Goal: Task Accomplishment & Management: Complete application form

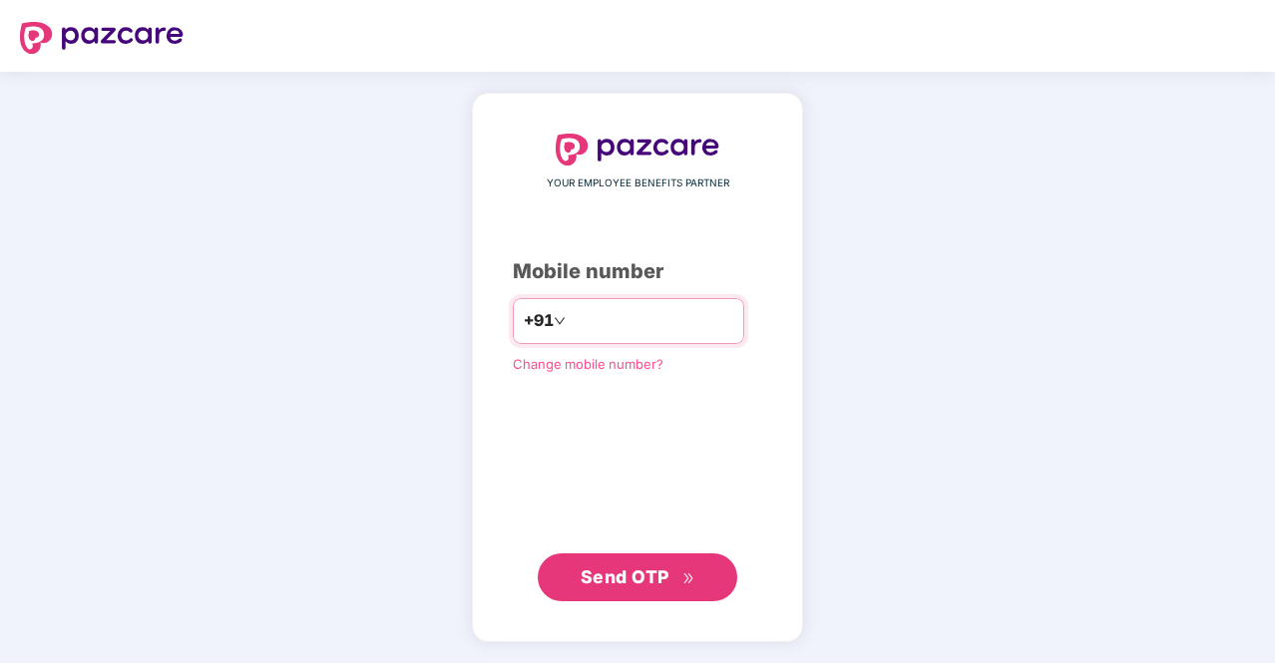
click at [604, 324] on input "number" at bounding box center [652, 321] width 164 height 32
type input "**********"
click at [627, 586] on span "Send OTP" at bounding box center [625, 577] width 89 height 21
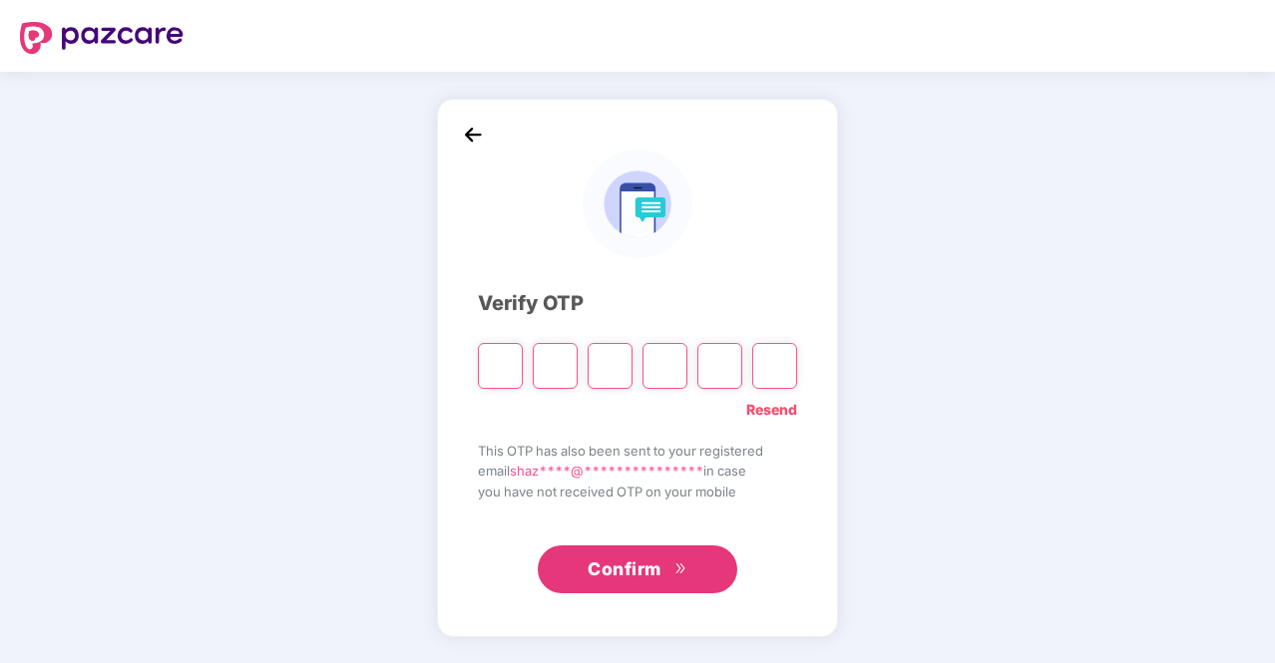
type input "*"
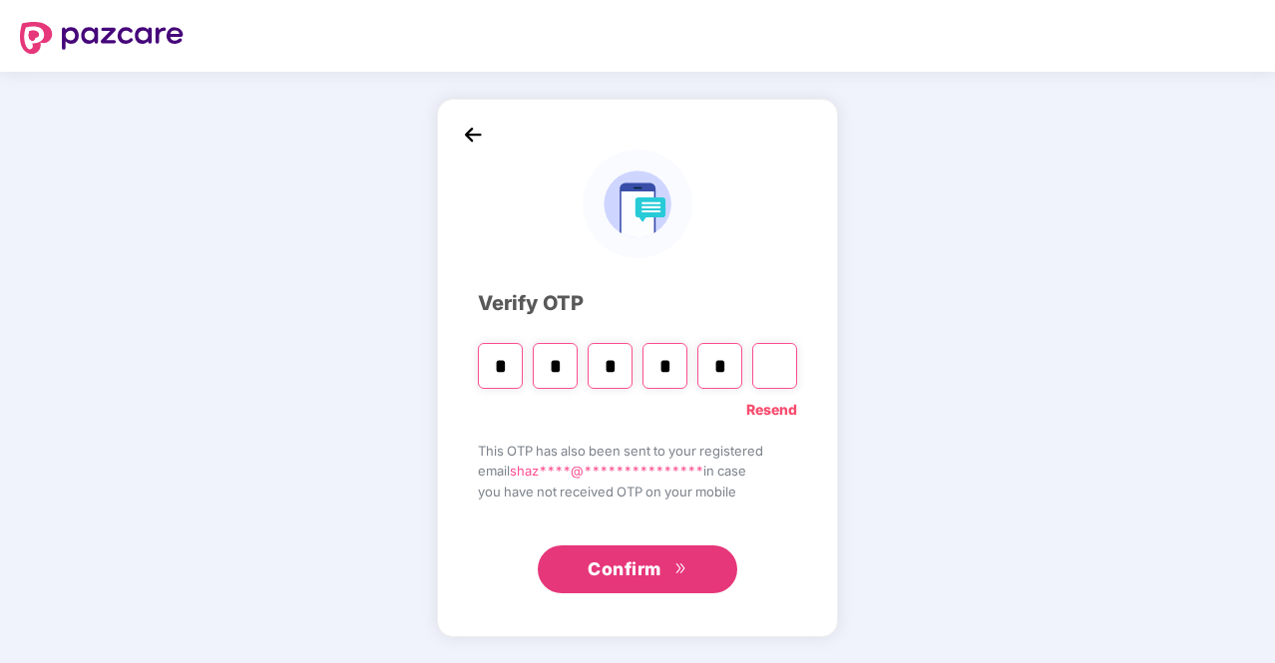
type input "*"
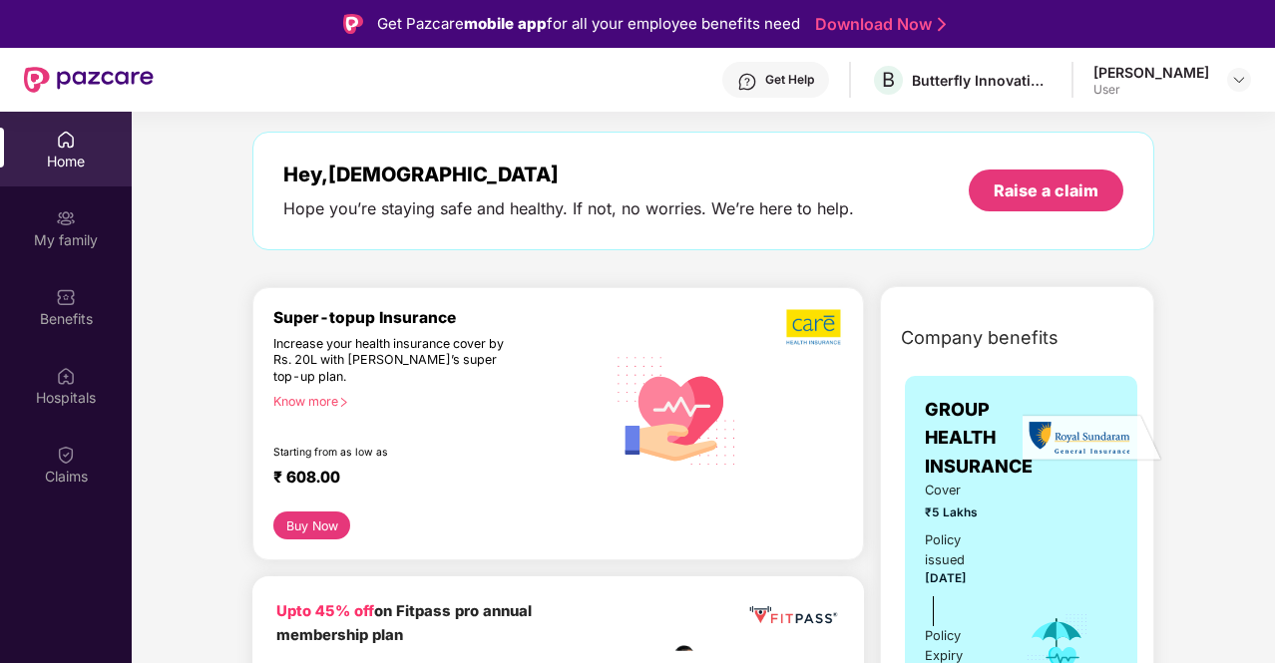
scroll to position [158, 0]
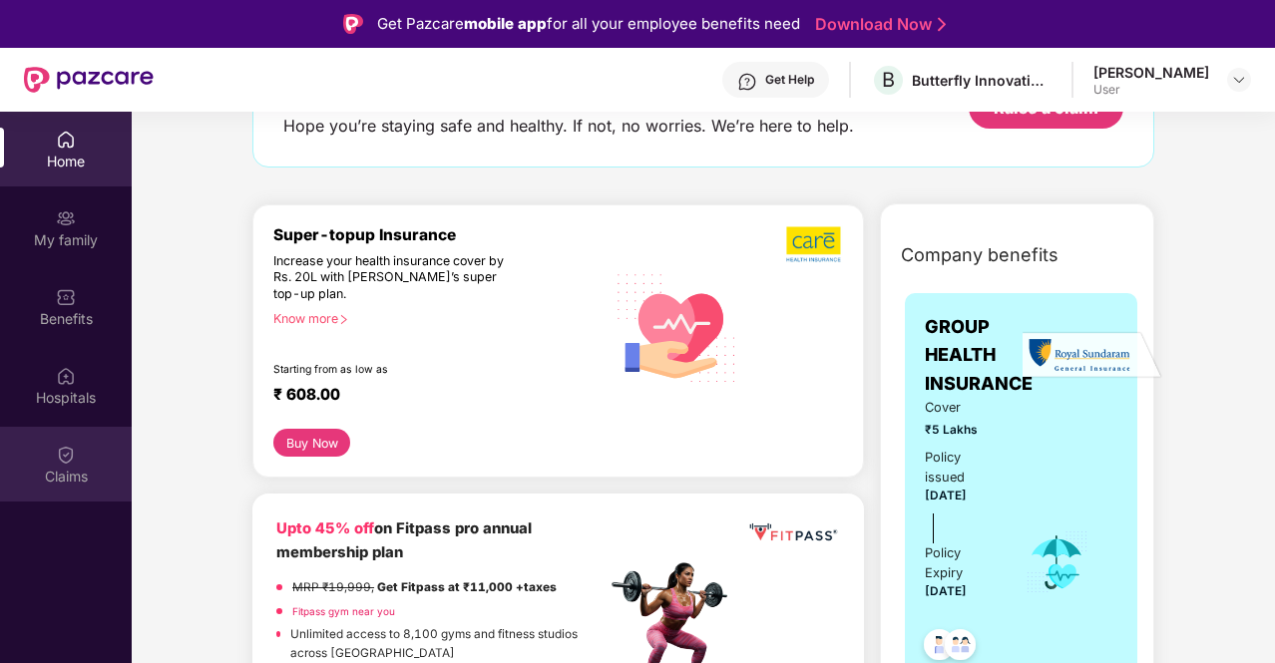
click at [83, 446] on div "Claims" at bounding box center [66, 464] width 132 height 75
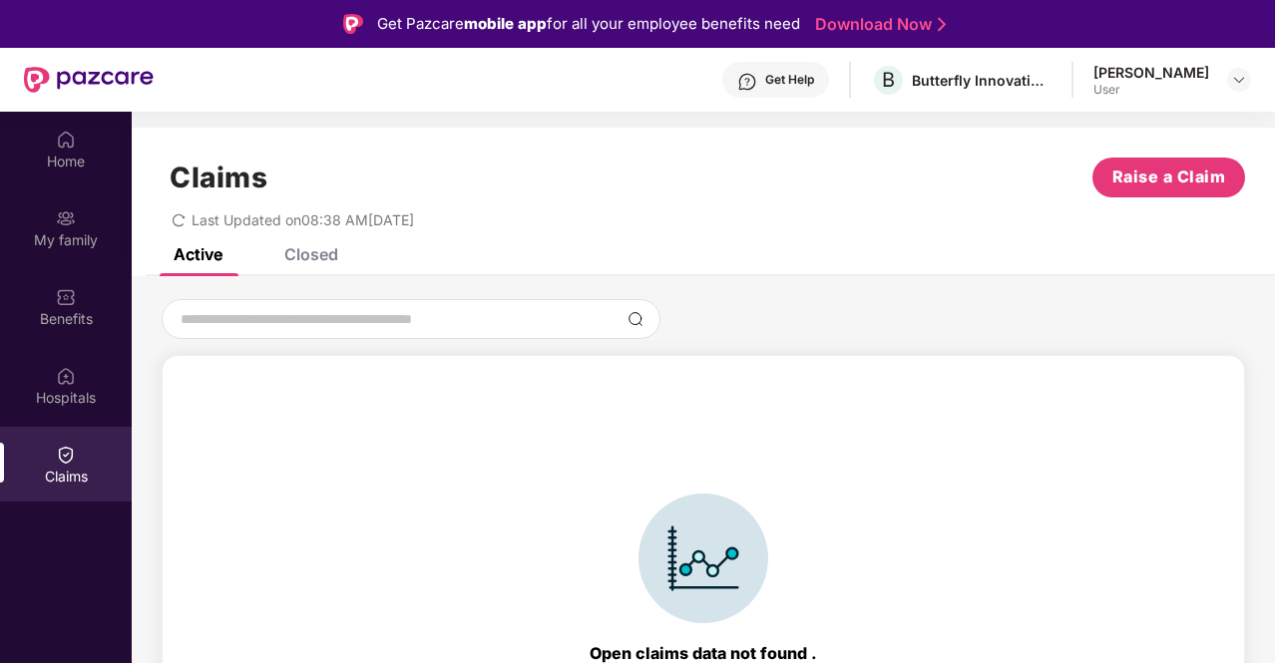
click at [1095, 200] on div "Last Updated on 08:38 AM[DATE]" at bounding box center [703, 213] width 1083 height 31
click at [1190, 168] on span "Raise a Claim" at bounding box center [1169, 177] width 114 height 25
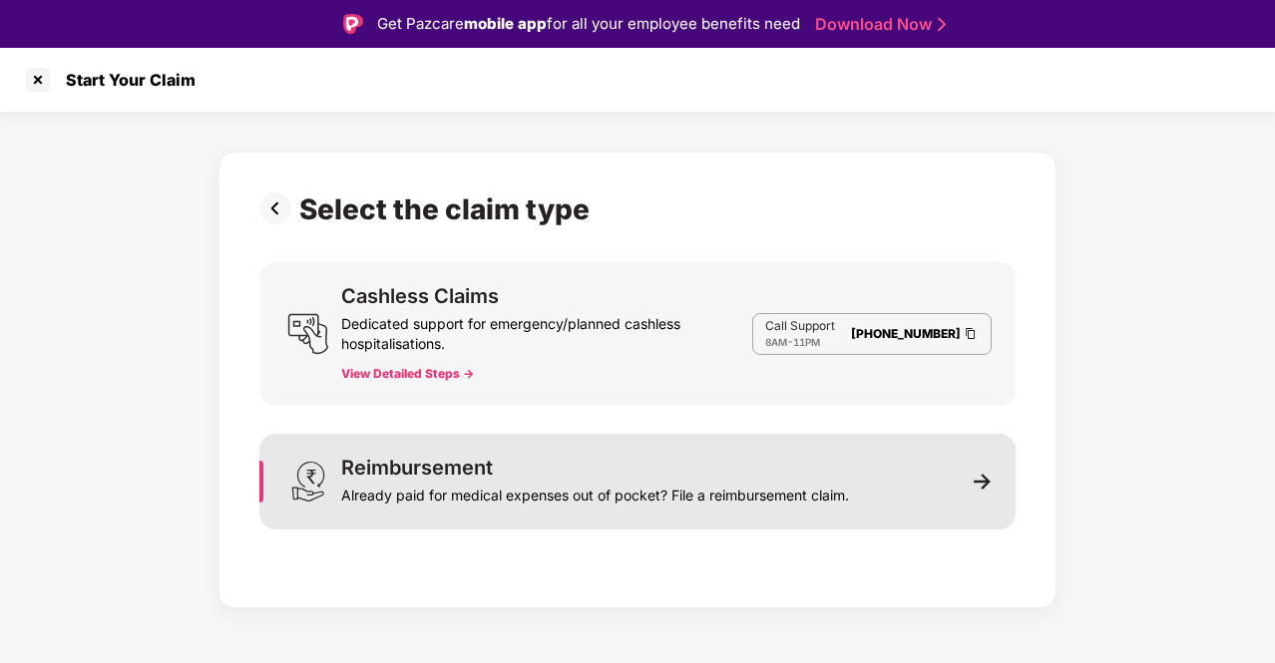
click at [464, 500] on div "Already paid for medical expenses out of pocket? File a reimbursement claim." at bounding box center [595, 492] width 508 height 28
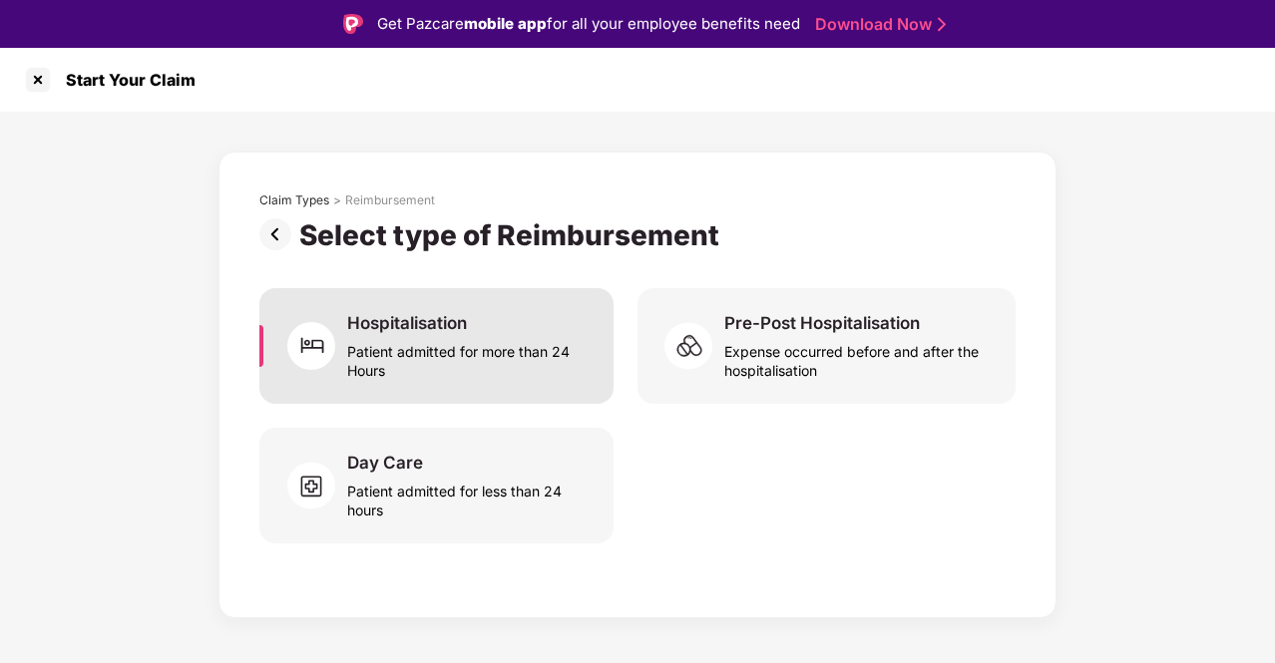
click at [499, 325] on div "Hospitalisation Patient admitted for more than 24 Hours" at bounding box center [468, 346] width 242 height 68
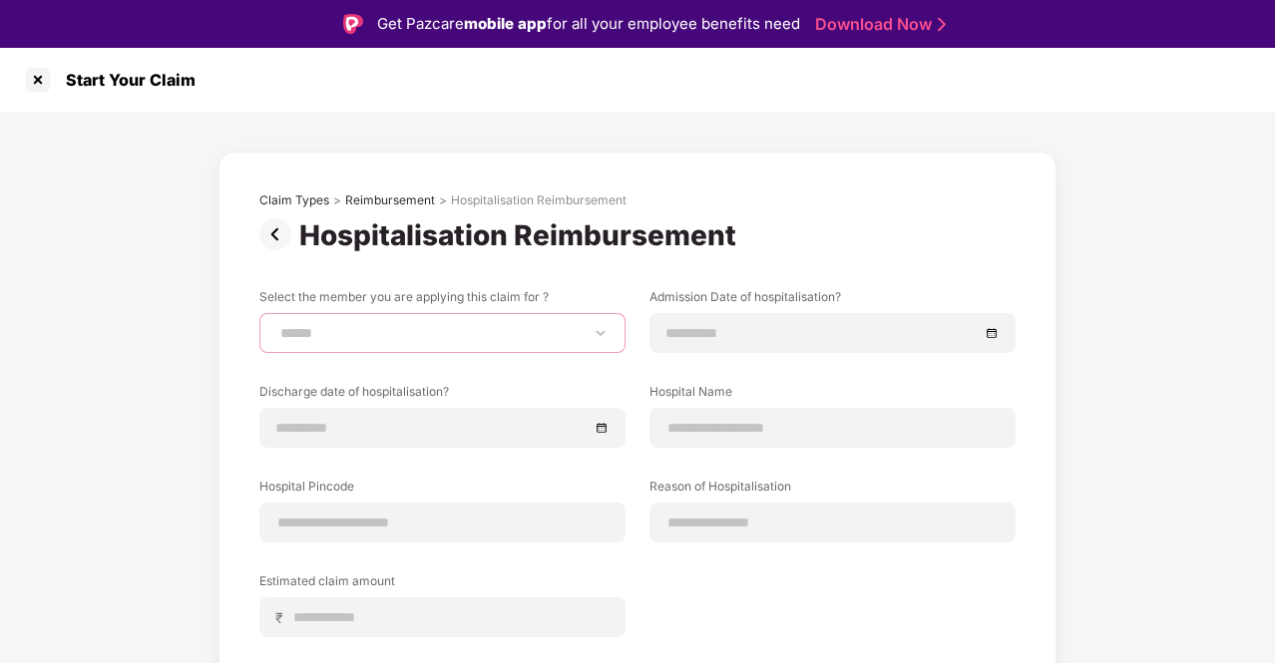
click at [398, 332] on select "**********" at bounding box center [442, 333] width 332 height 16
select select "**********"
click at [276, 325] on select "**********" at bounding box center [442, 333] width 332 height 16
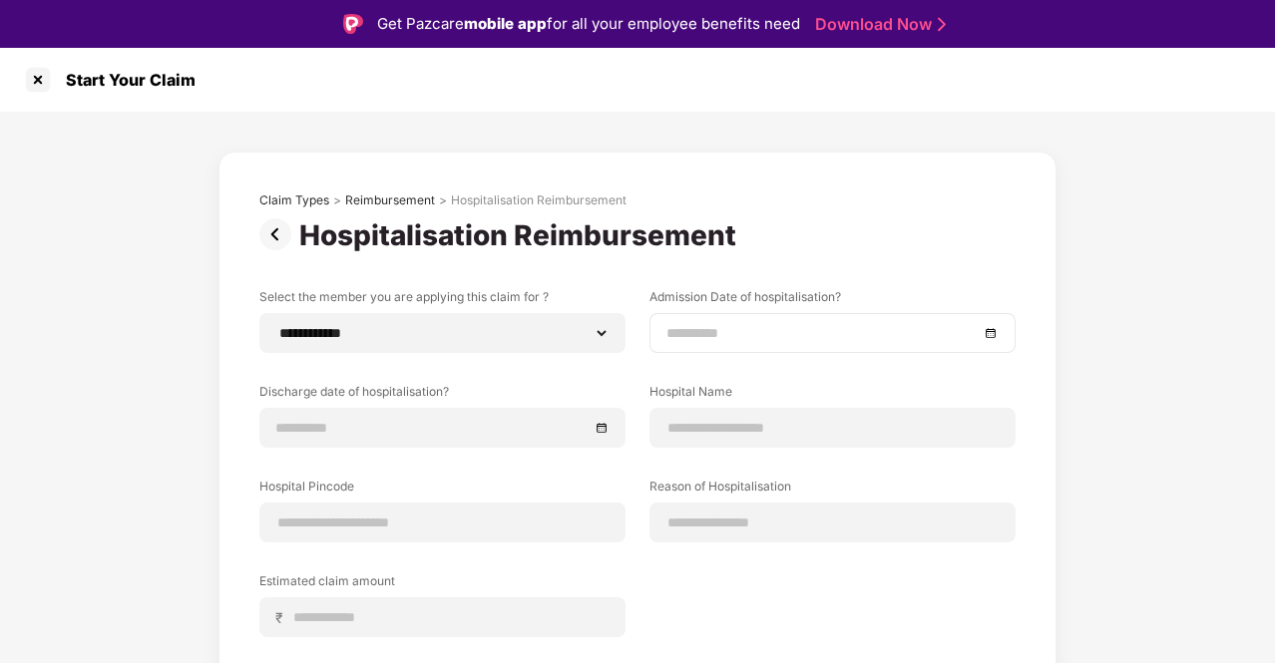
click at [714, 339] on input at bounding box center [822, 333] width 312 height 22
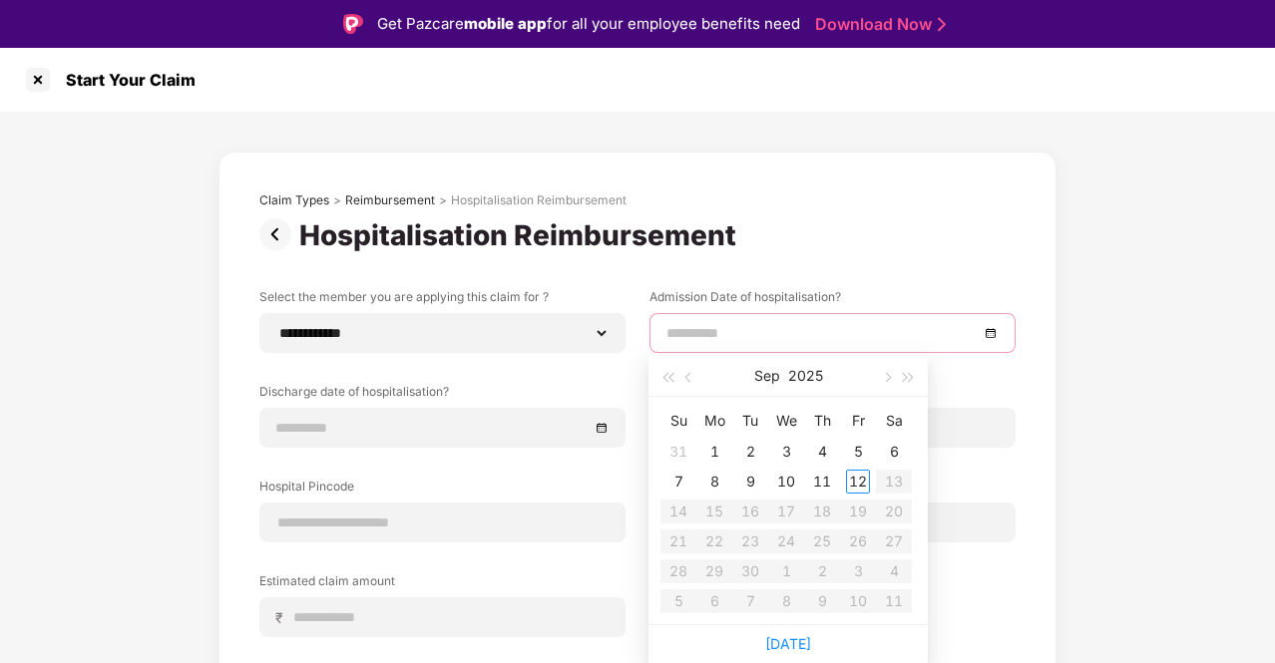
click at [639, 353] on div "**********" at bounding box center [637, 477] width 756 height 379
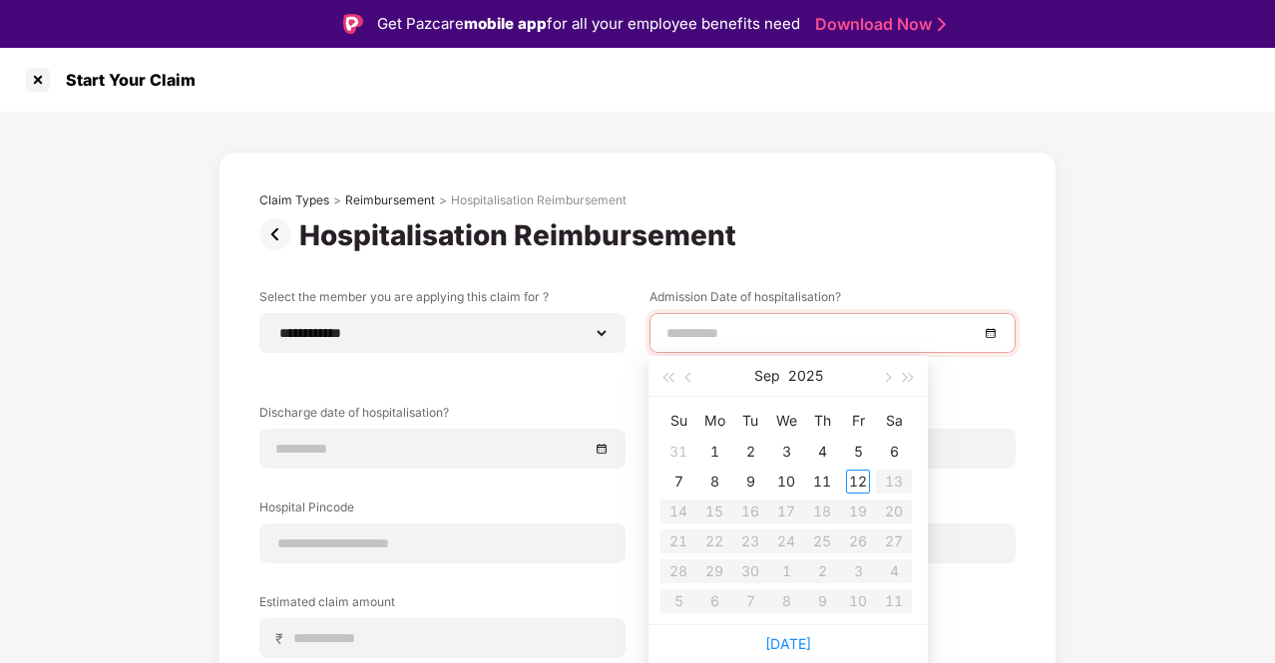
click at [672, 336] on input at bounding box center [822, 333] width 312 height 22
click at [795, 253] on div "**********" at bounding box center [637, 513] width 756 height 640
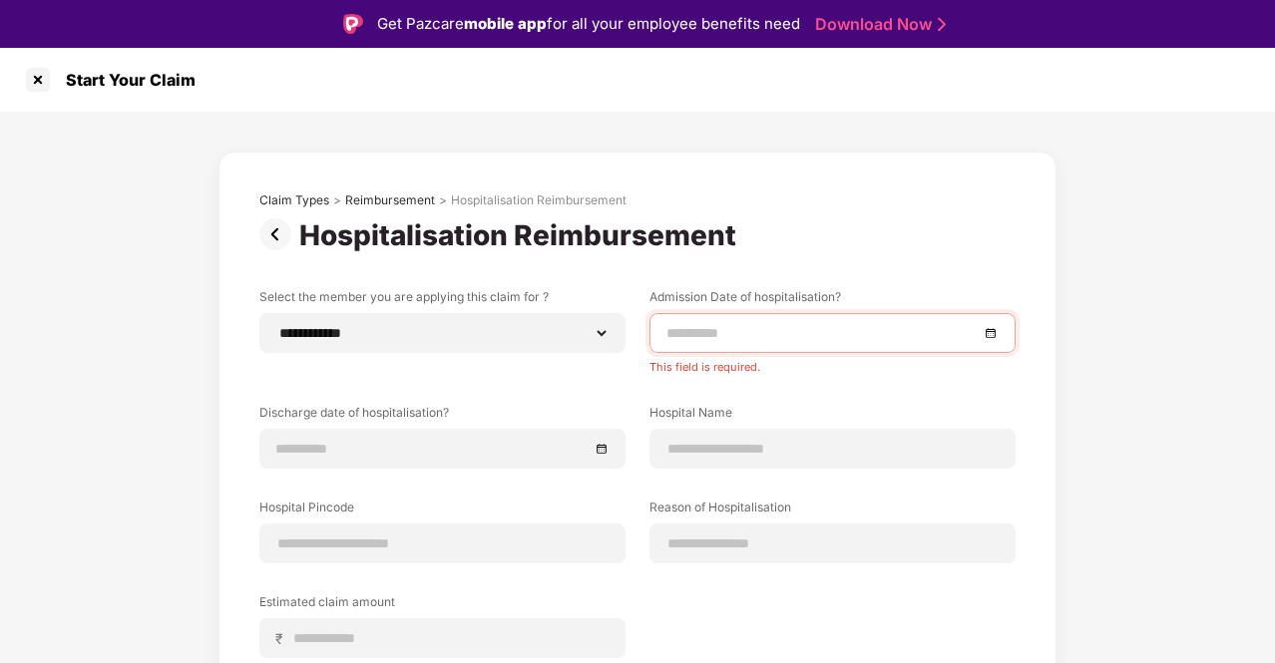
click at [677, 347] on div at bounding box center [832, 333] width 366 height 40
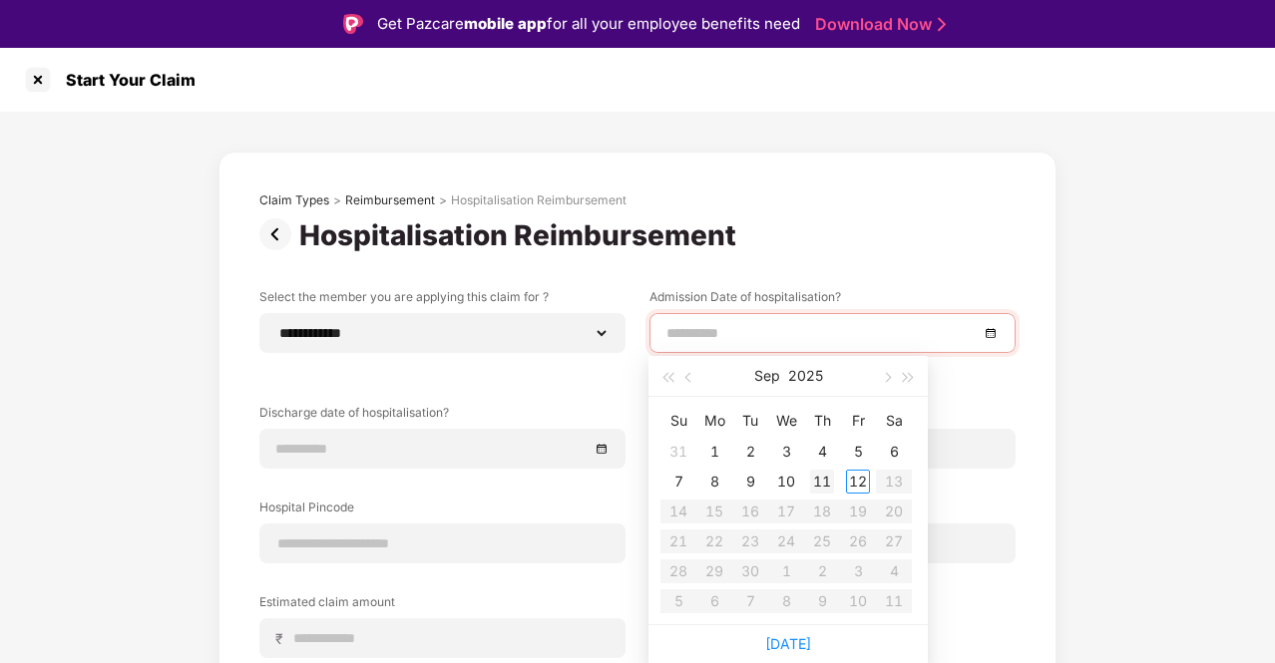
type input "**********"
click at [687, 395] on button "button" at bounding box center [689, 376] width 22 height 40
type input "**********"
click at [858, 540] on div "22" at bounding box center [858, 542] width 24 height 24
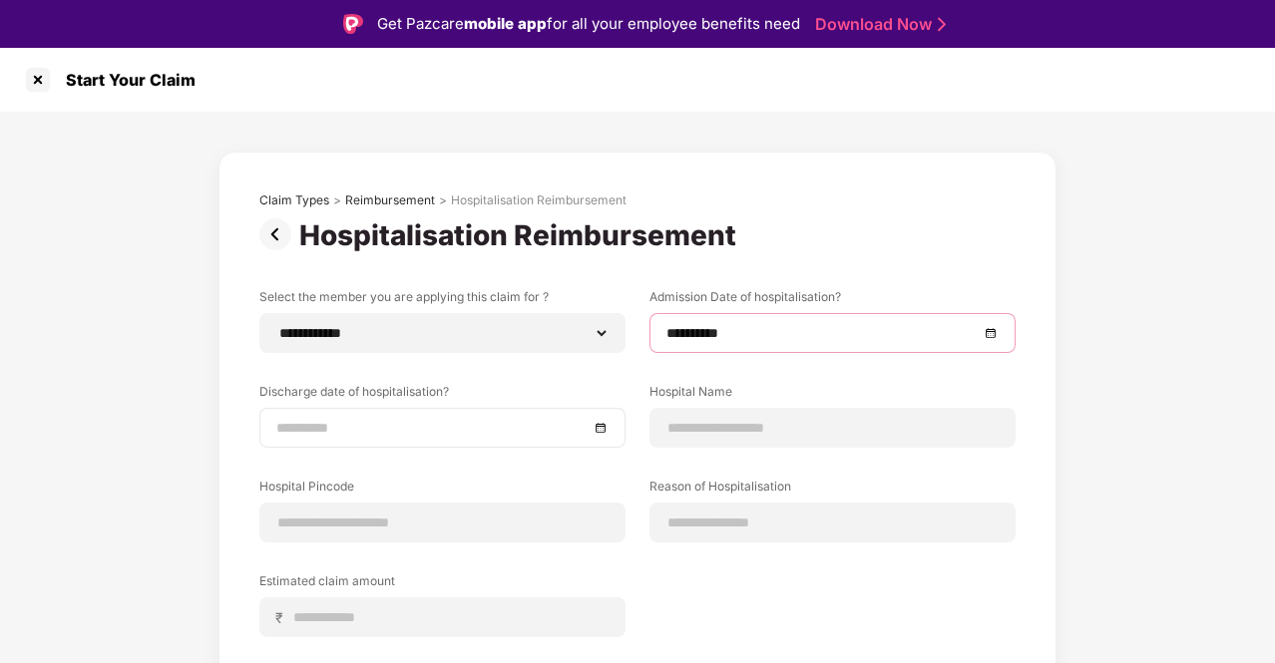
click at [348, 419] on input at bounding box center [432, 428] width 312 height 22
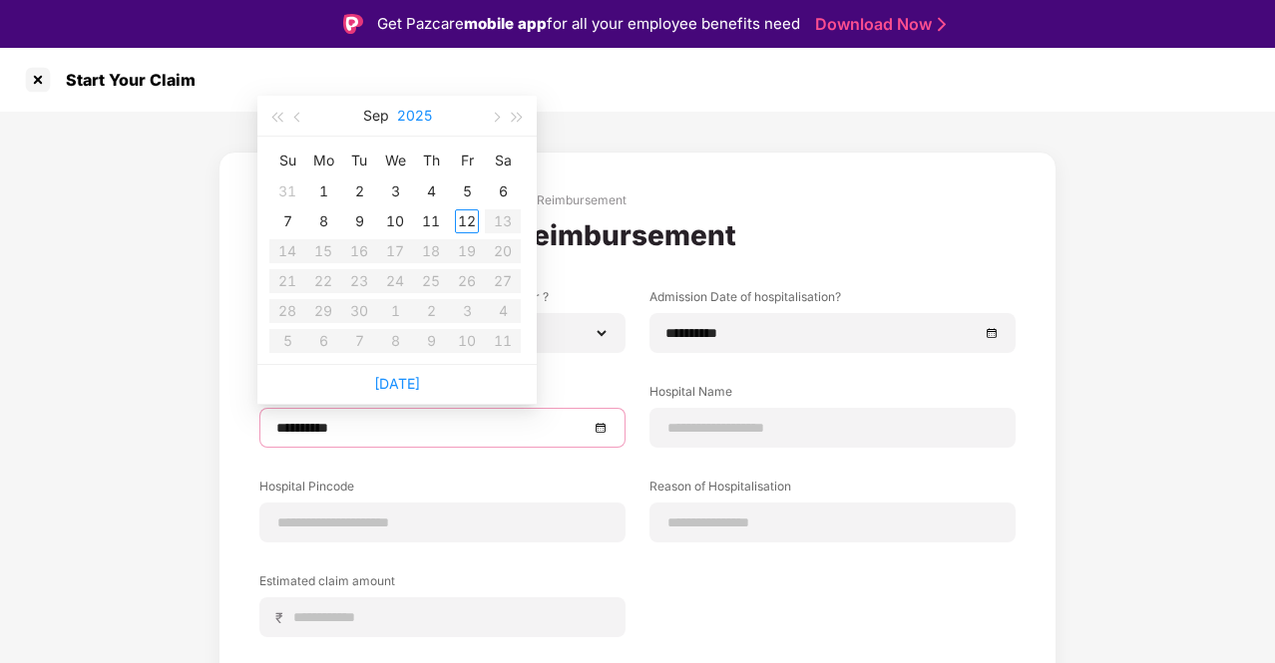
type input "**********"
click at [302, 121] on button "button" at bounding box center [298, 116] width 22 height 40
type input "**********"
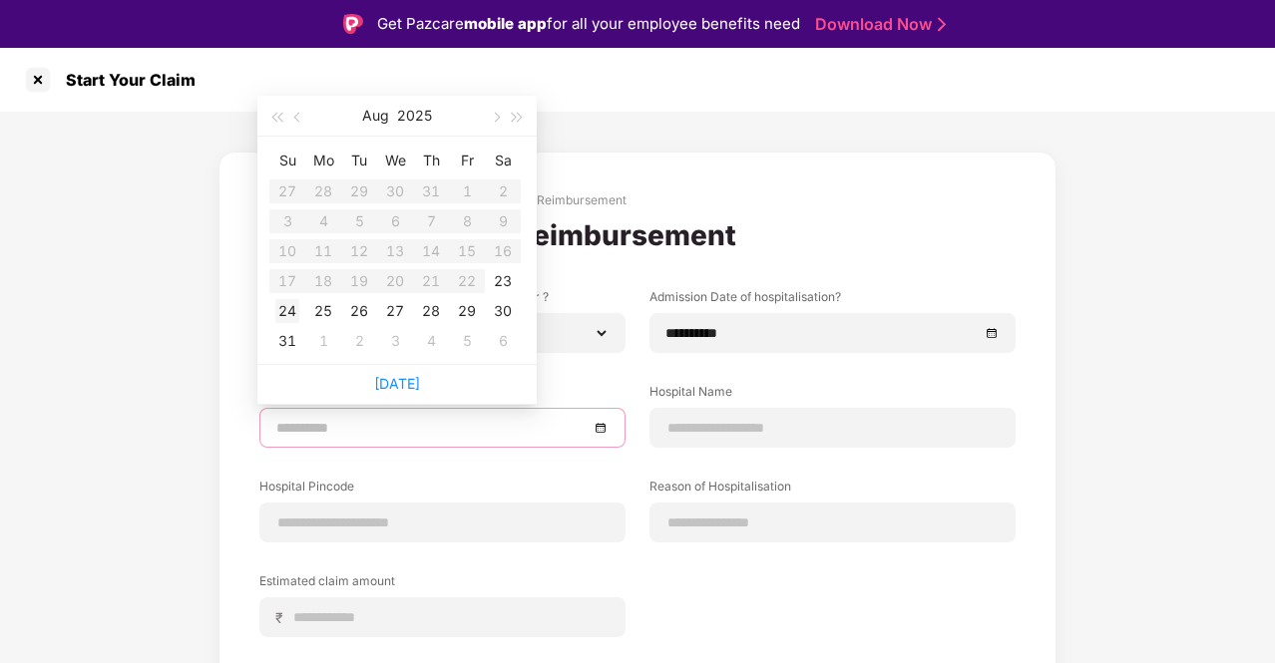
click at [287, 300] on div "24" at bounding box center [287, 311] width 24 height 24
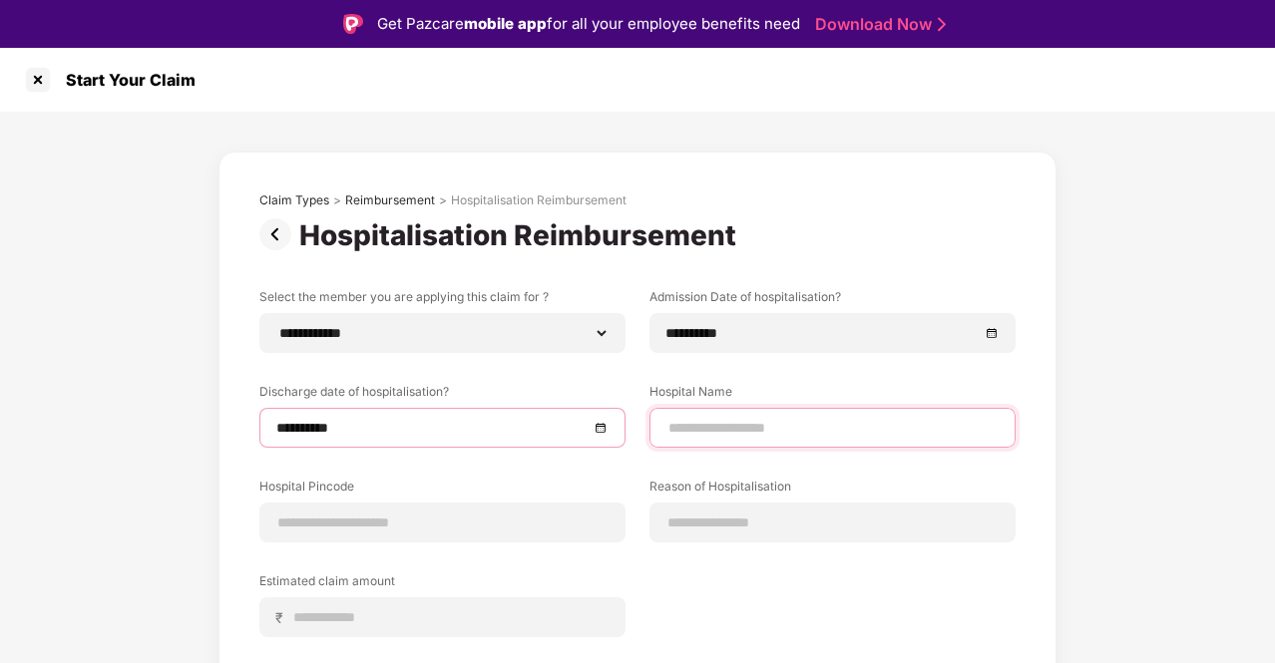
click at [752, 426] on input at bounding box center [832, 428] width 332 height 21
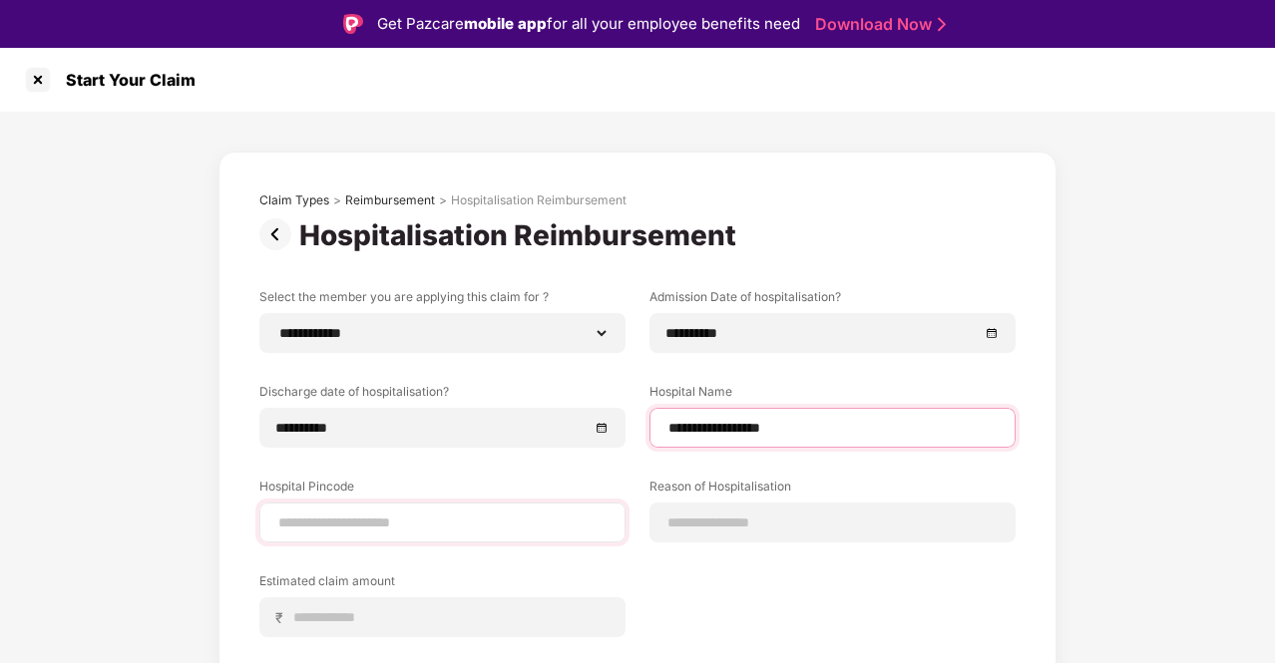
type input "**********"
click at [387, 531] on input at bounding box center [442, 523] width 332 height 21
type input "******"
select select "*********"
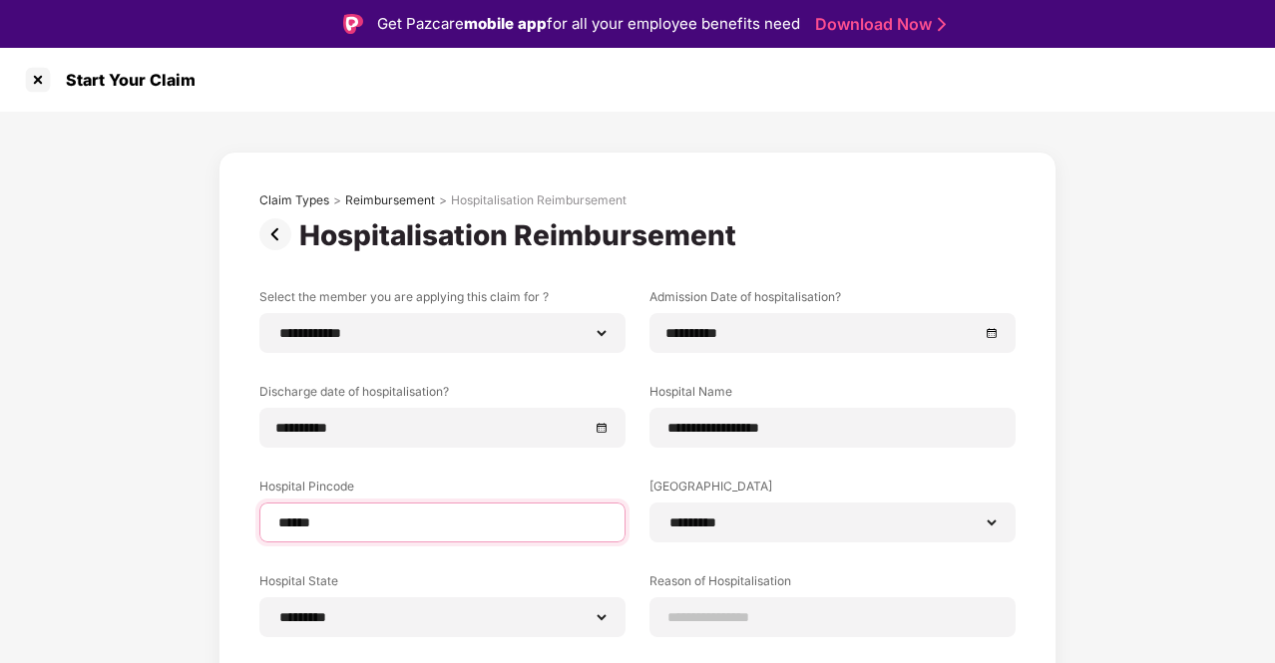
type input "******"
click at [597, 464] on div "**********" at bounding box center [637, 525] width 756 height 474
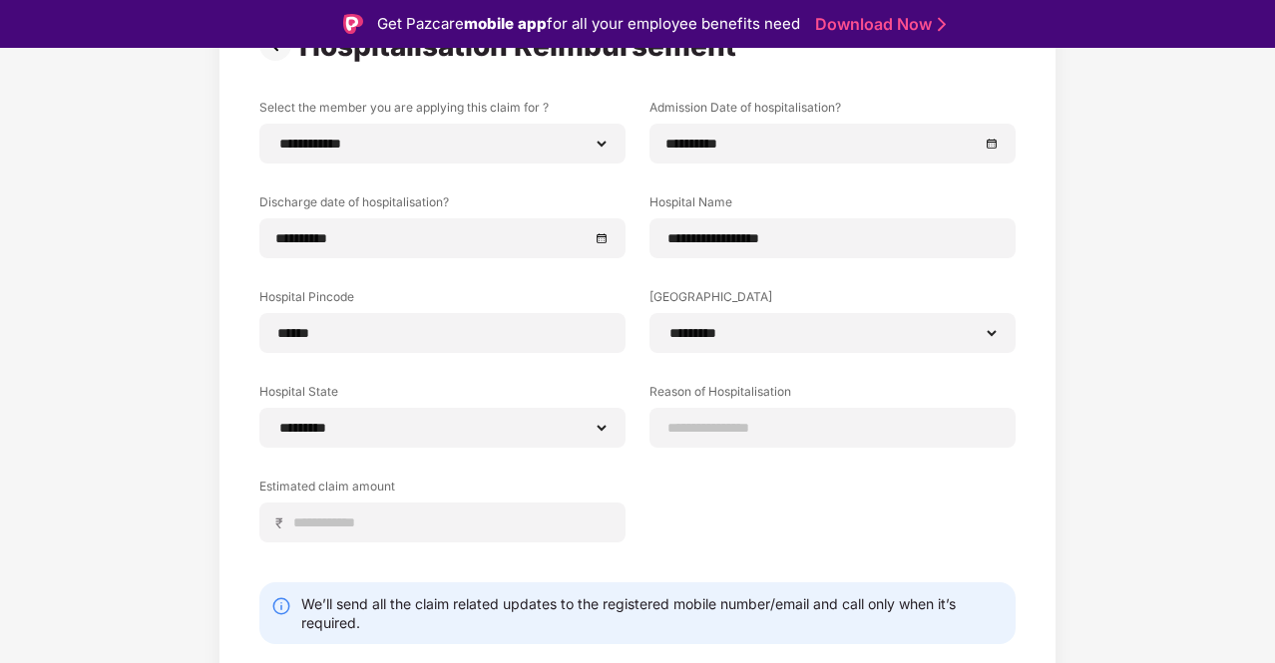
scroll to position [200, 0]
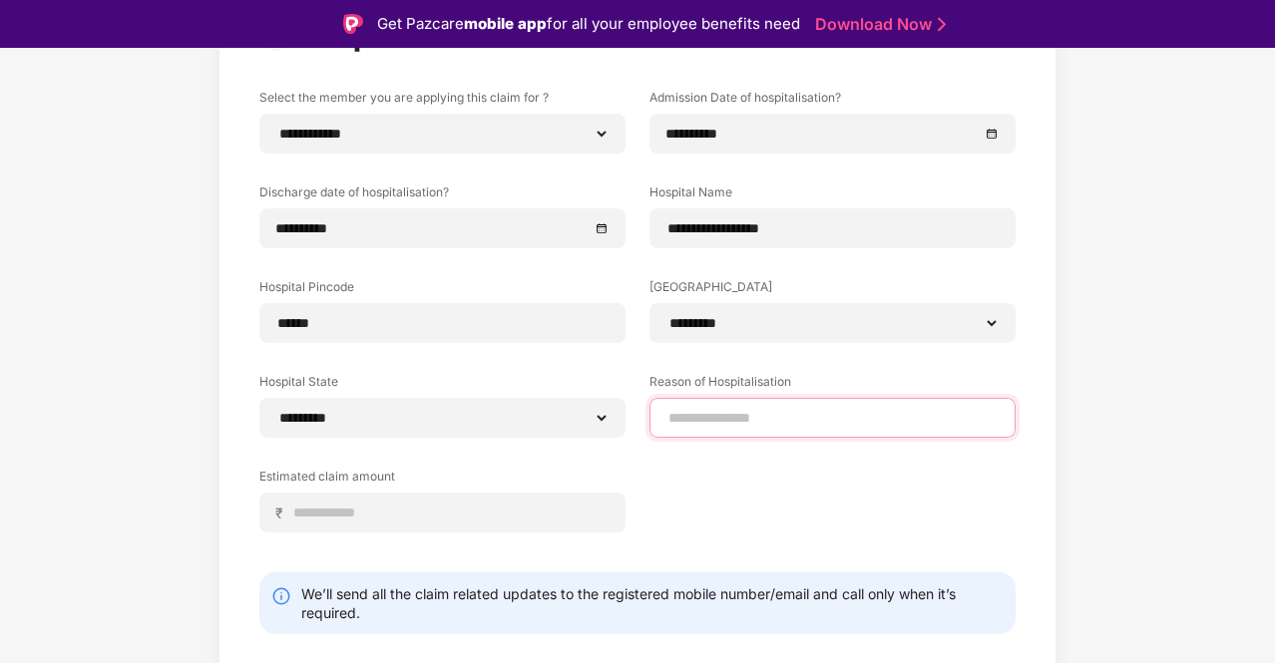
click at [722, 419] on input at bounding box center [832, 418] width 332 height 21
type input "**********"
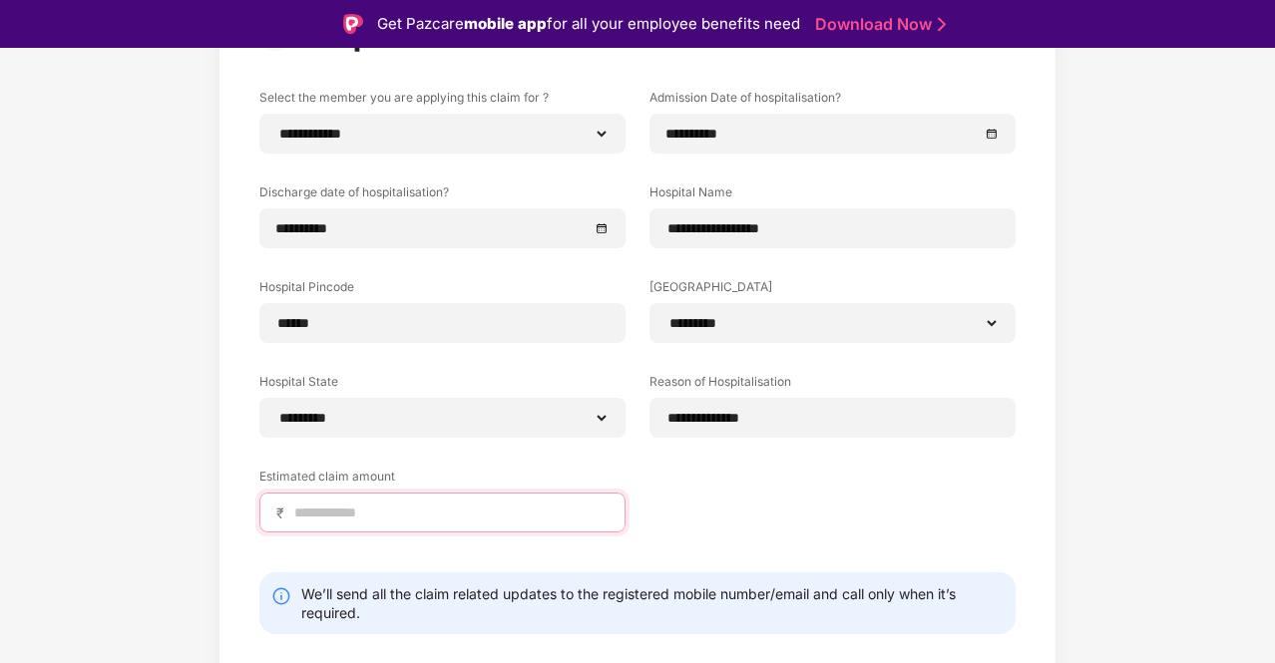
click at [595, 518] on input at bounding box center [450, 513] width 316 height 21
type input "*****"
click at [659, 479] on div "**********" at bounding box center [637, 326] width 756 height 474
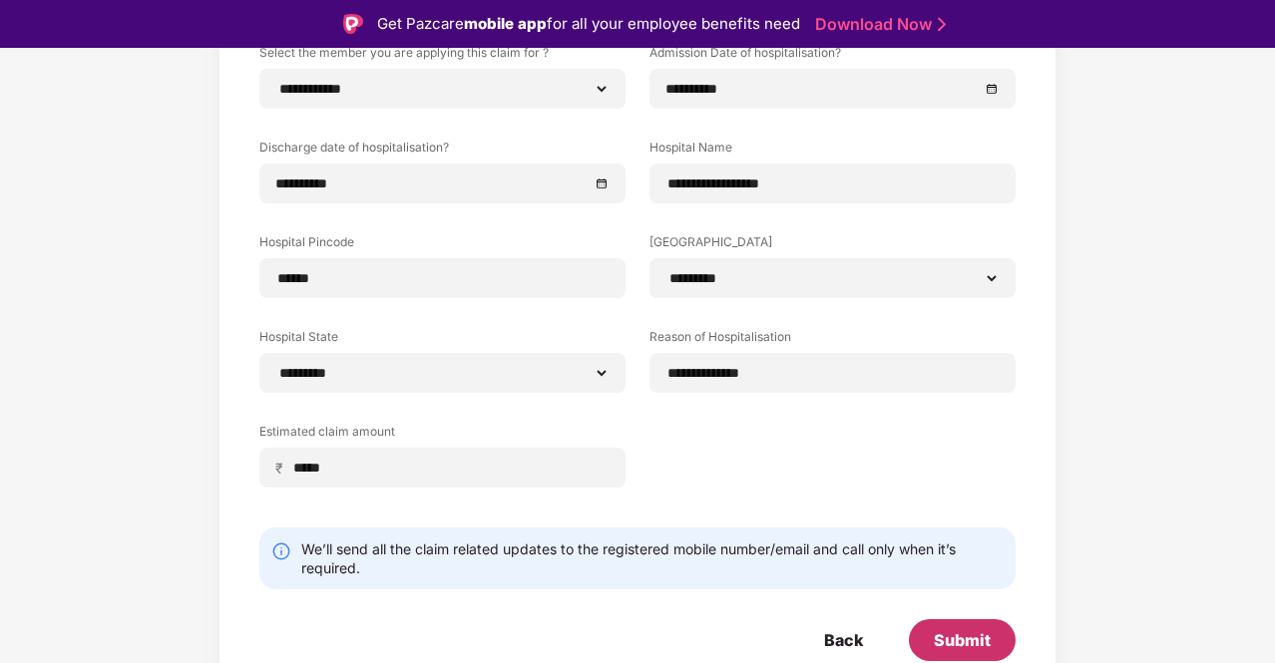
click at [956, 632] on div "Submit" at bounding box center [962, 641] width 57 height 22
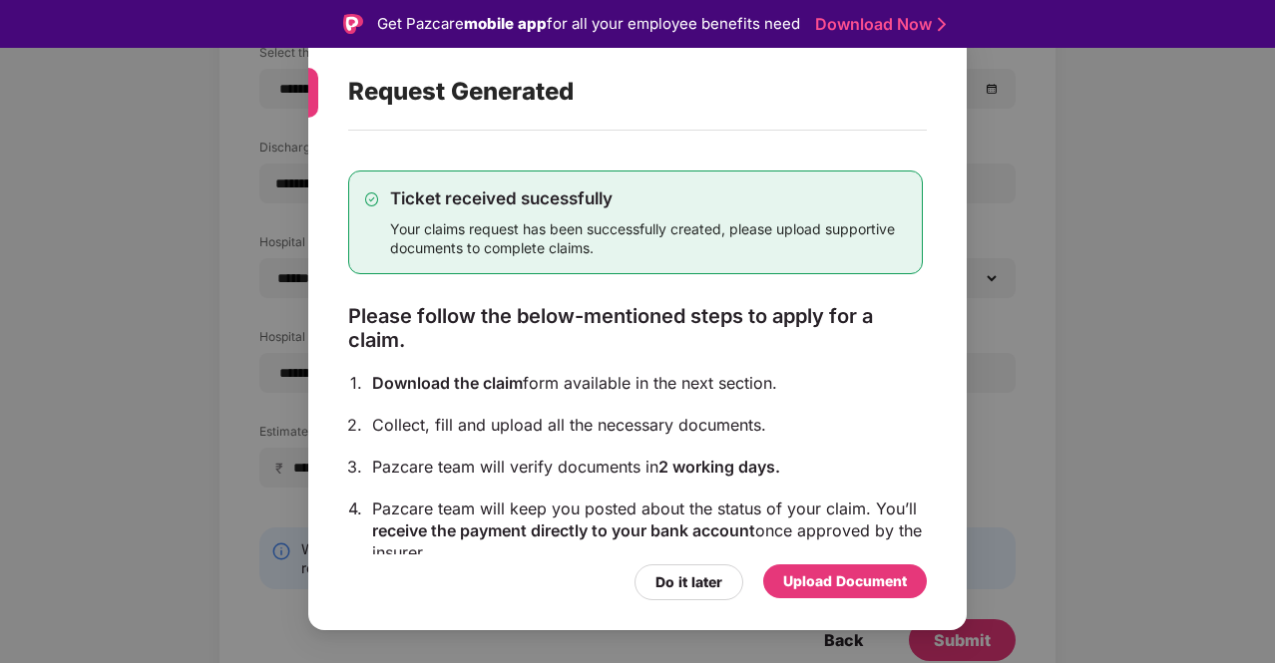
click at [822, 572] on div "Upload Document" at bounding box center [845, 582] width 124 height 22
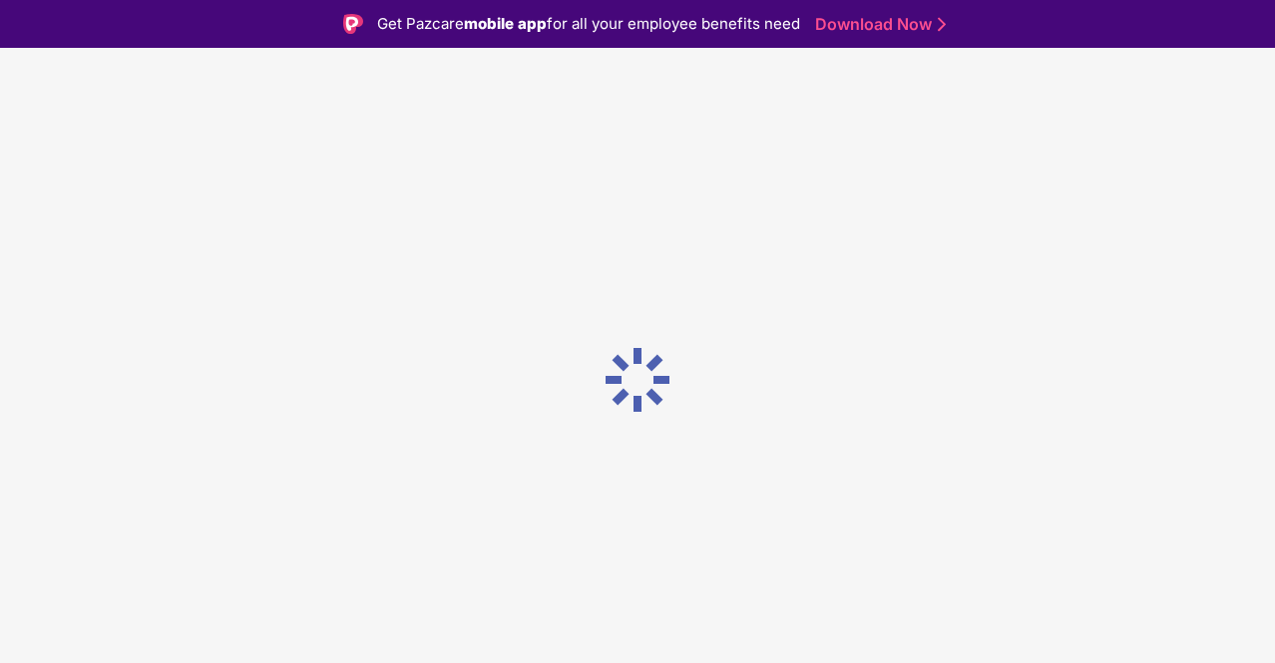
scroll to position [0, 0]
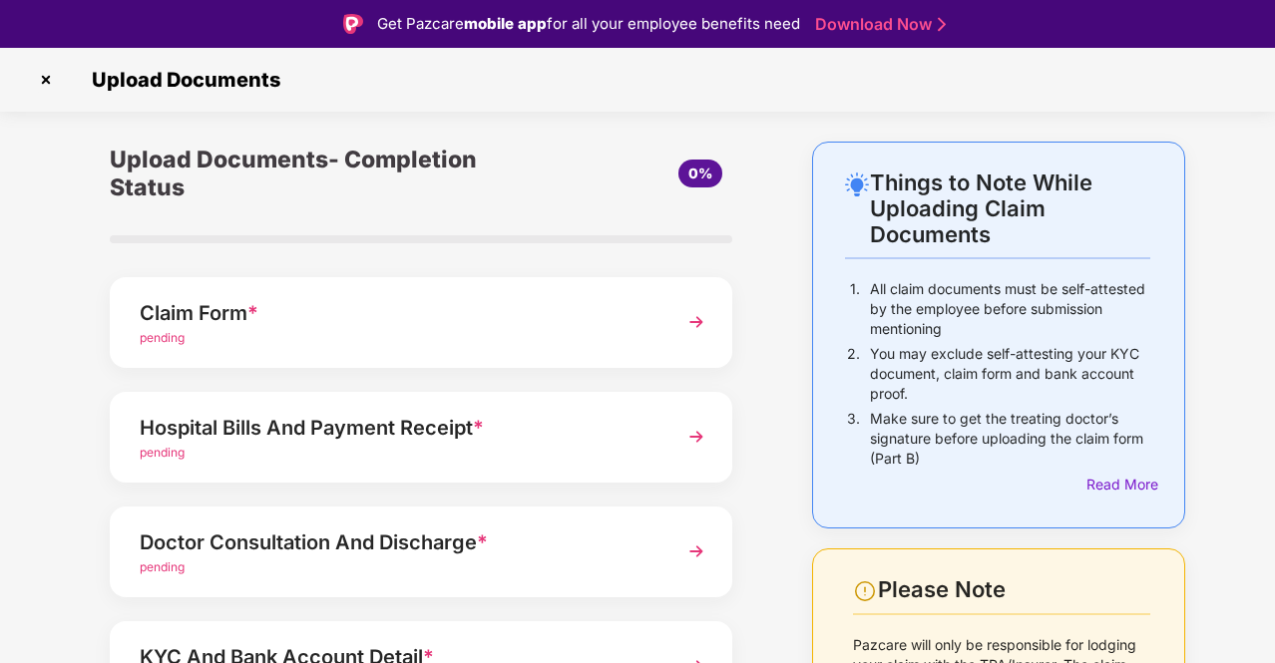
click at [411, 324] on div "Claim Form *" at bounding box center [398, 313] width 516 height 32
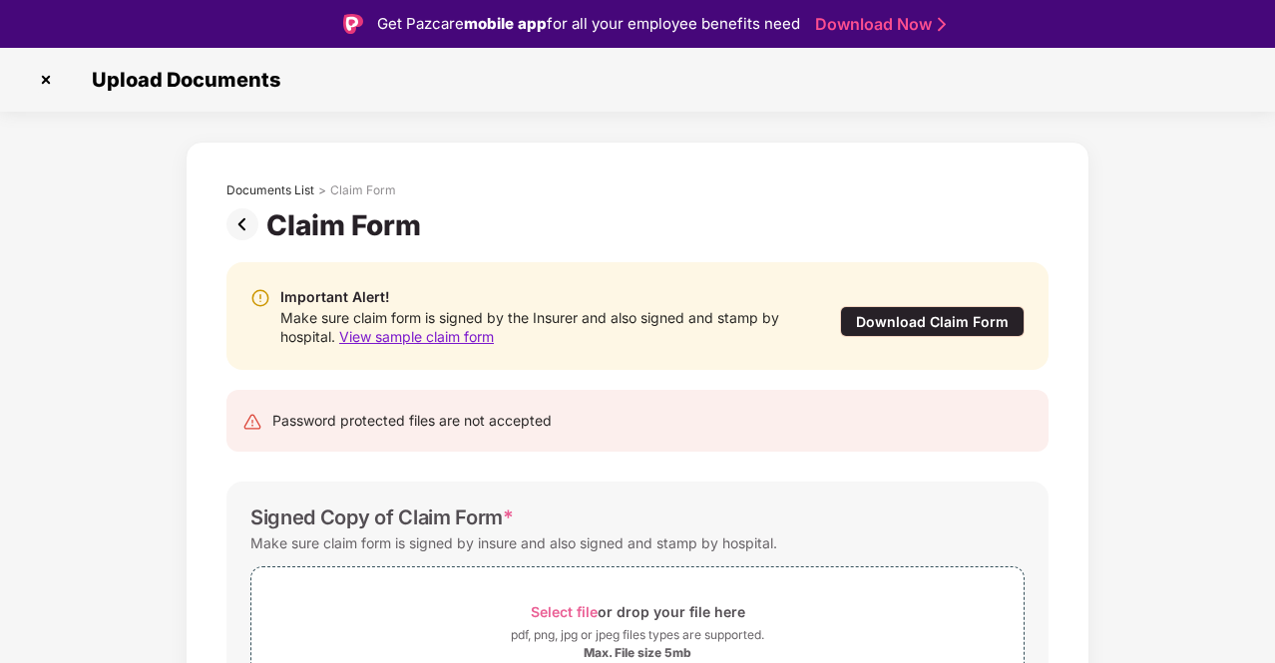
click at [988, 328] on div "Download Claim Form" at bounding box center [932, 321] width 185 height 31
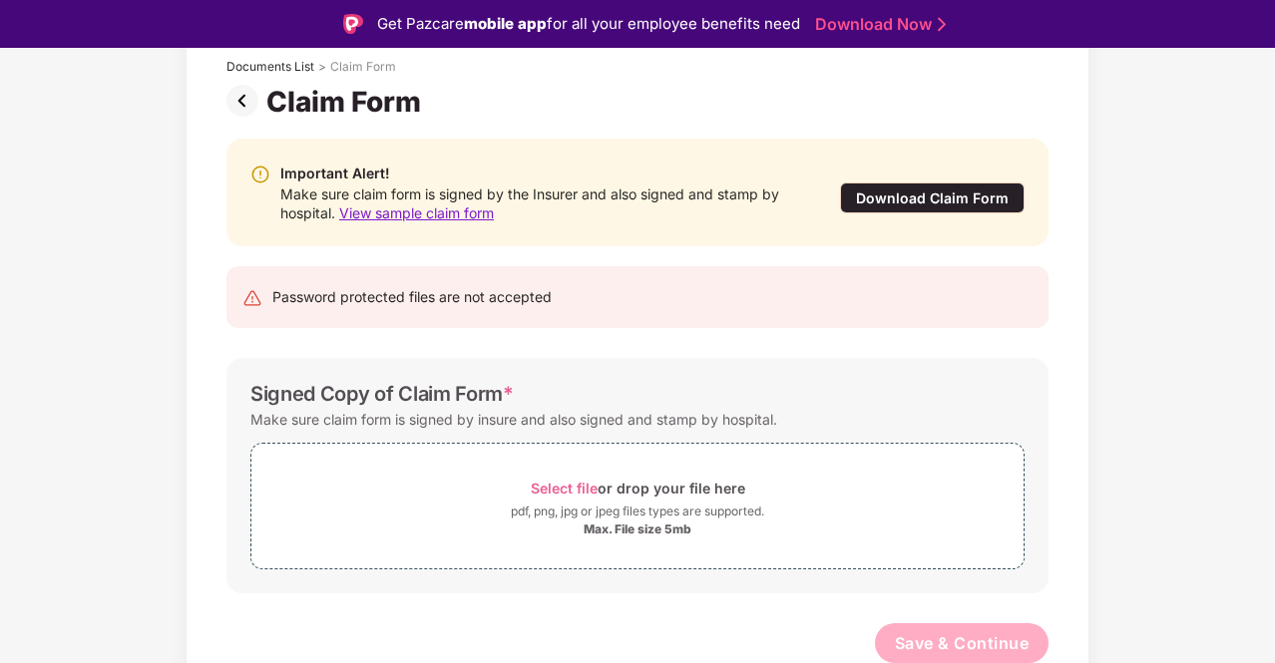
scroll to position [125, 0]
click at [389, 426] on div "Make sure claim form is signed by insure and also signed and stamp by hospital." at bounding box center [513, 418] width 527 height 27
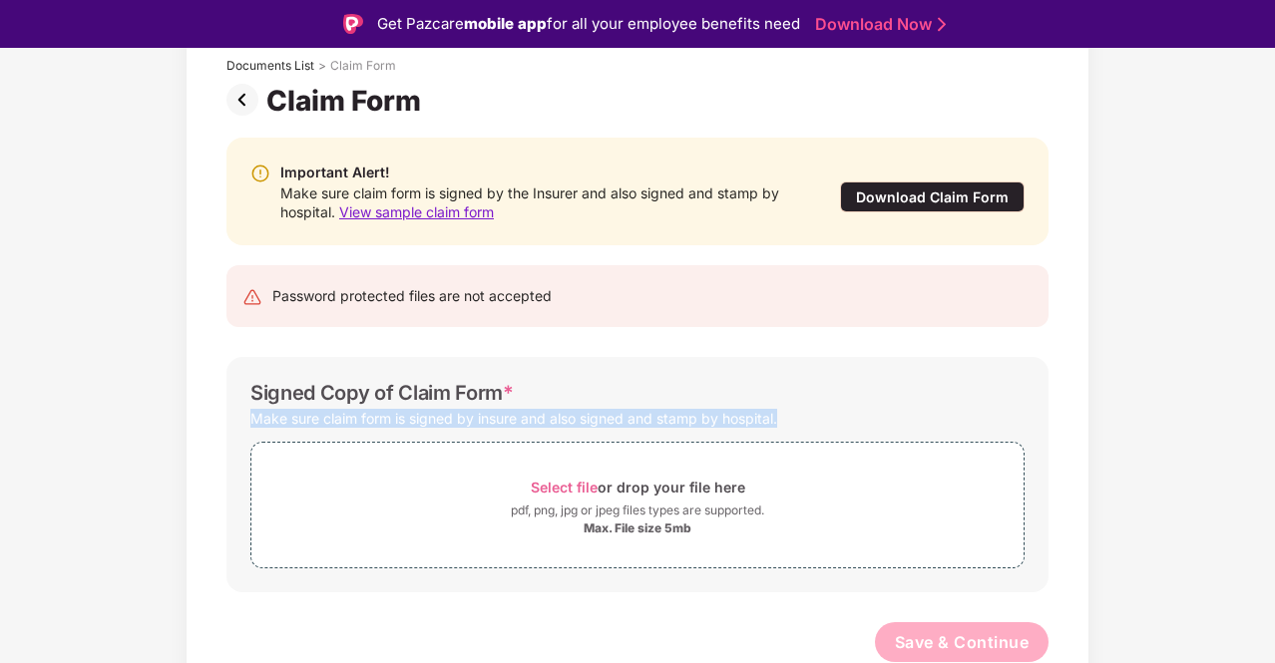
click at [389, 426] on div "Make sure claim form is signed by insure and also signed and stamp by hospital." at bounding box center [513, 418] width 527 height 27
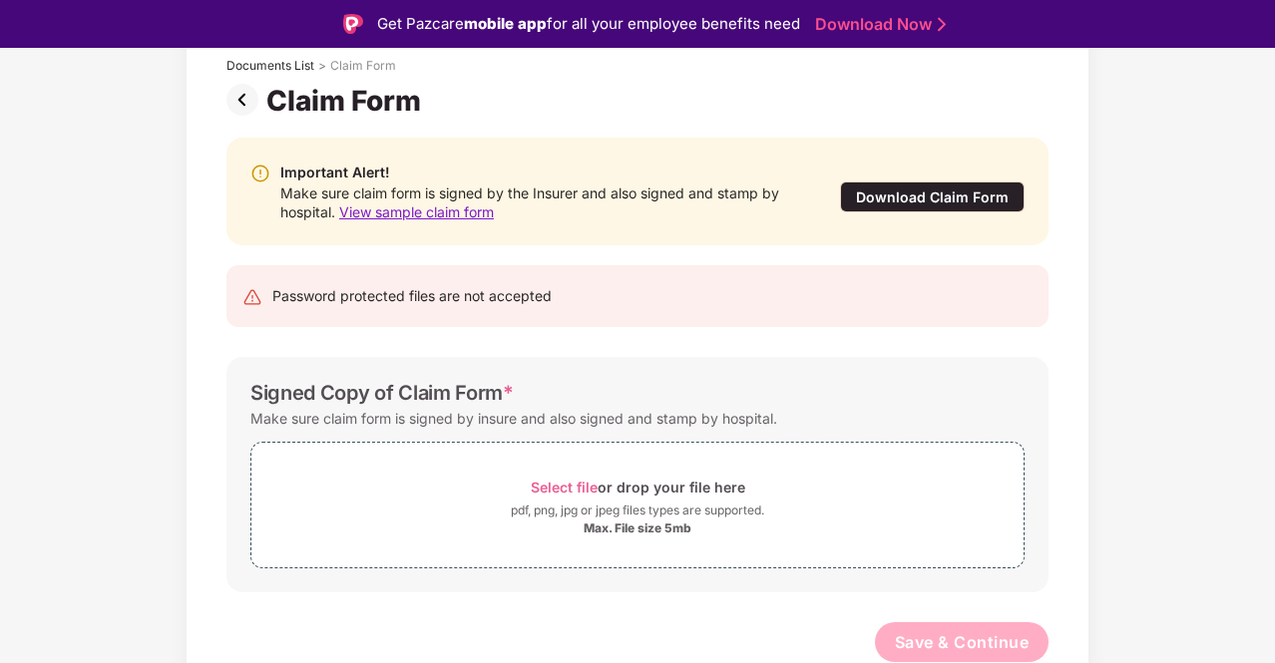
click at [855, 432] on div "Select file or drop your file here pdf, png, jpg or jpeg files types are suppor…" at bounding box center [637, 500] width 774 height 137
click at [555, 501] on div "pdf, png, jpg or jpeg files types are supported." at bounding box center [637, 511] width 253 height 20
click at [395, 210] on span "View sample claim form" at bounding box center [416, 212] width 155 height 17
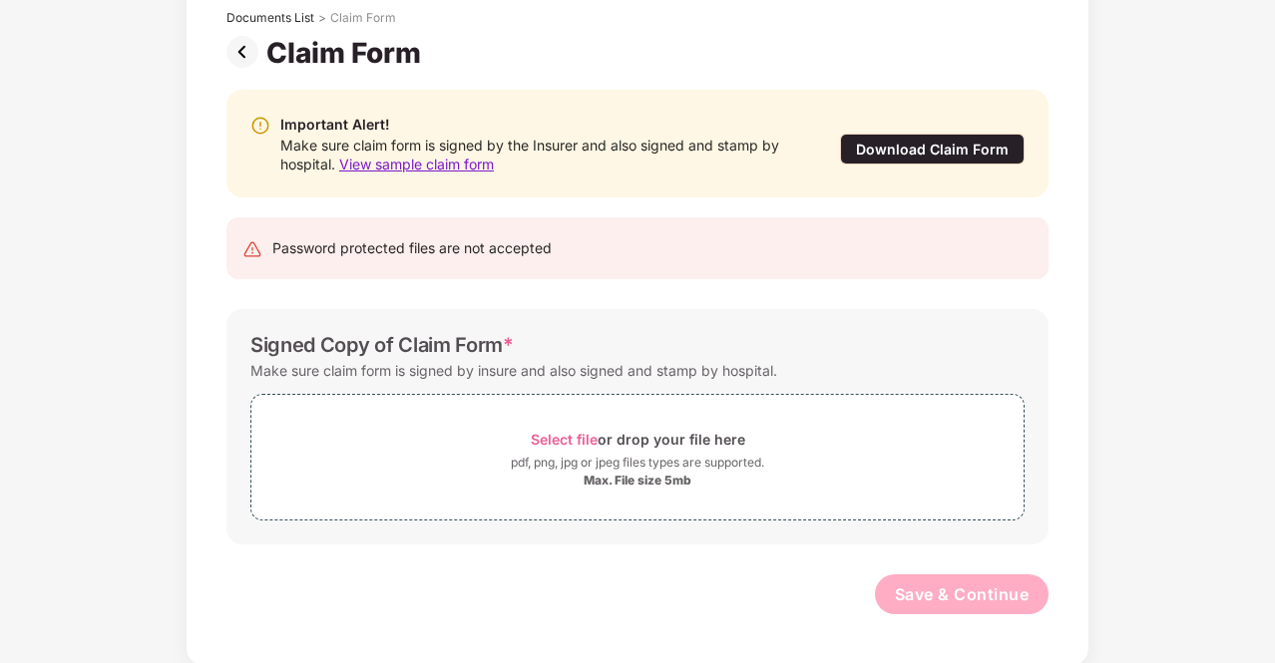
click at [239, 43] on img at bounding box center [246, 52] width 40 height 32
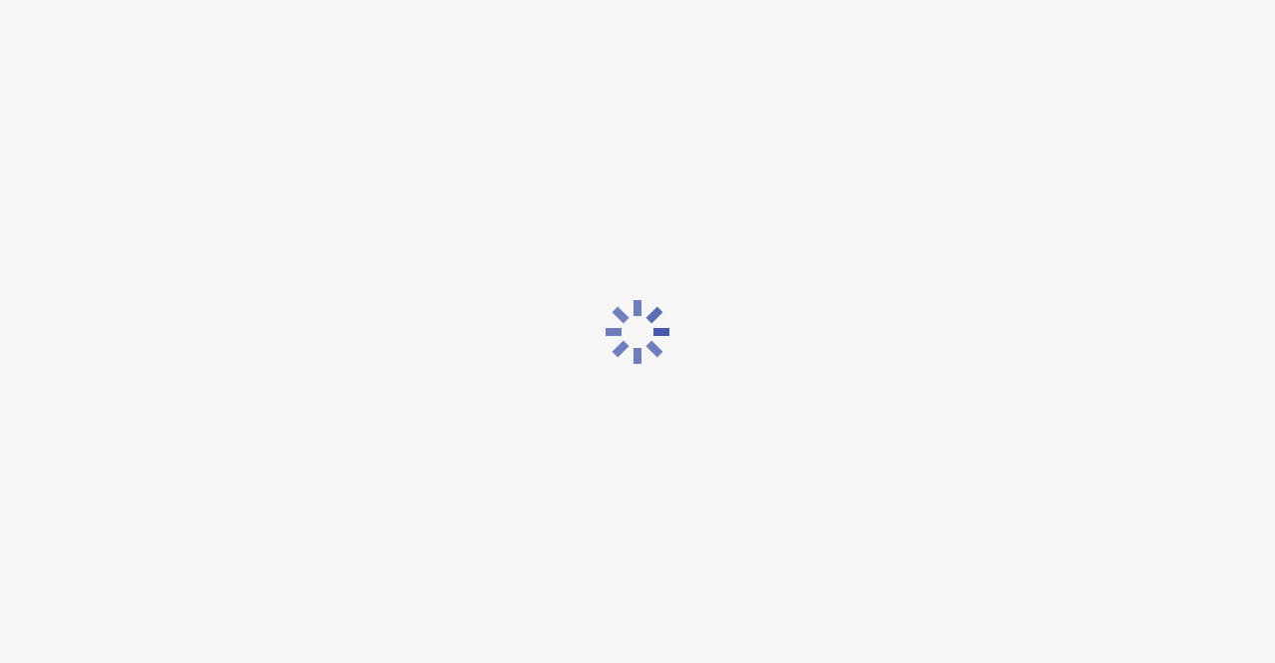
scroll to position [0, 0]
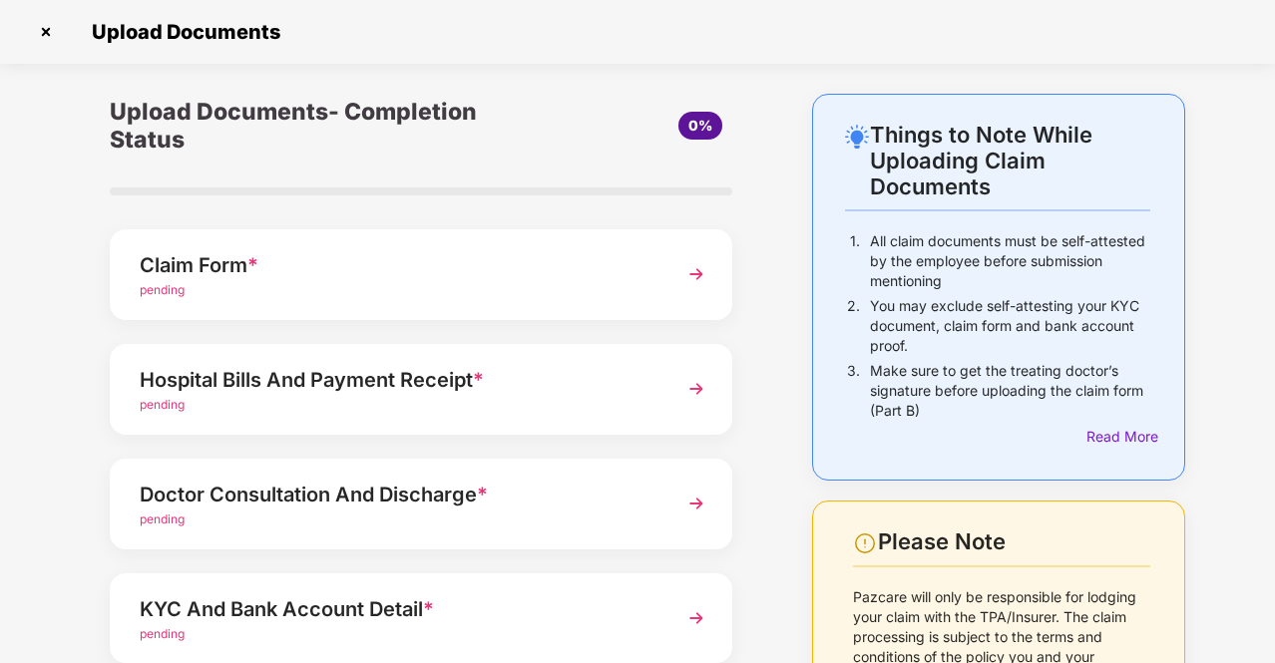
click at [558, 404] on div "pending" at bounding box center [398, 405] width 516 height 19
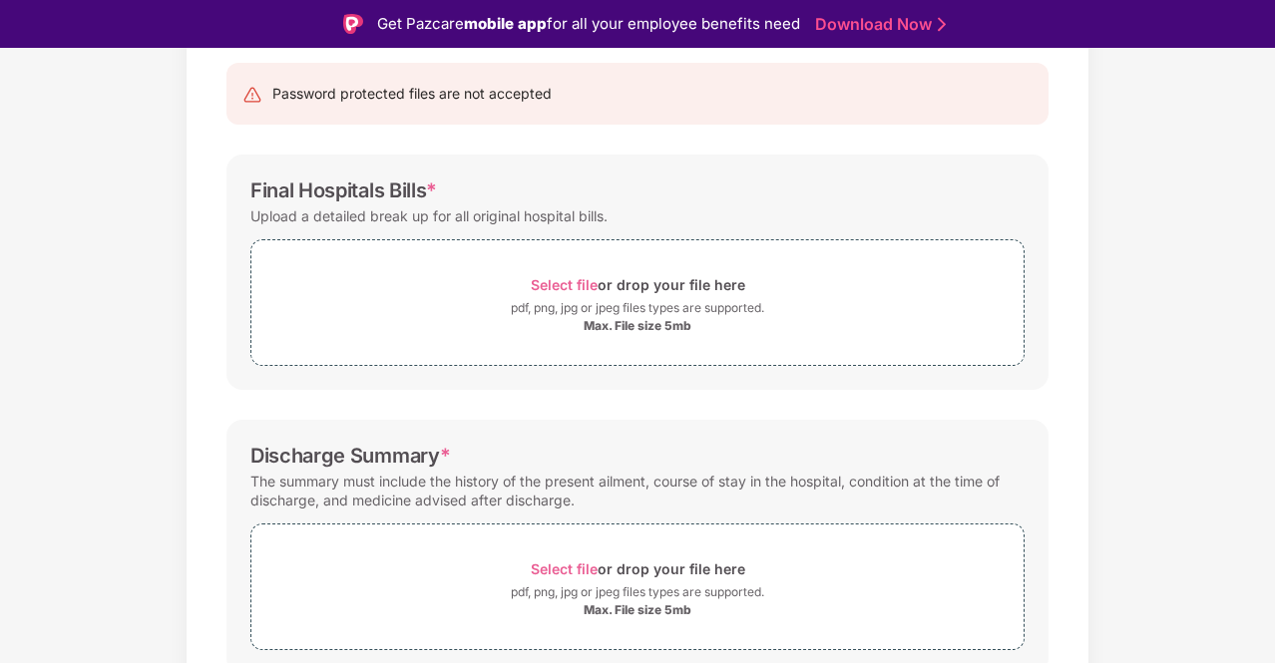
scroll to position [100, 0]
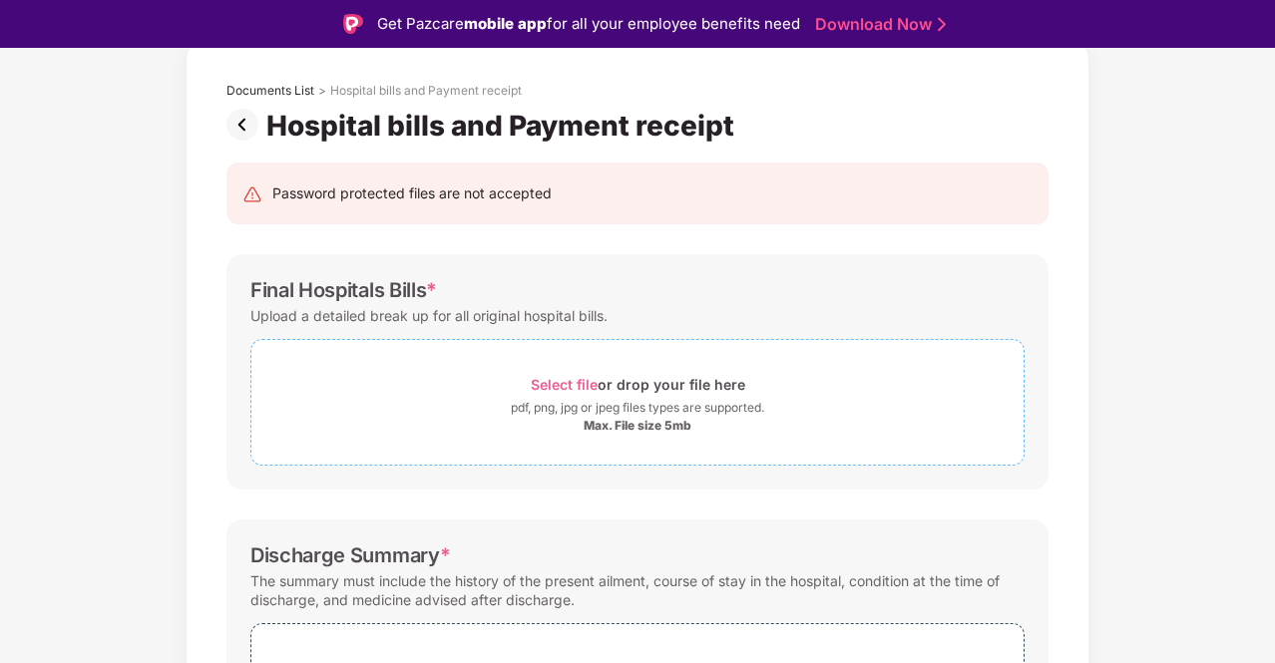
click at [581, 356] on span "Select file or drop your file here pdf, png, jpg or jpeg files types are suppor…" at bounding box center [637, 402] width 772 height 95
click at [577, 389] on span "Select file" at bounding box center [564, 384] width 67 height 17
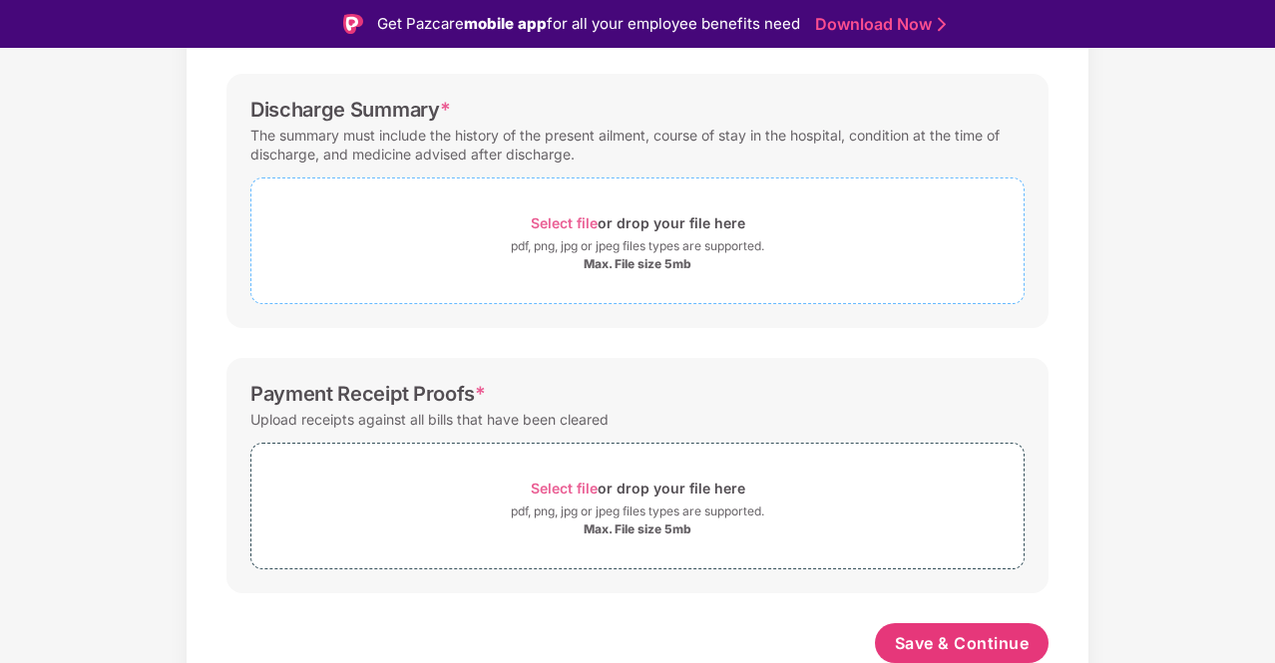
scroll to position [735, 0]
click at [604, 216] on div "Select file or drop your file here" at bounding box center [638, 223] width 215 height 27
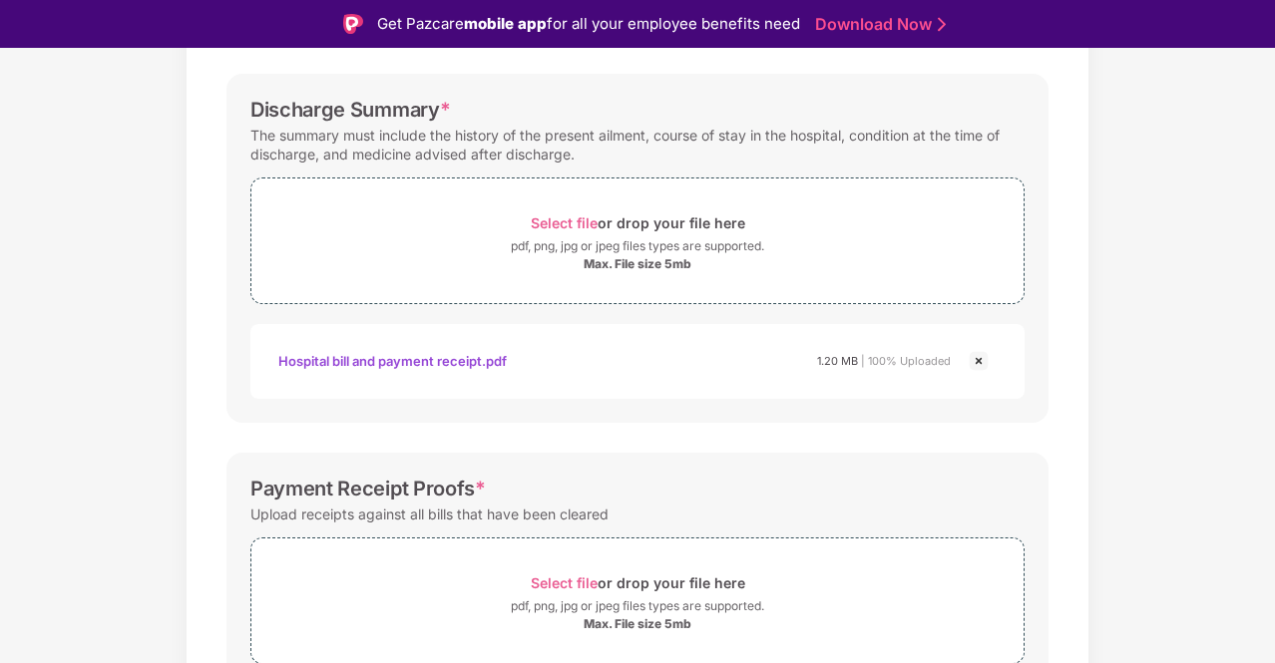
click at [980, 363] on img at bounding box center [979, 361] width 24 height 24
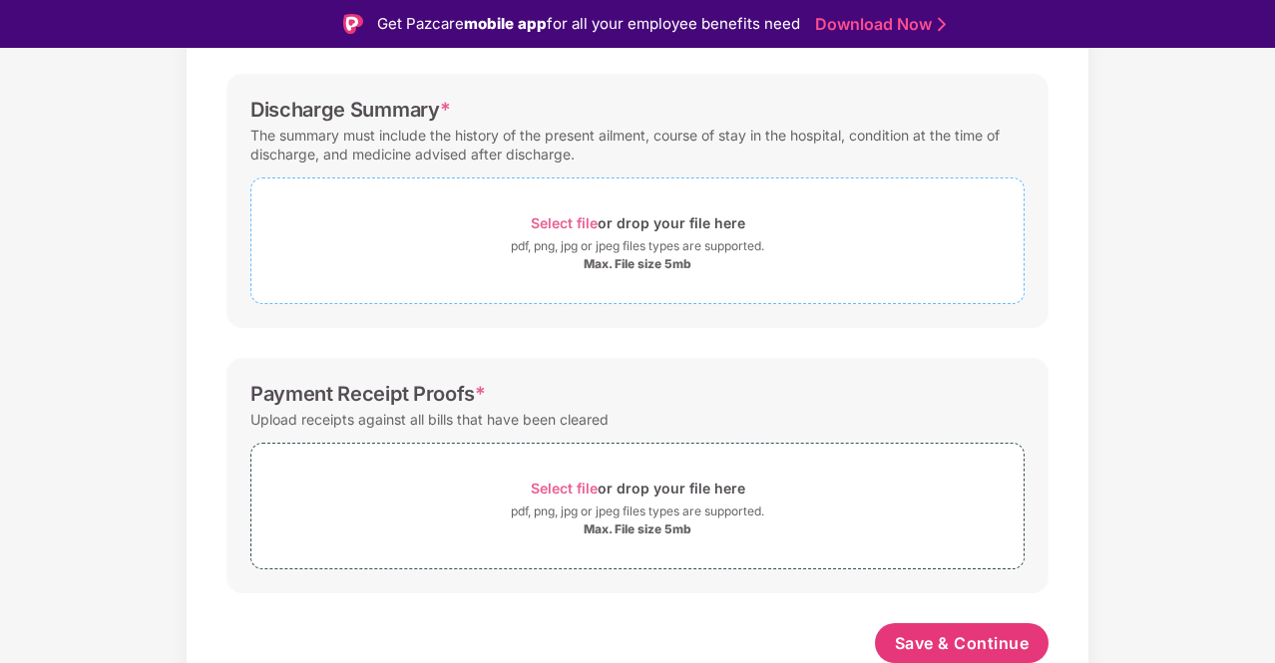
click at [543, 210] on div "Select file or drop your file here" at bounding box center [638, 223] width 215 height 27
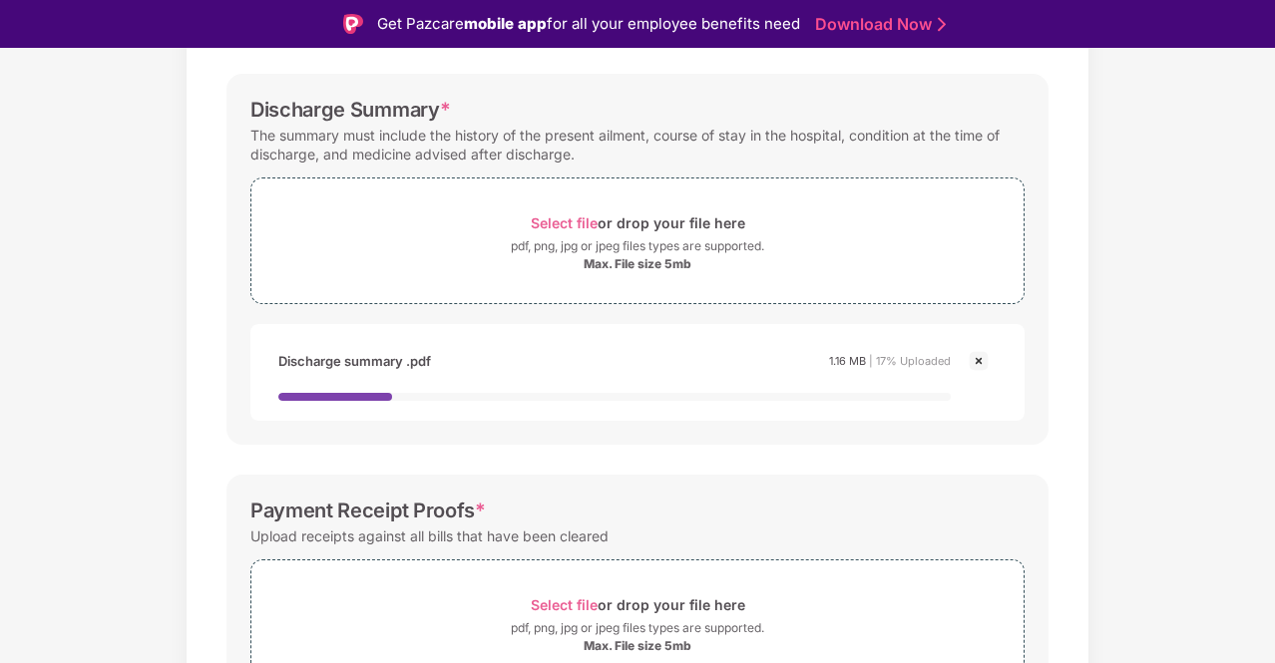
scroll to position [835, 0]
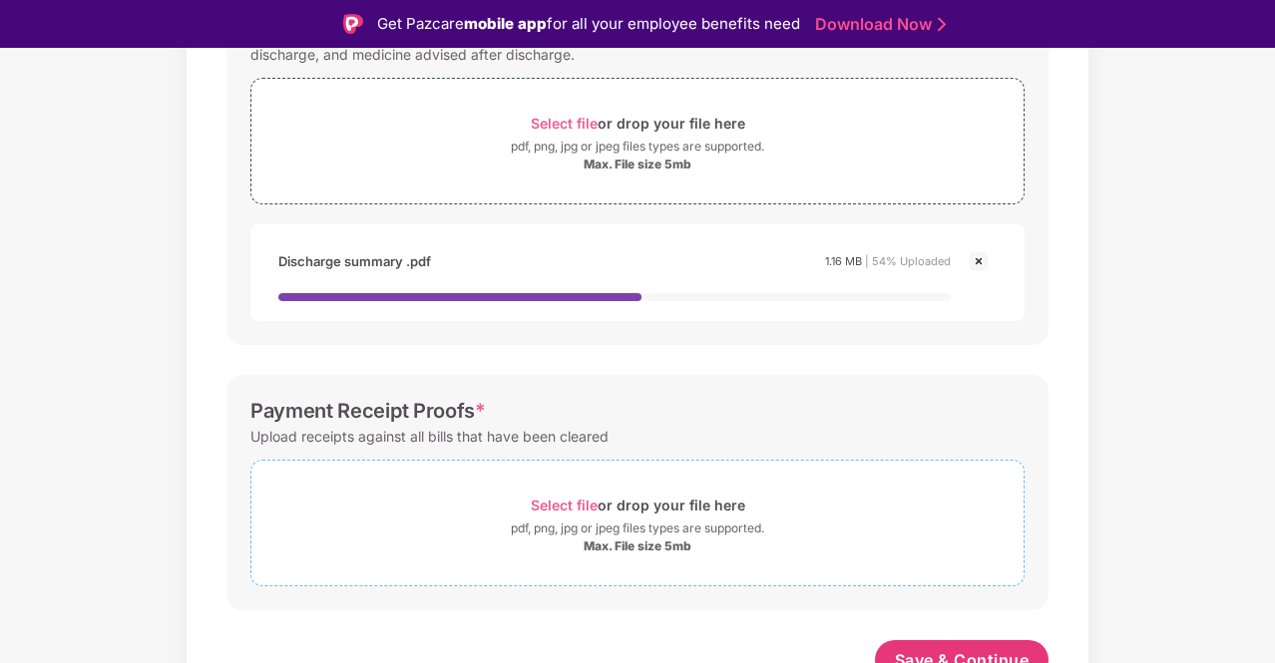
click at [571, 513] on div "Select file or drop your file here" at bounding box center [638, 505] width 215 height 27
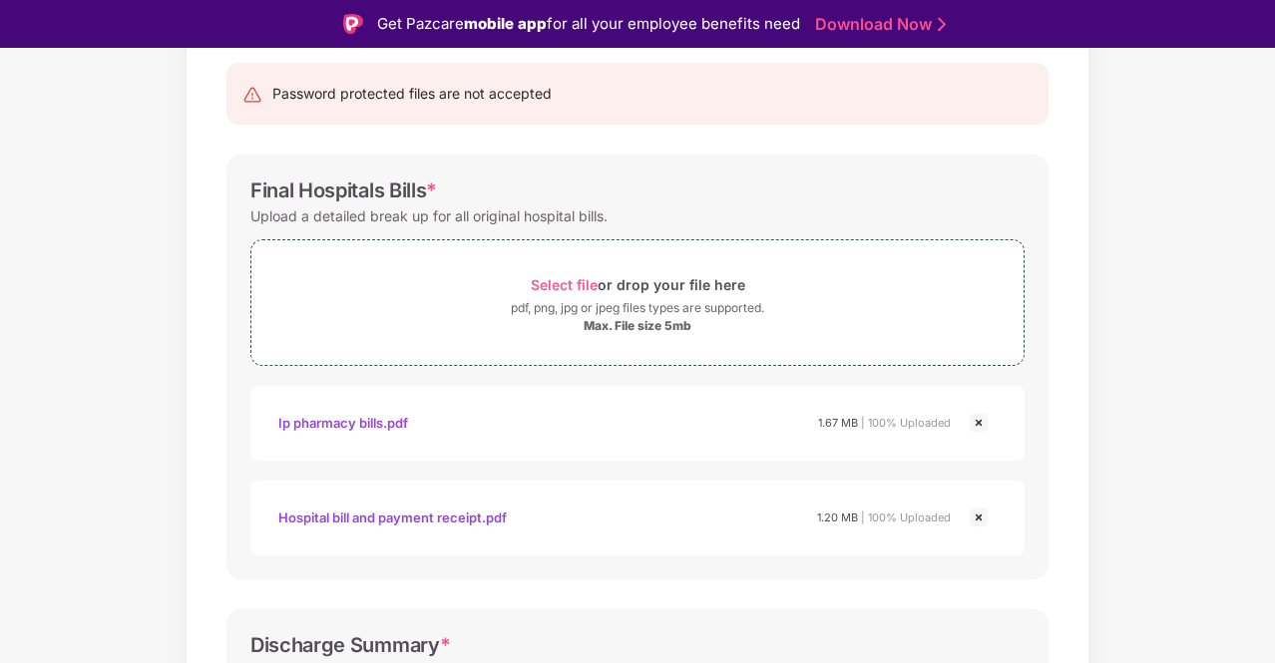
scroll to position [299, 0]
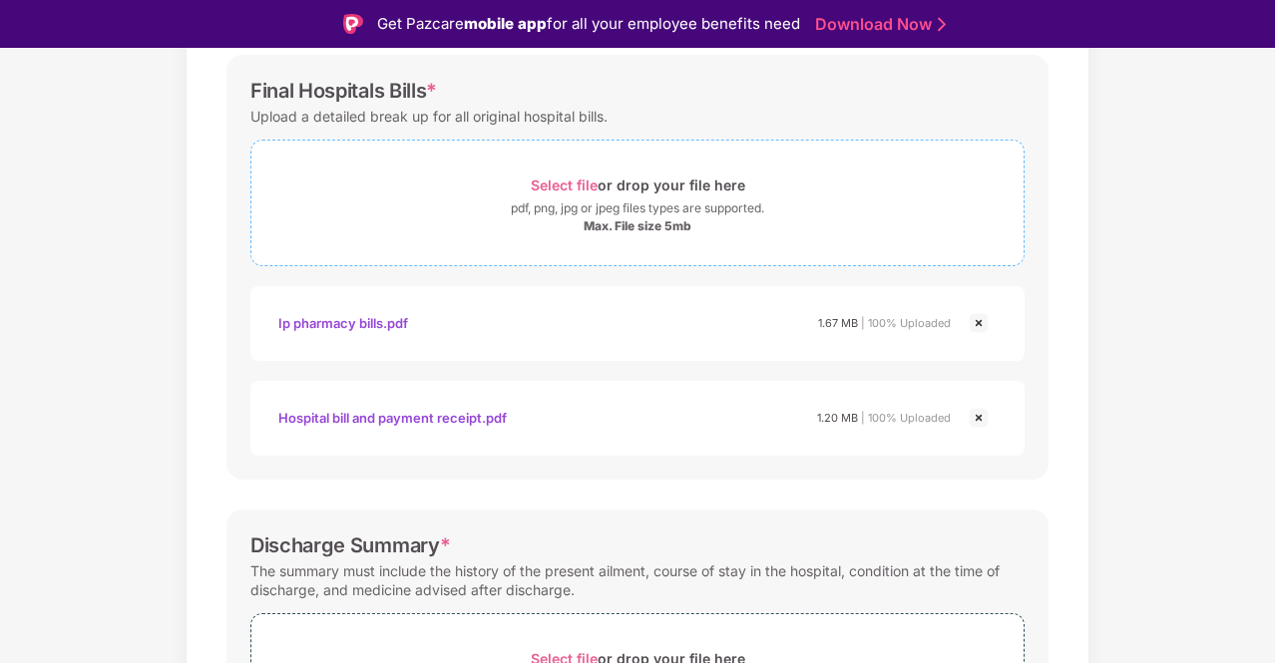
click at [576, 178] on span "Select file" at bounding box center [564, 185] width 67 height 17
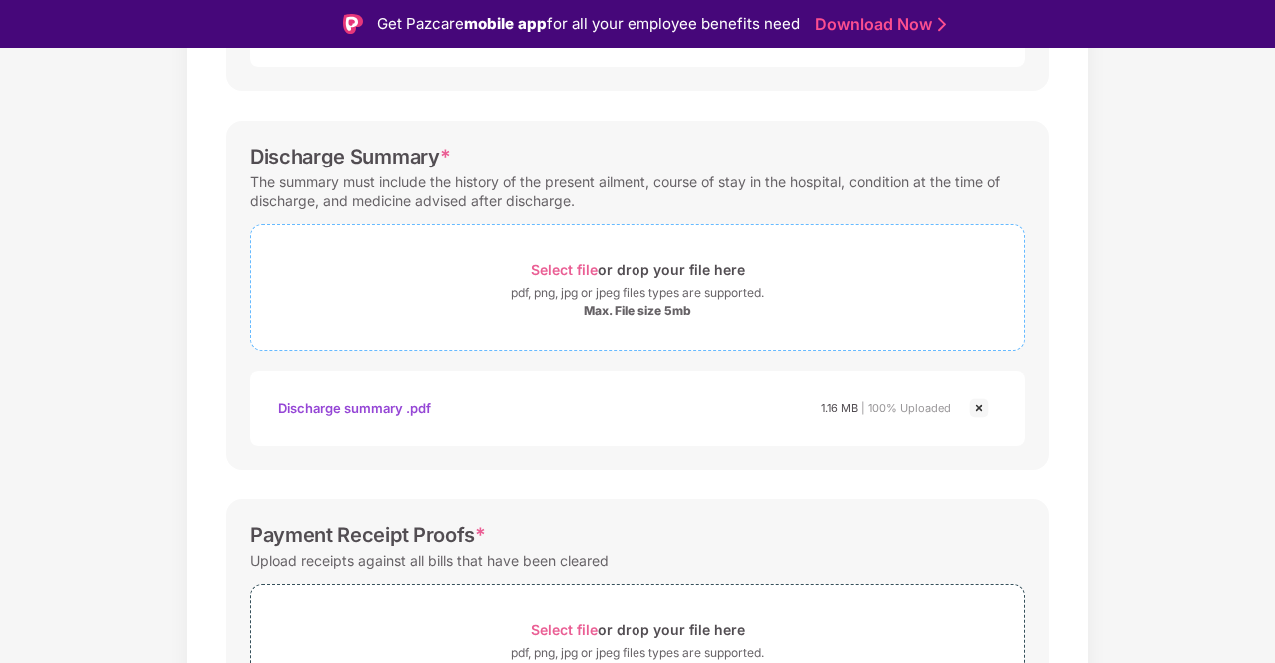
scroll to position [876, 0]
click at [569, 264] on span "Select file" at bounding box center [564, 271] width 67 height 17
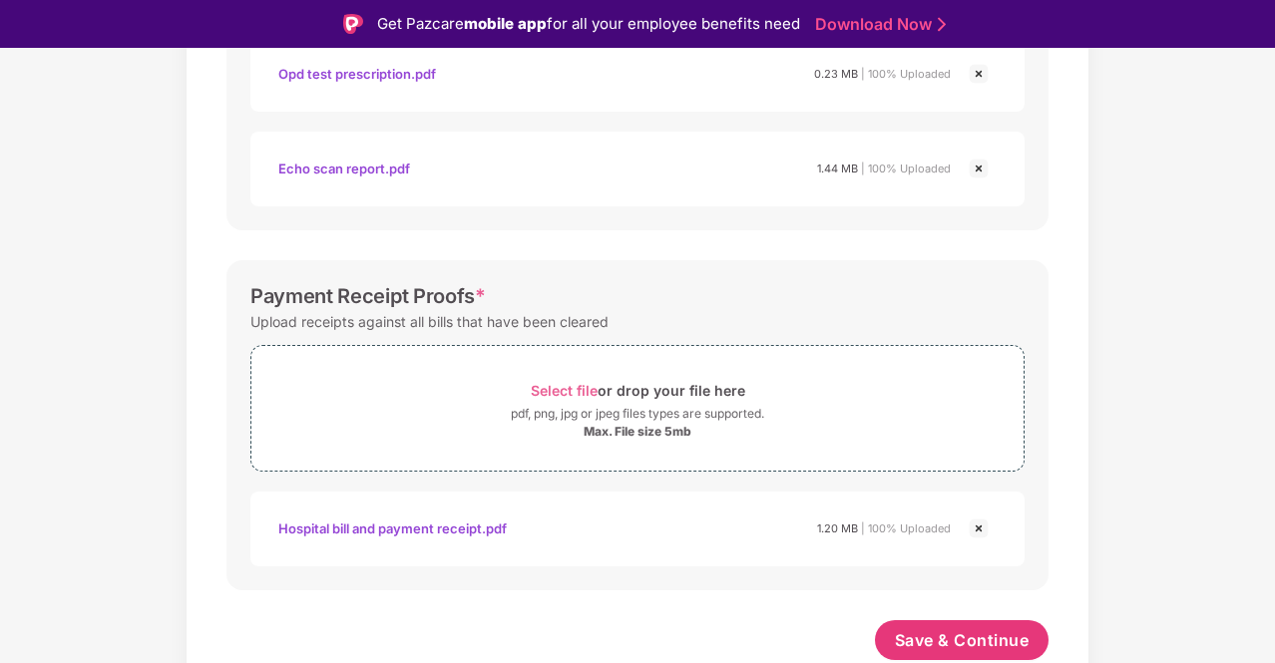
scroll to position [1494, 0]
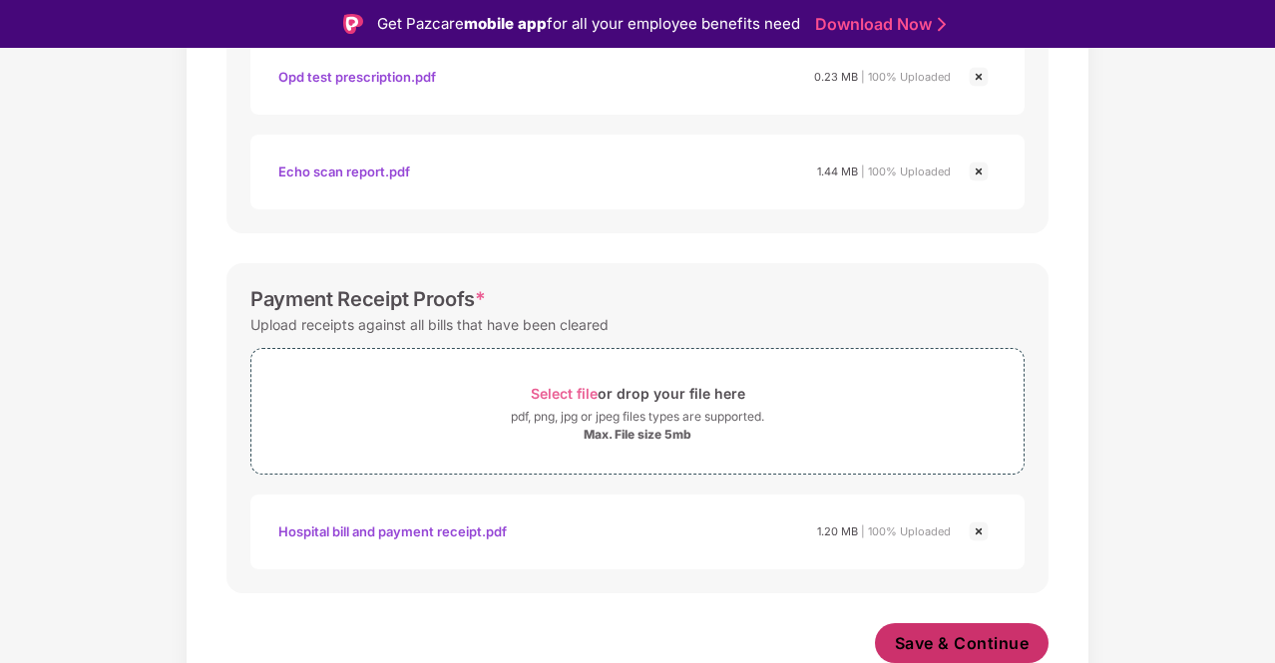
click at [1023, 646] on span "Save & Continue" at bounding box center [962, 644] width 135 height 22
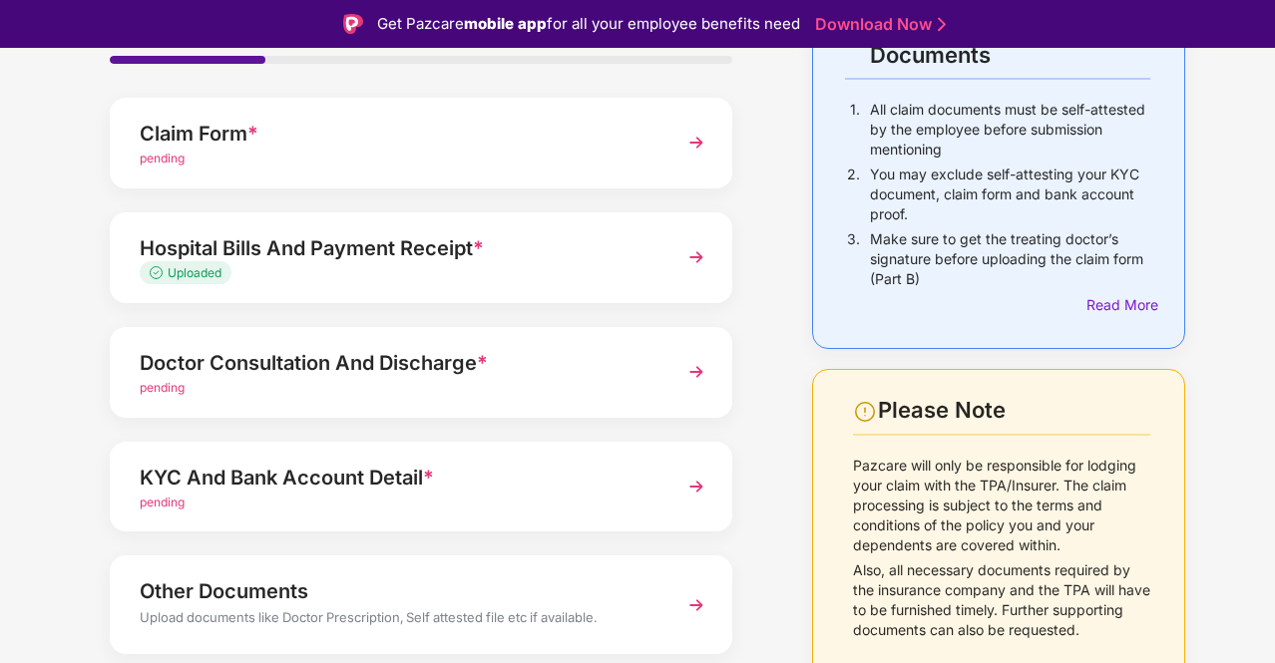
scroll to position [200, 0]
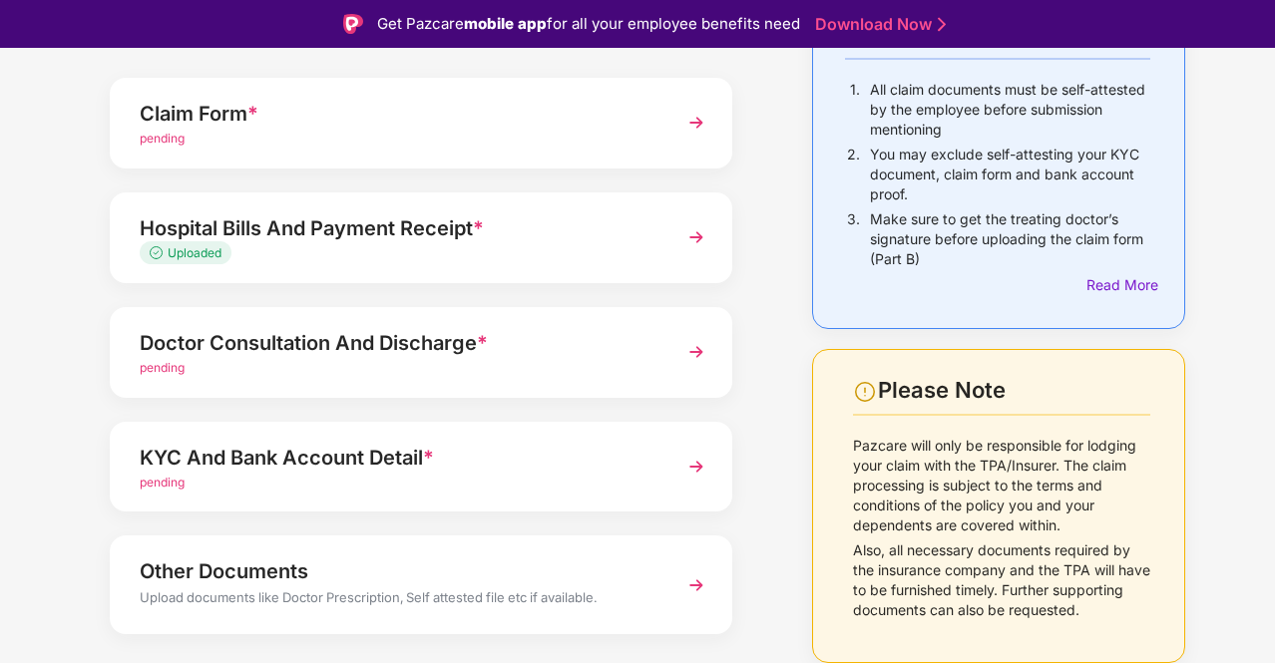
click at [689, 338] on img at bounding box center [696, 352] width 36 height 36
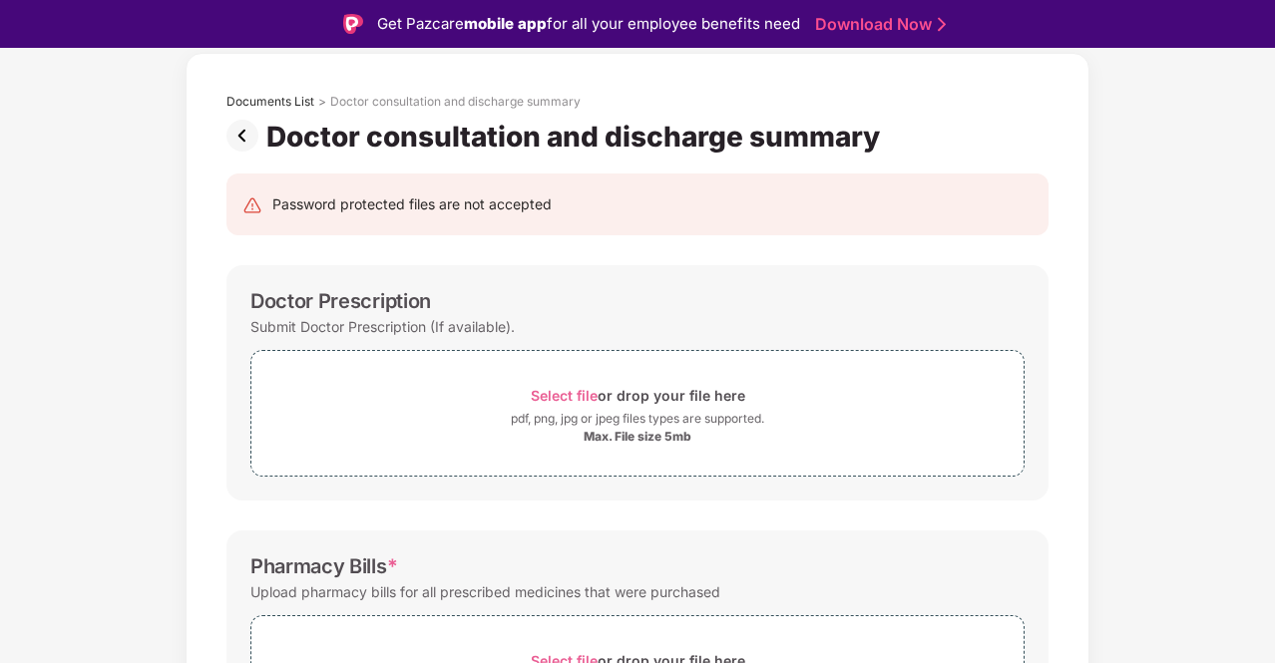
scroll to position [0, 0]
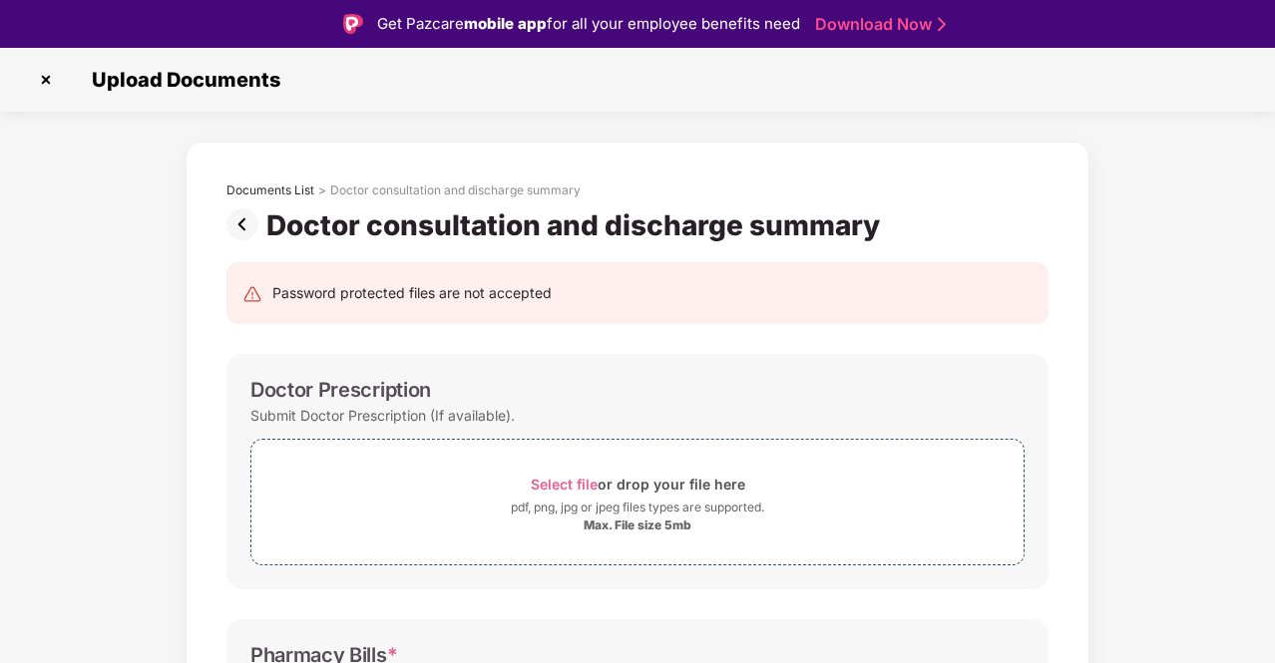
click at [250, 228] on img at bounding box center [246, 225] width 40 height 32
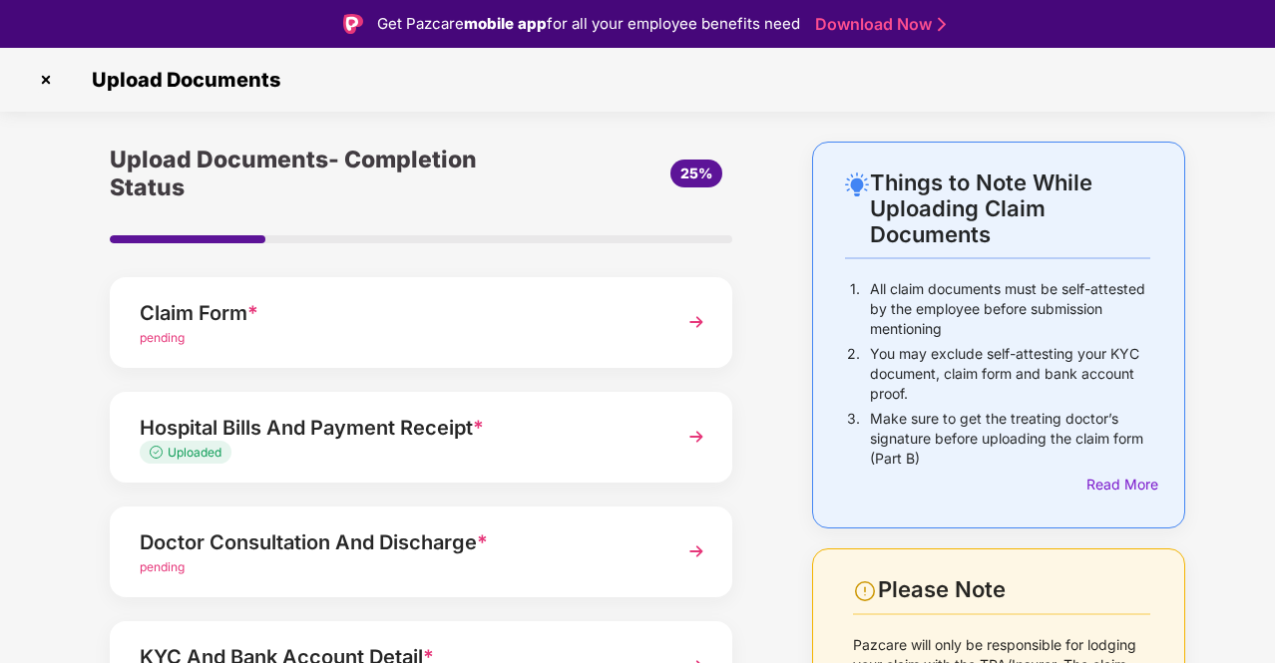
click at [462, 394] on div "Hospital Bills And Payment Receipt * Uploaded" at bounding box center [421, 437] width 623 height 91
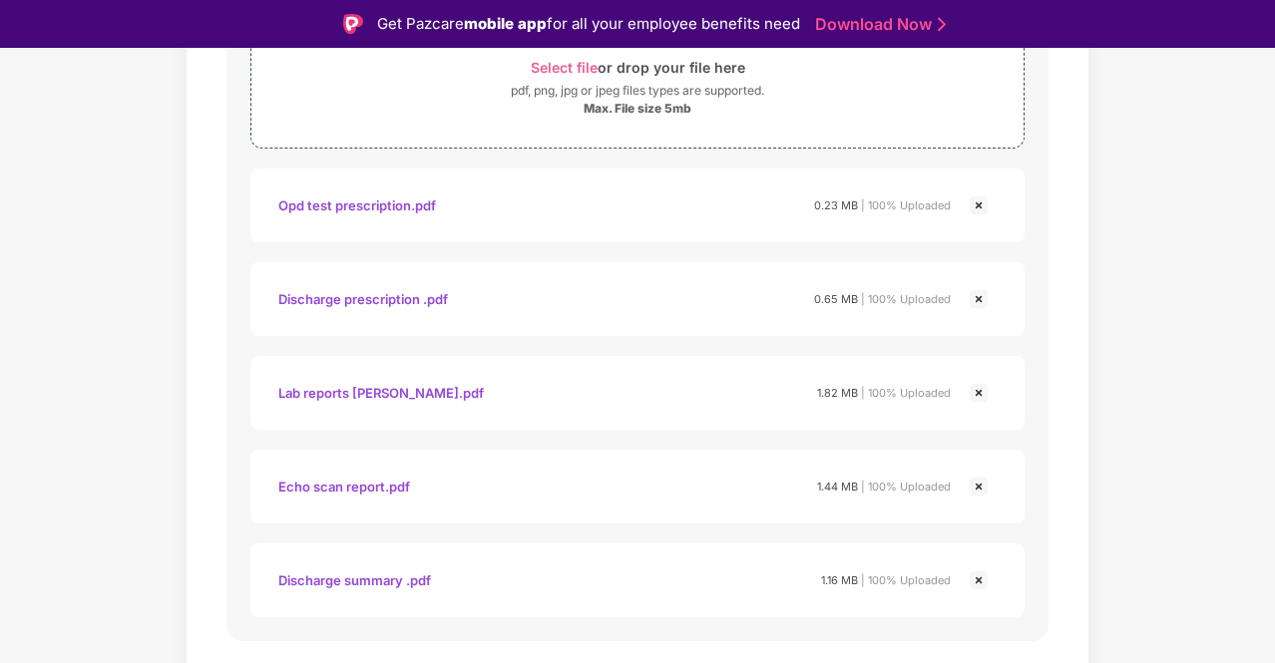
scroll to position [1097, 0]
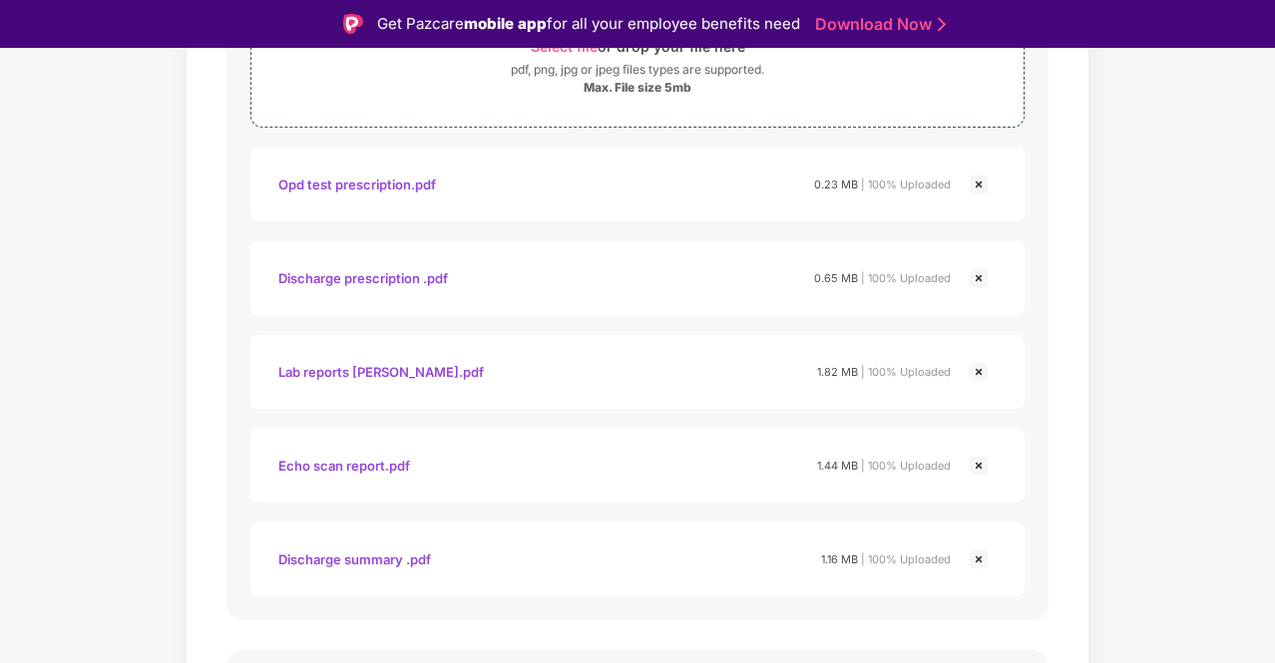
click at [984, 186] on img at bounding box center [979, 185] width 24 height 24
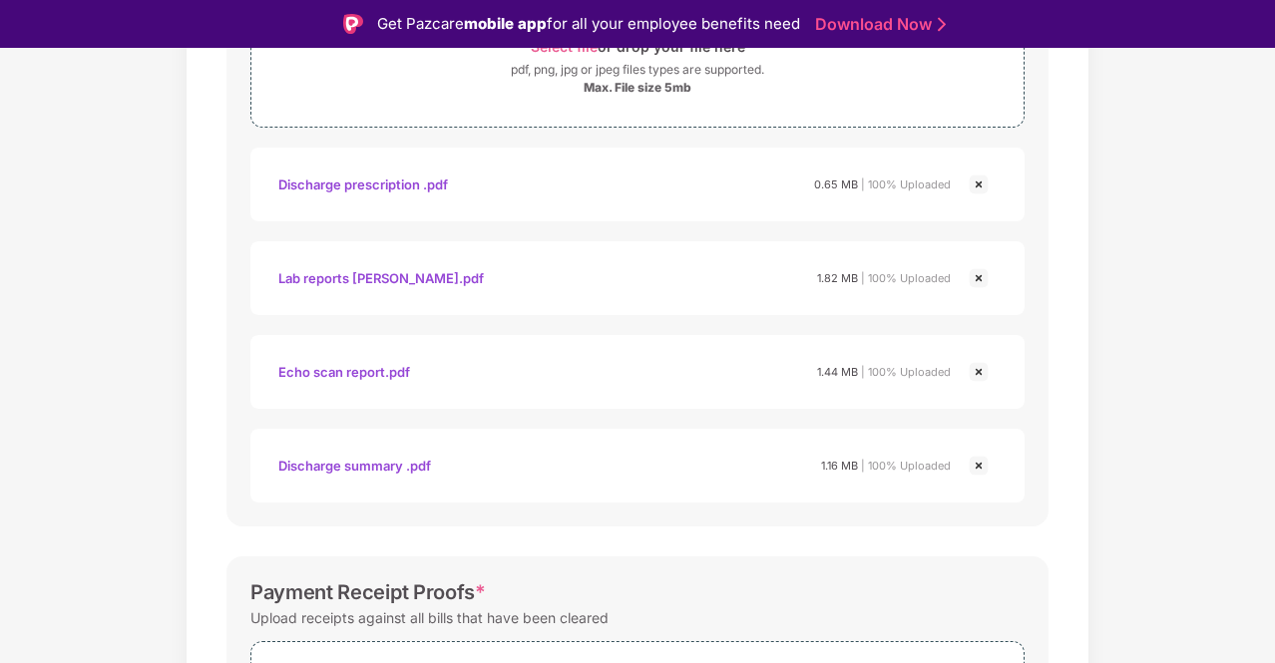
click at [982, 366] on img at bounding box center [979, 372] width 24 height 24
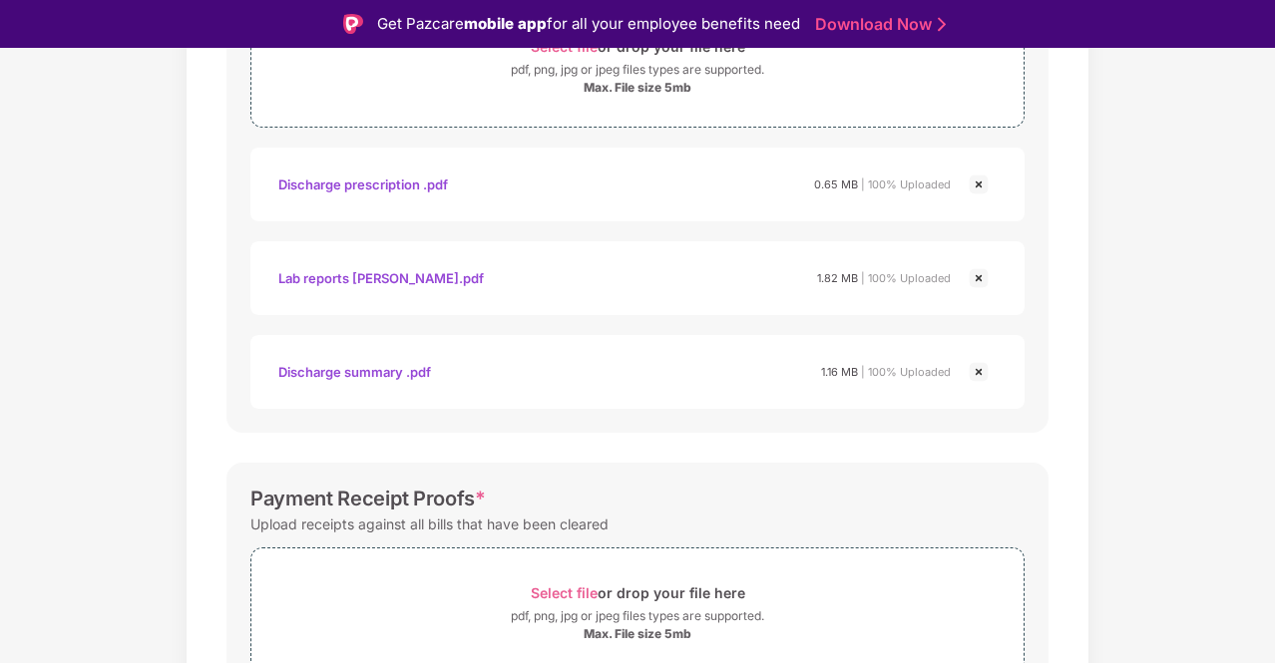
click at [983, 270] on img at bounding box center [979, 278] width 24 height 24
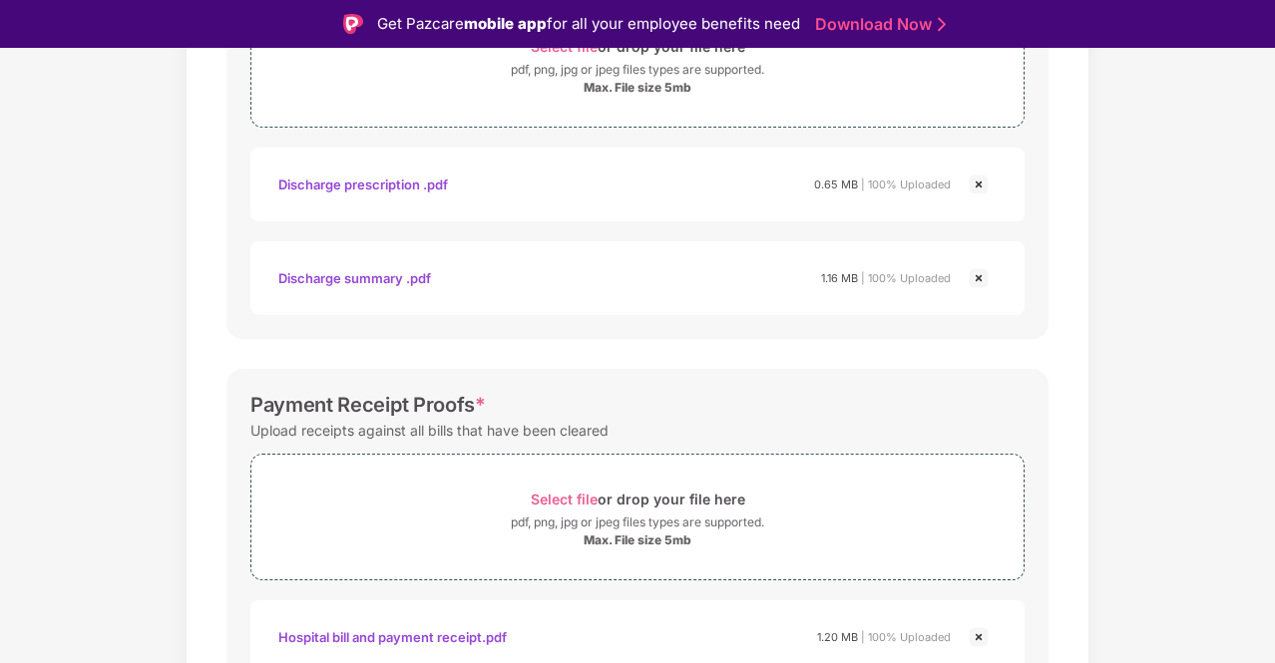
click at [977, 187] on img at bounding box center [979, 185] width 24 height 24
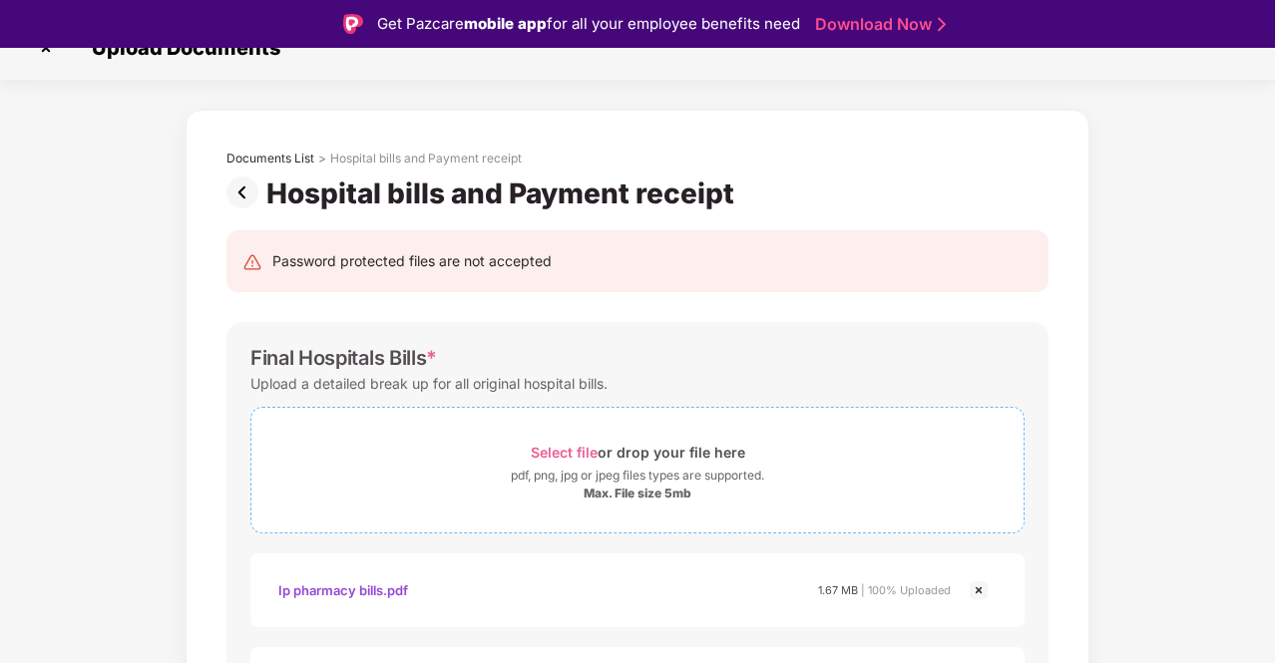
scroll to position [0, 0]
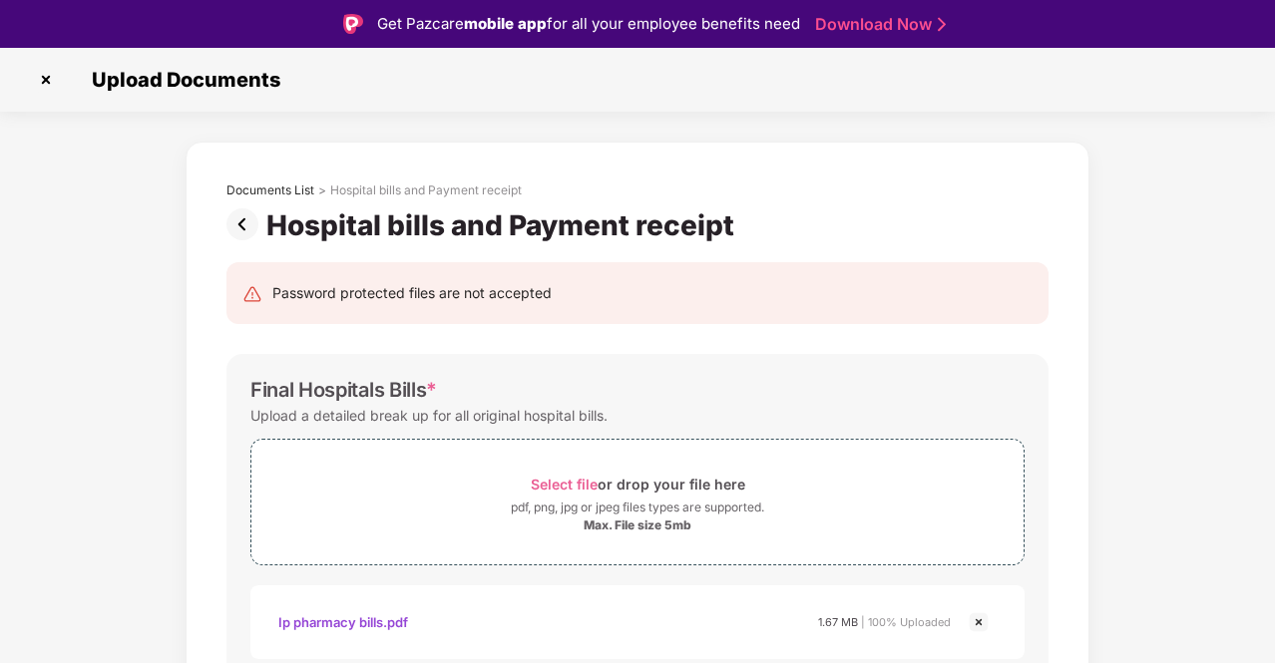
click at [237, 233] on img at bounding box center [246, 225] width 40 height 32
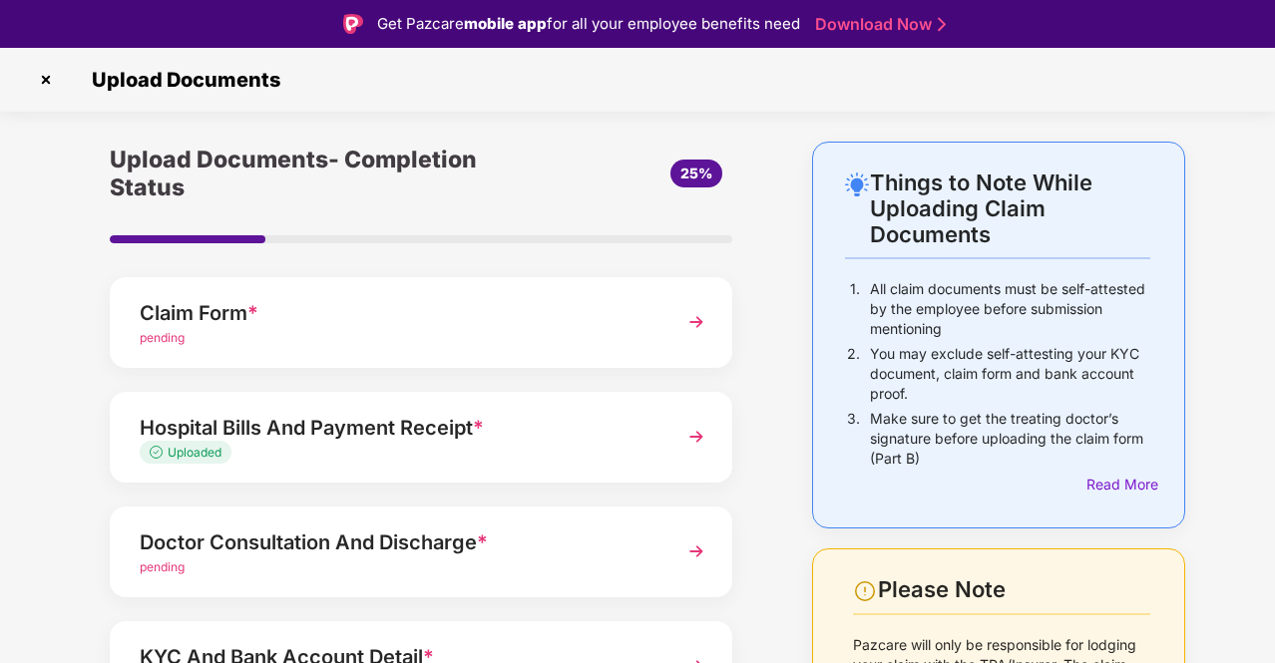
click at [361, 513] on div "Doctor Consultation And Discharge * pending" at bounding box center [421, 552] width 623 height 91
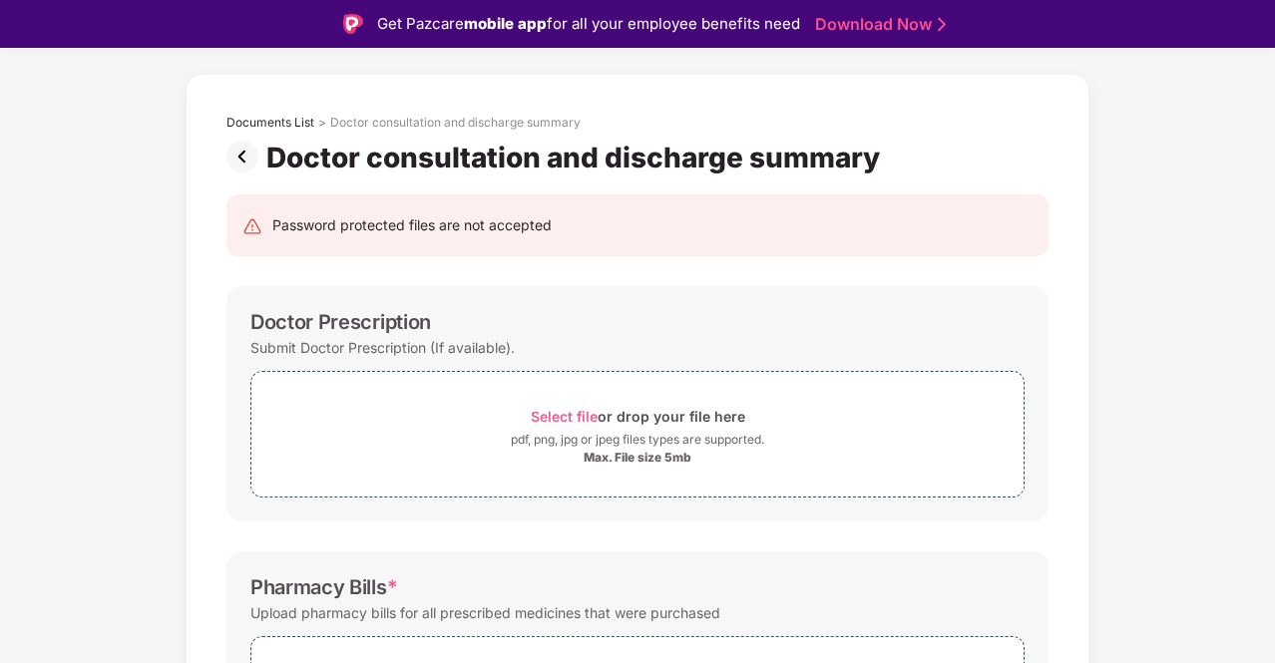
scroll to position [200, 0]
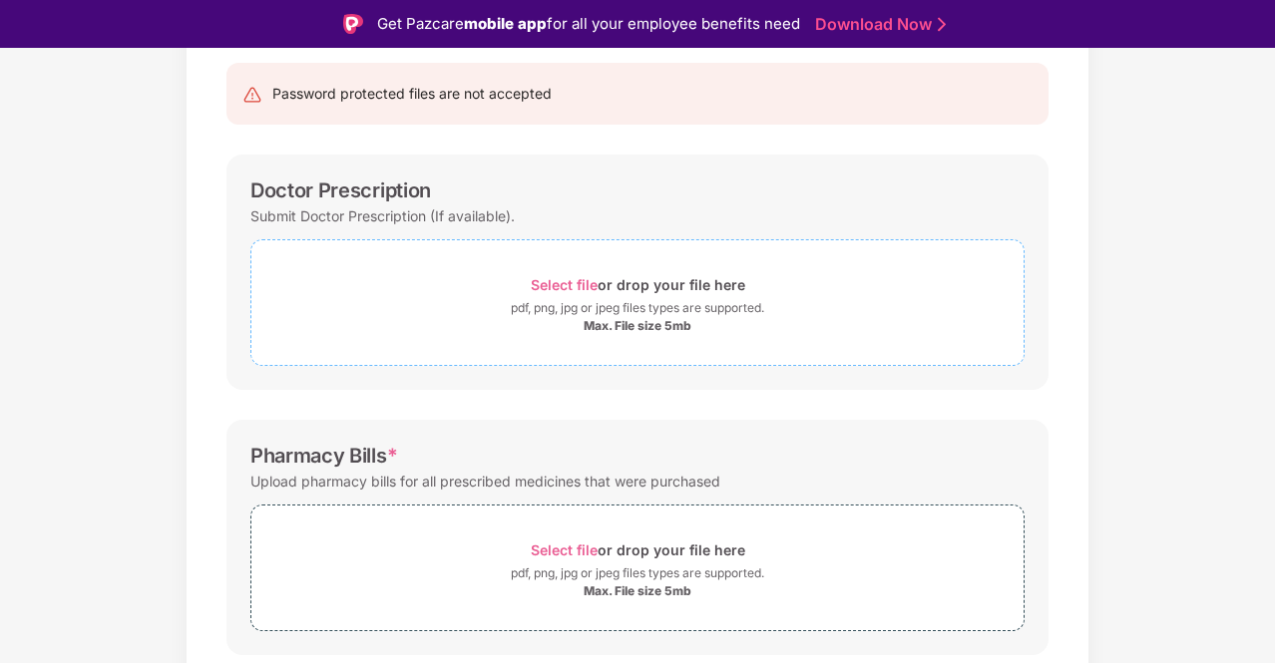
click at [547, 280] on span "Select file" at bounding box center [564, 284] width 67 height 17
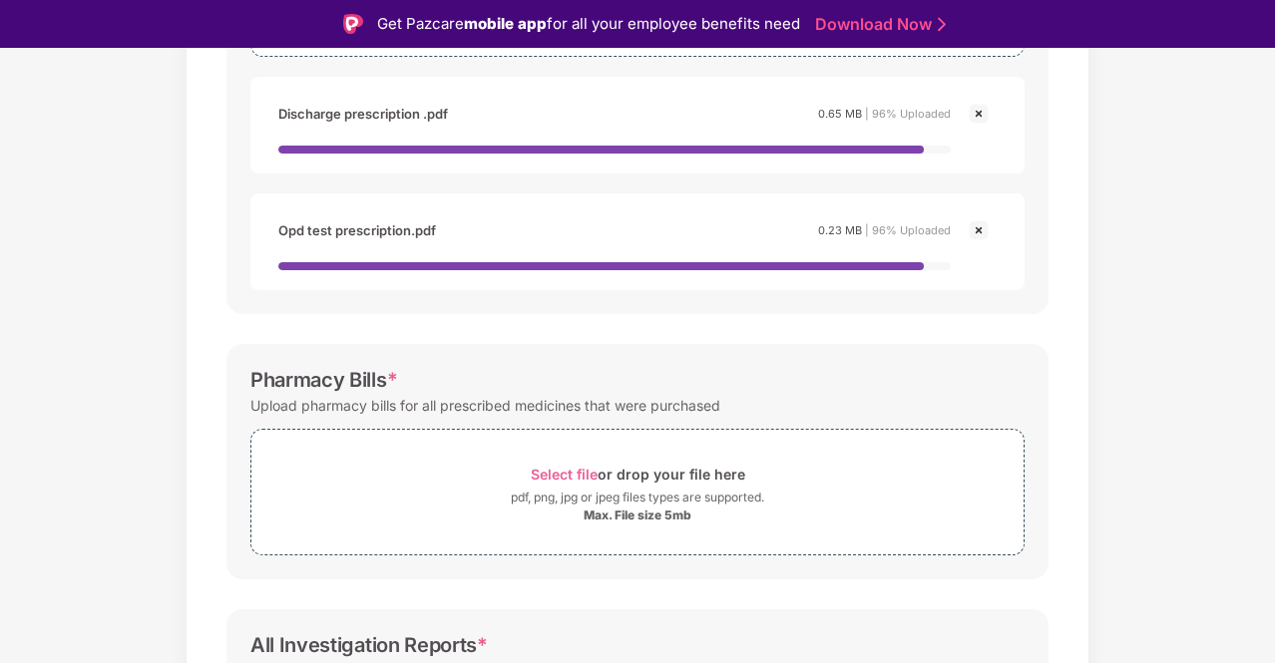
scroll to position [599, 0]
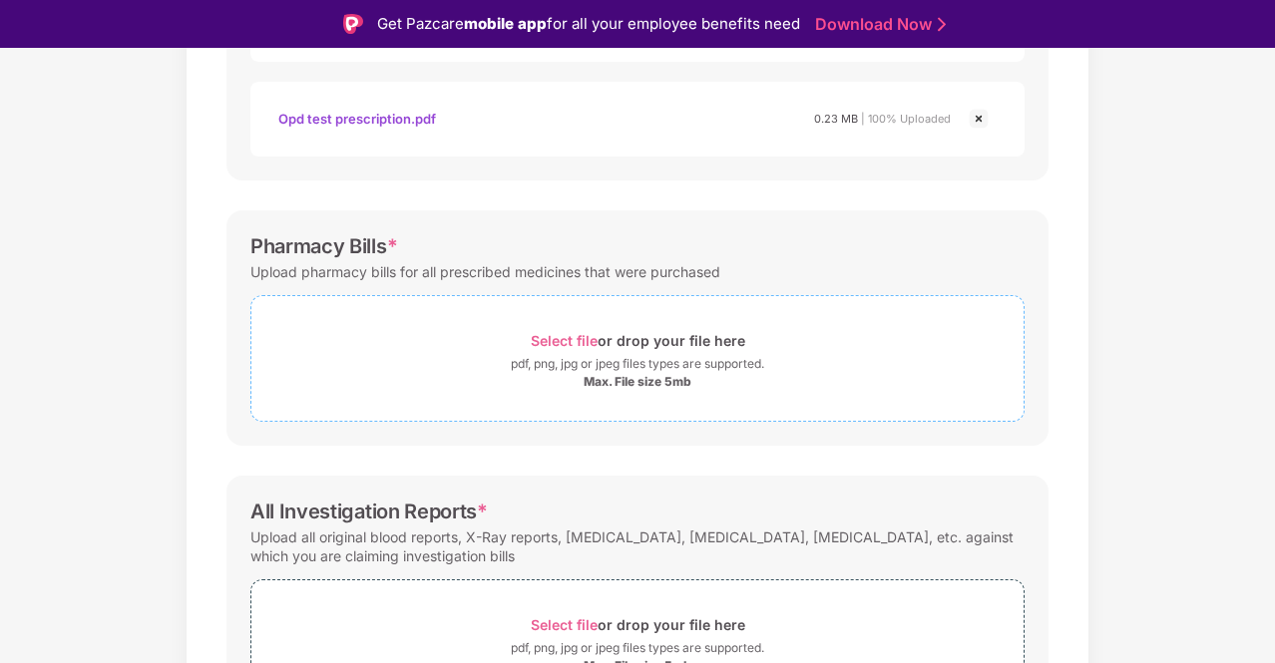
click at [554, 349] on span "Select file" at bounding box center [564, 340] width 67 height 17
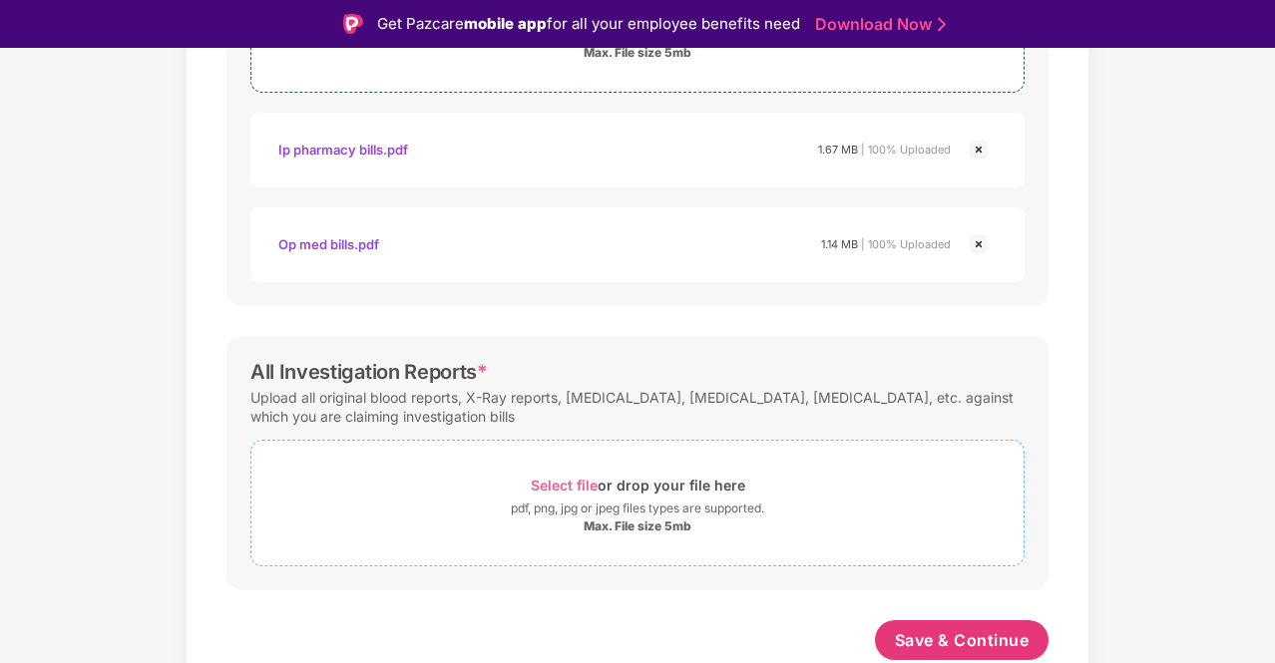
click at [545, 490] on span "Select file" at bounding box center [564, 485] width 67 height 17
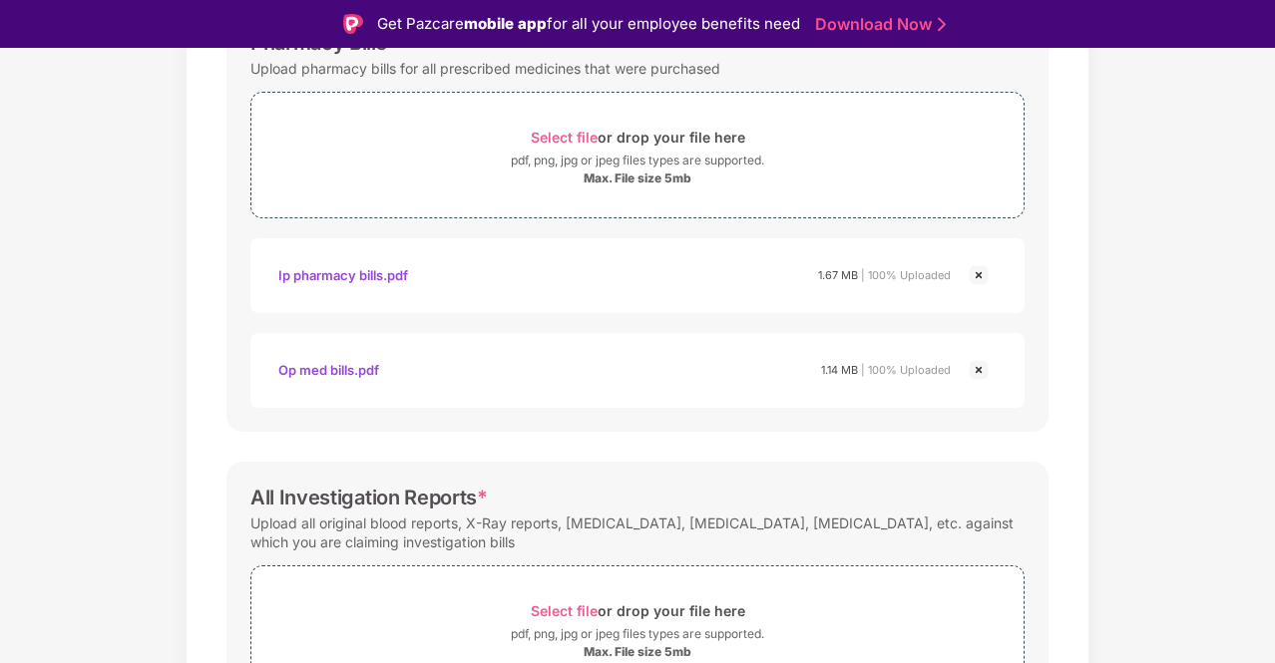
scroll to position [832, 0]
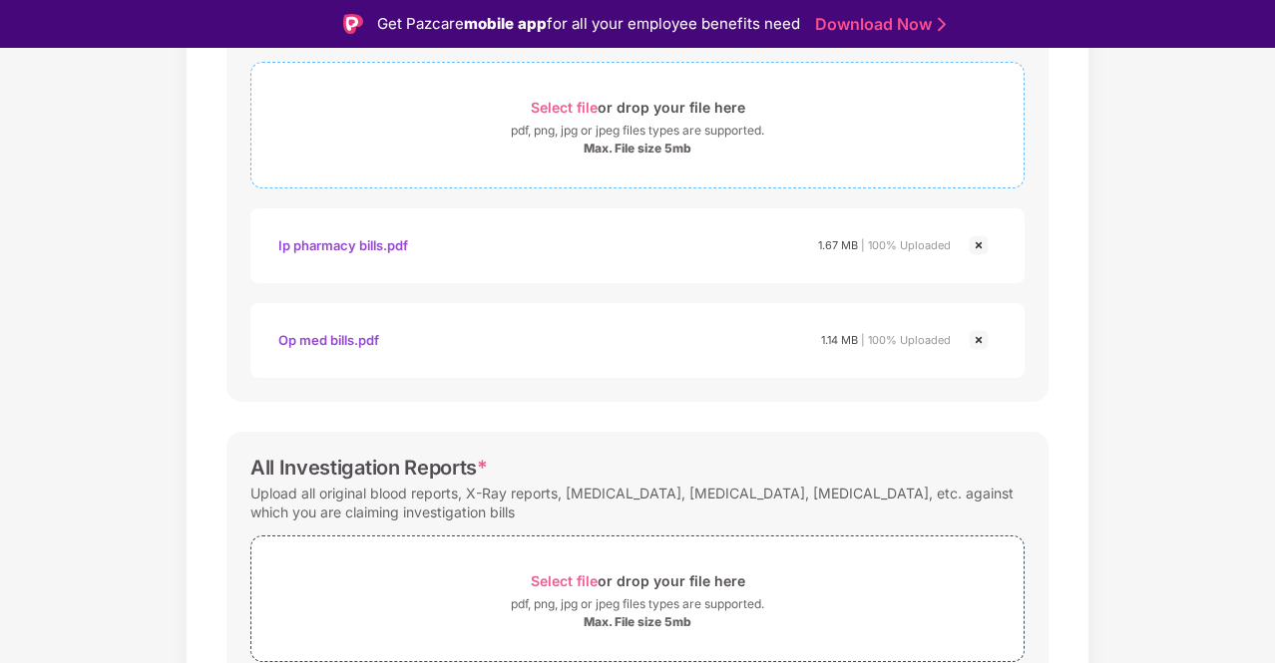
click at [557, 105] on span "Select file" at bounding box center [564, 107] width 67 height 17
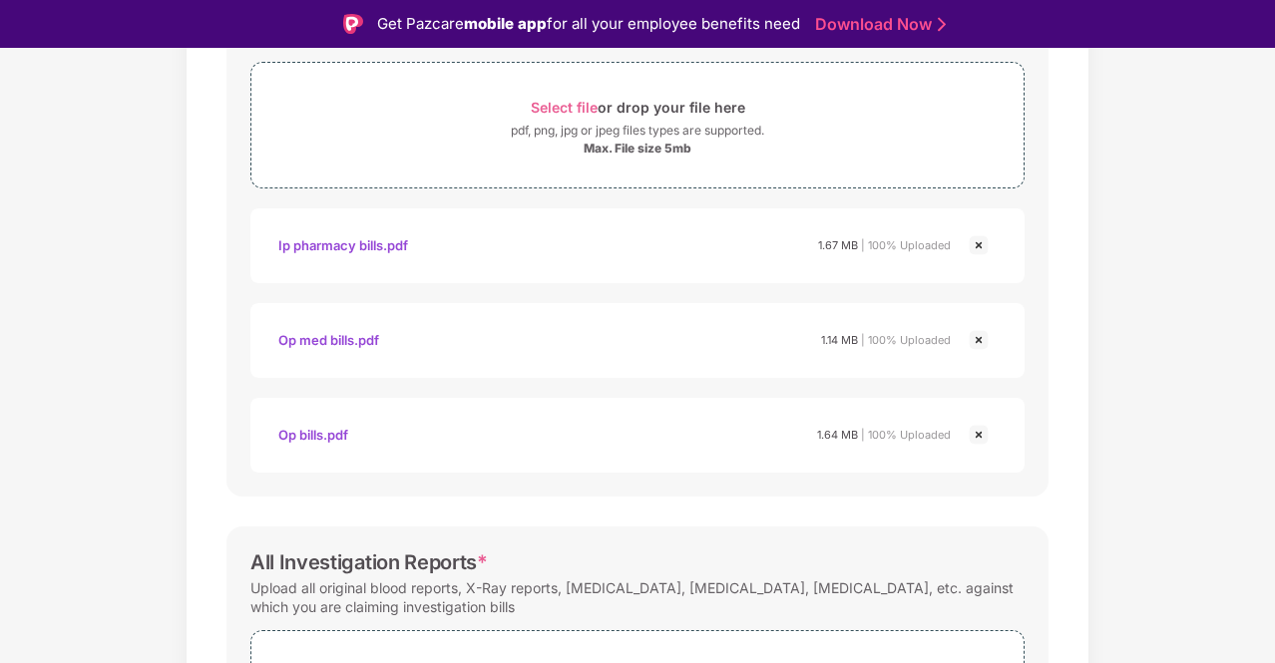
click at [980, 434] on img at bounding box center [979, 435] width 24 height 24
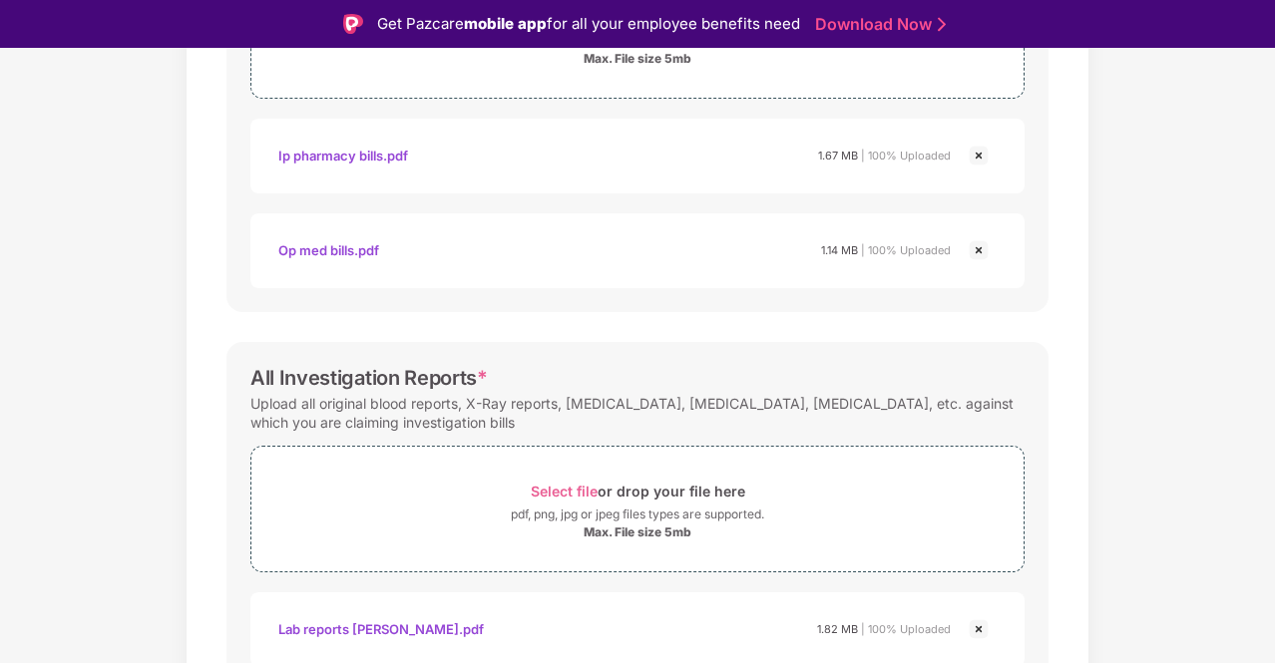
scroll to position [1114, 0]
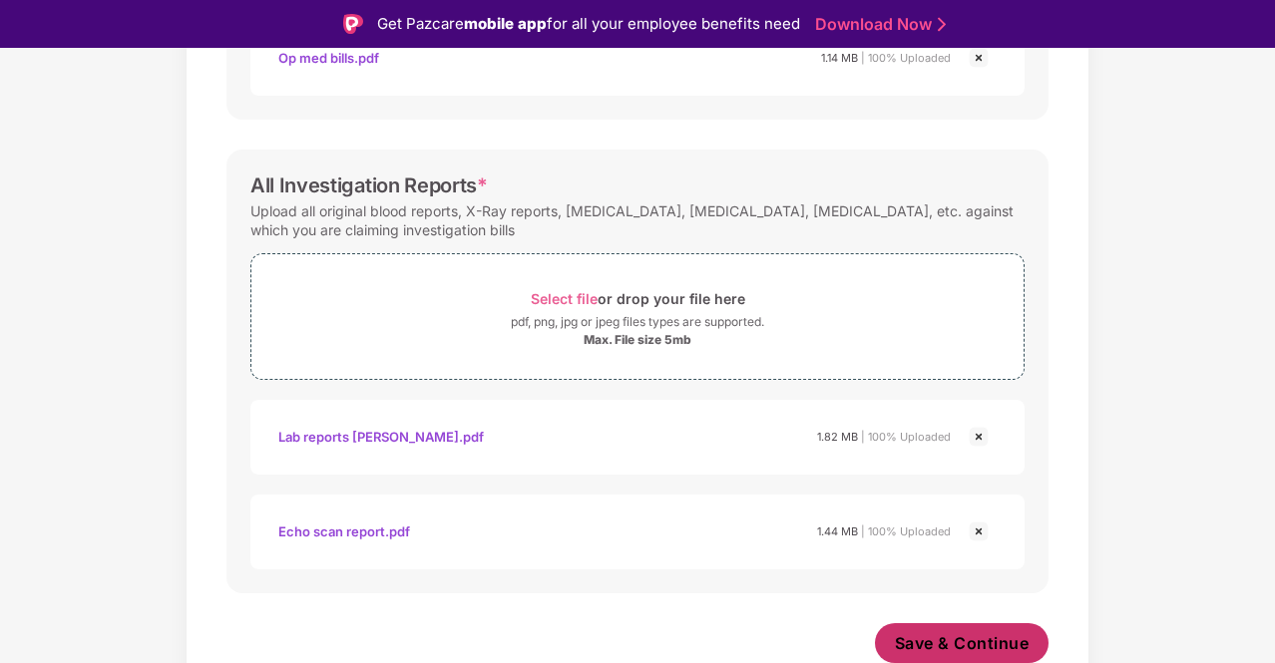
click at [930, 640] on span "Save & Continue" at bounding box center [962, 644] width 135 height 22
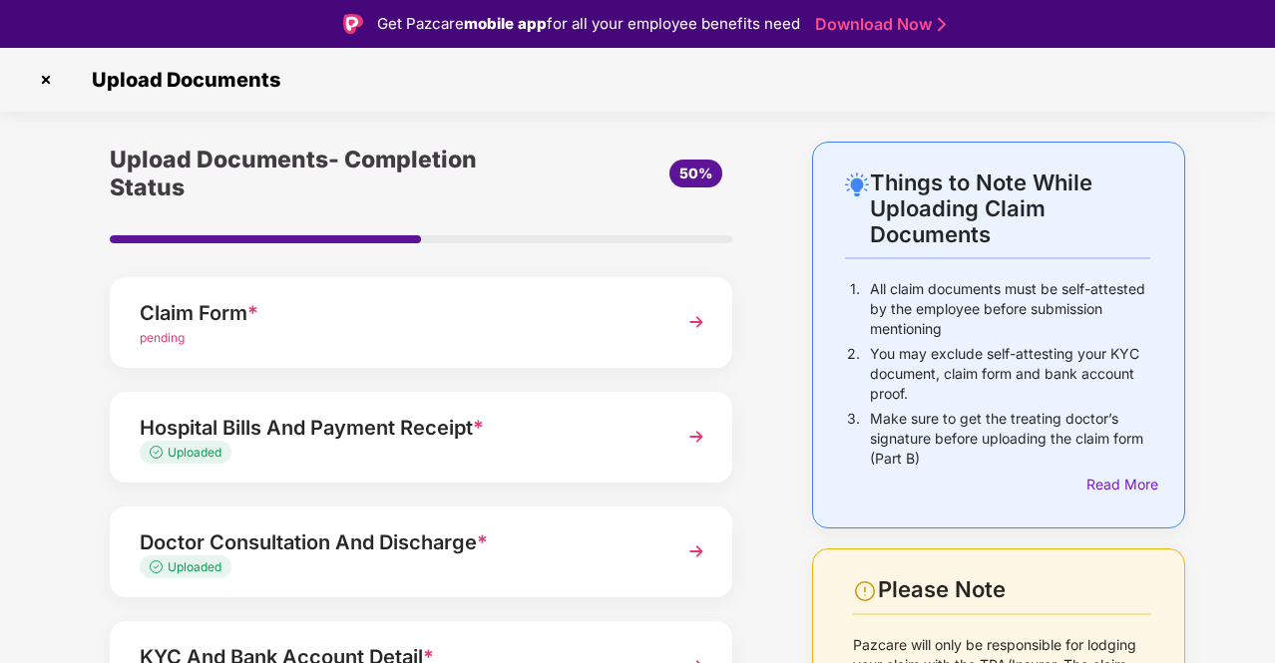
click at [339, 456] on div "Uploaded" at bounding box center [398, 453] width 516 height 19
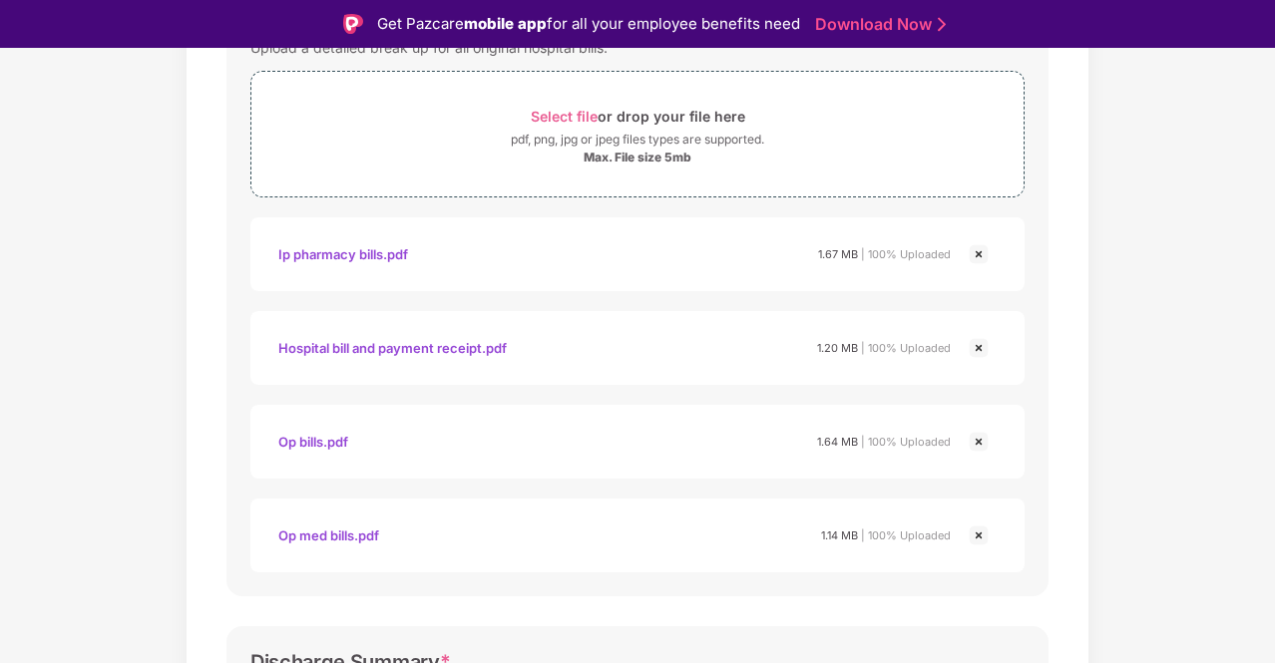
scroll to position [499, 0]
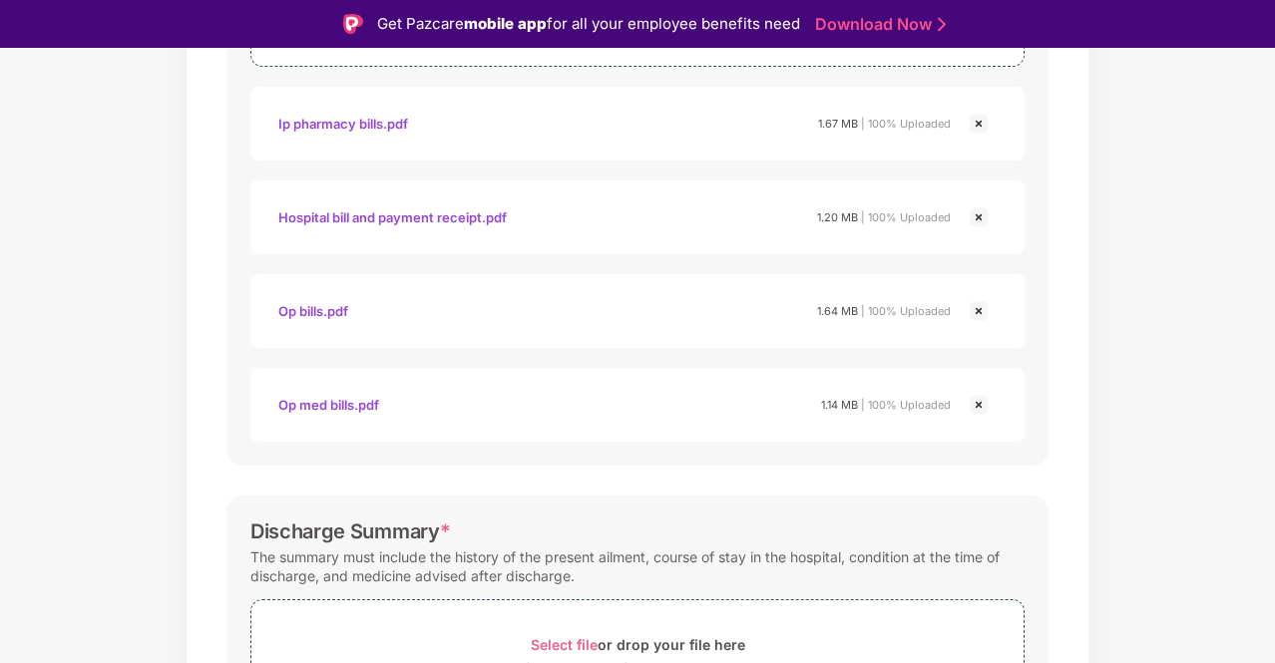
click at [978, 403] on img at bounding box center [979, 405] width 24 height 24
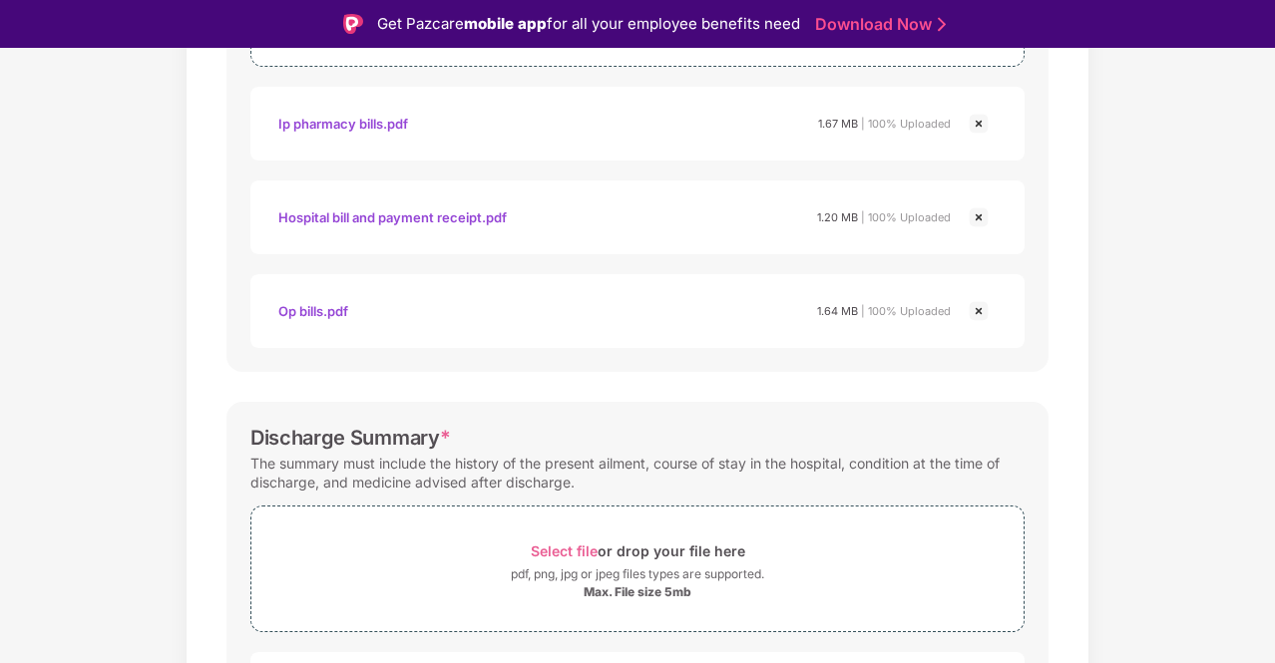
click at [979, 127] on img at bounding box center [979, 124] width 24 height 24
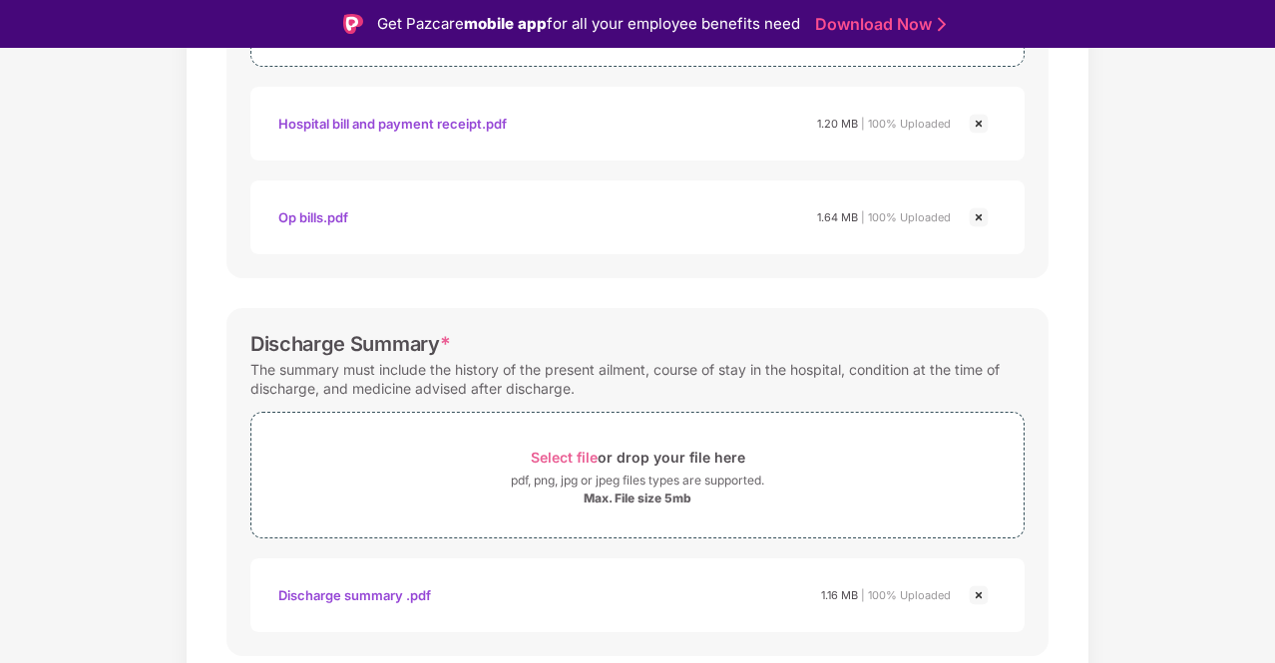
scroll to position [0, 0]
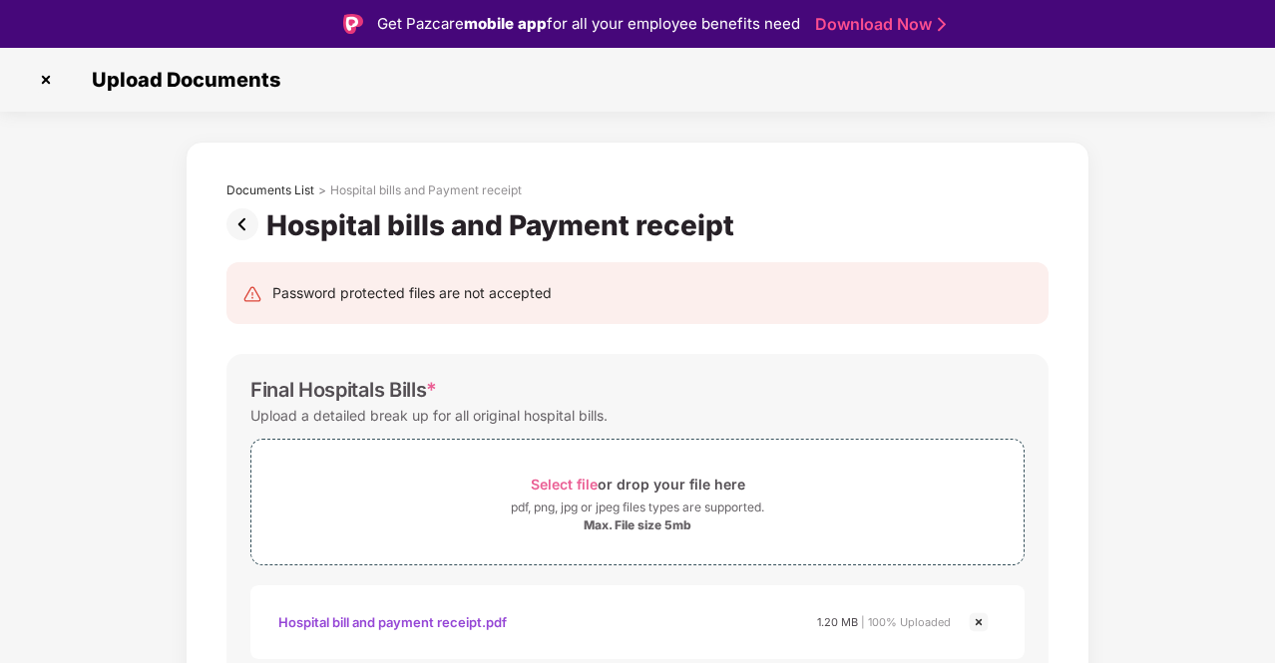
click at [237, 223] on img at bounding box center [246, 225] width 40 height 32
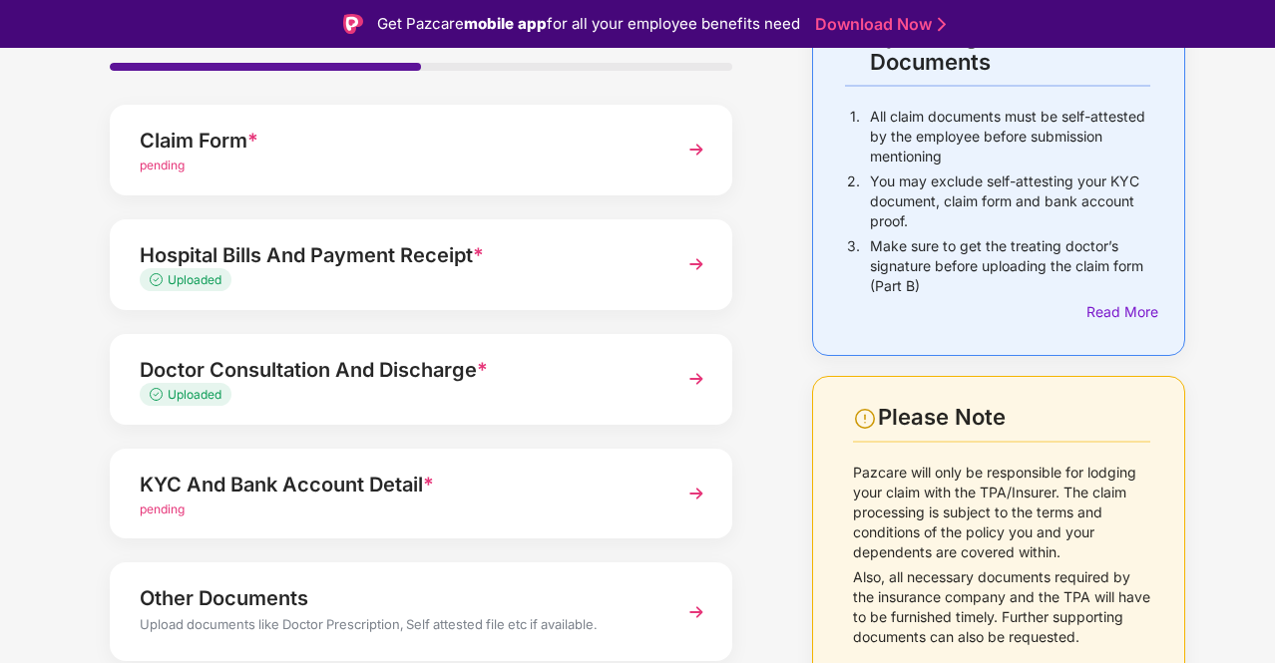
scroll to position [245, 0]
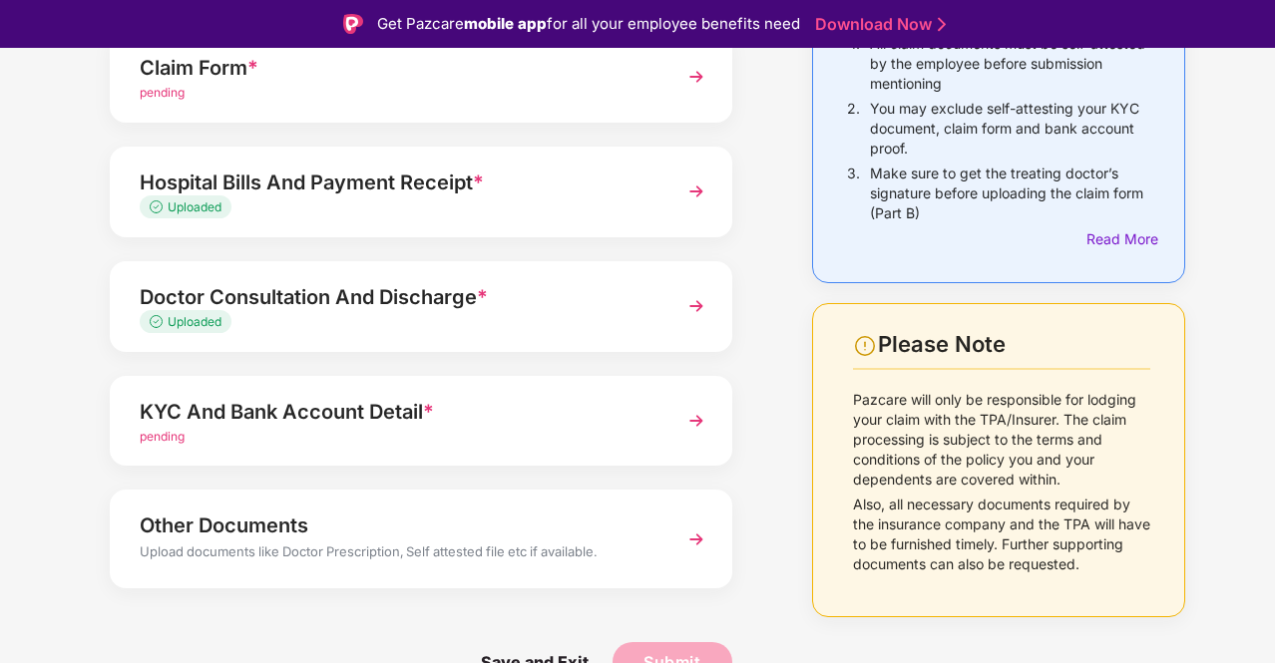
click at [428, 424] on div "KYC And Bank Account Detail *" at bounding box center [398, 412] width 516 height 32
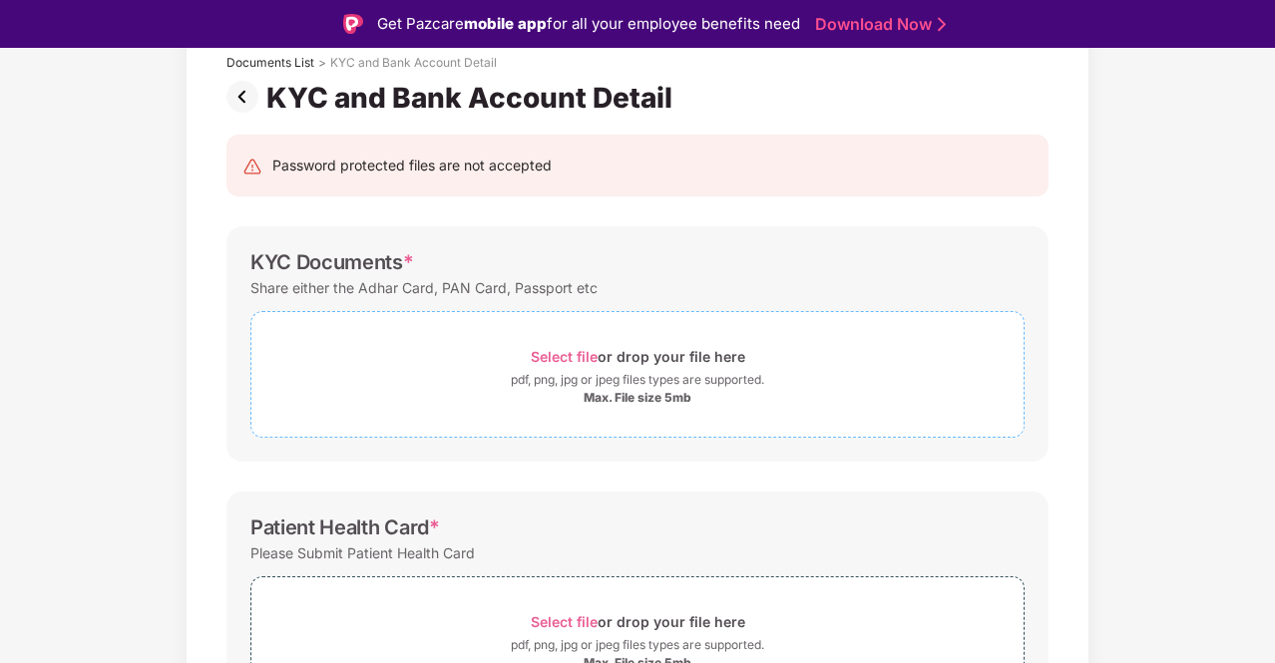
scroll to position [128, 0]
click at [574, 356] on span "Select file" at bounding box center [564, 356] width 67 height 17
click at [538, 343] on div "Select file or drop your file here" at bounding box center [638, 356] width 215 height 27
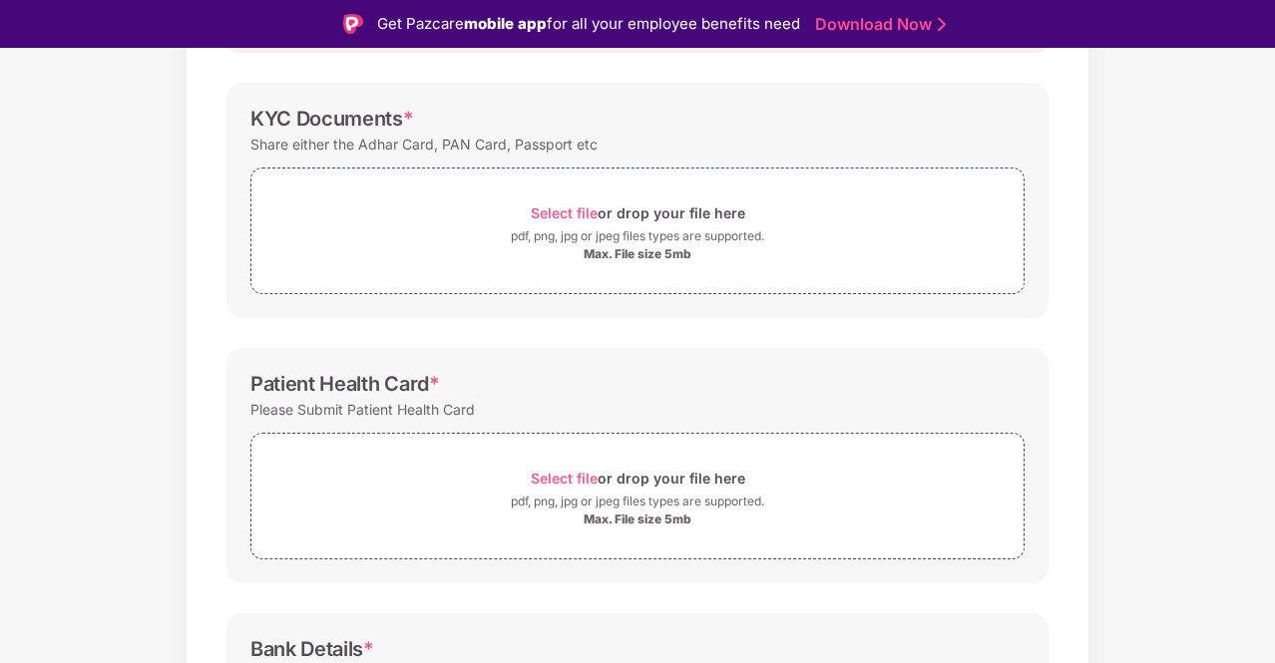
scroll to position [227, 0]
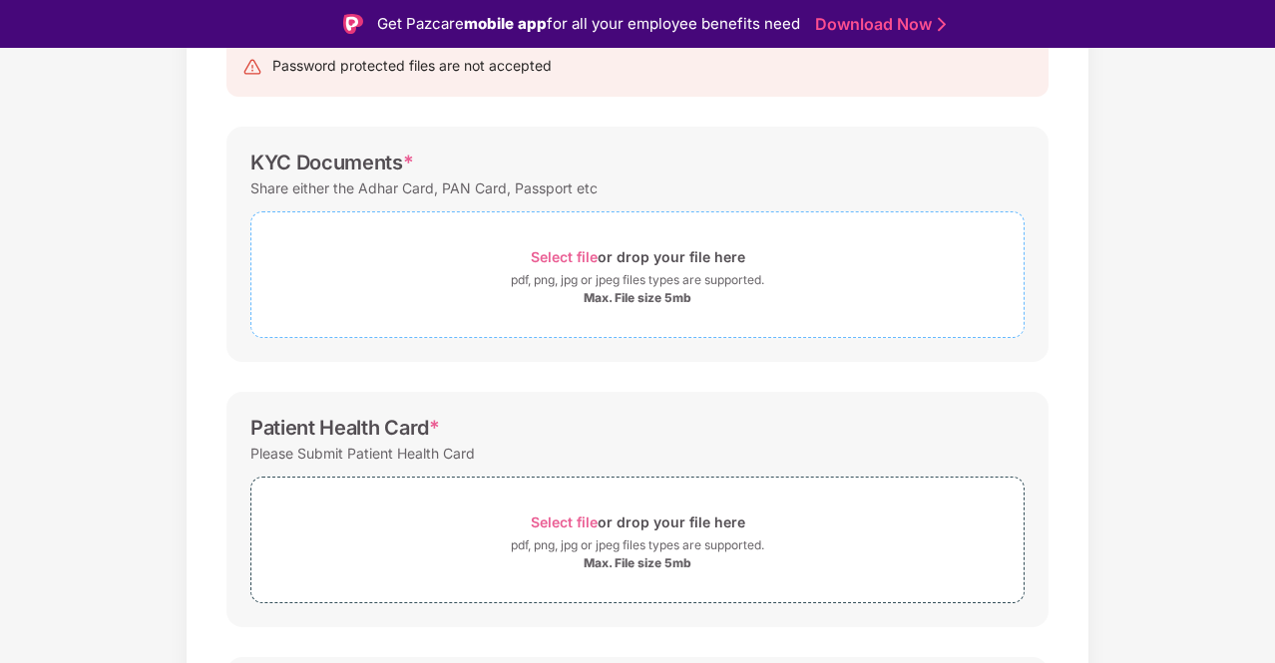
click at [501, 290] on div "Max. File size 5mb" at bounding box center [637, 298] width 772 height 16
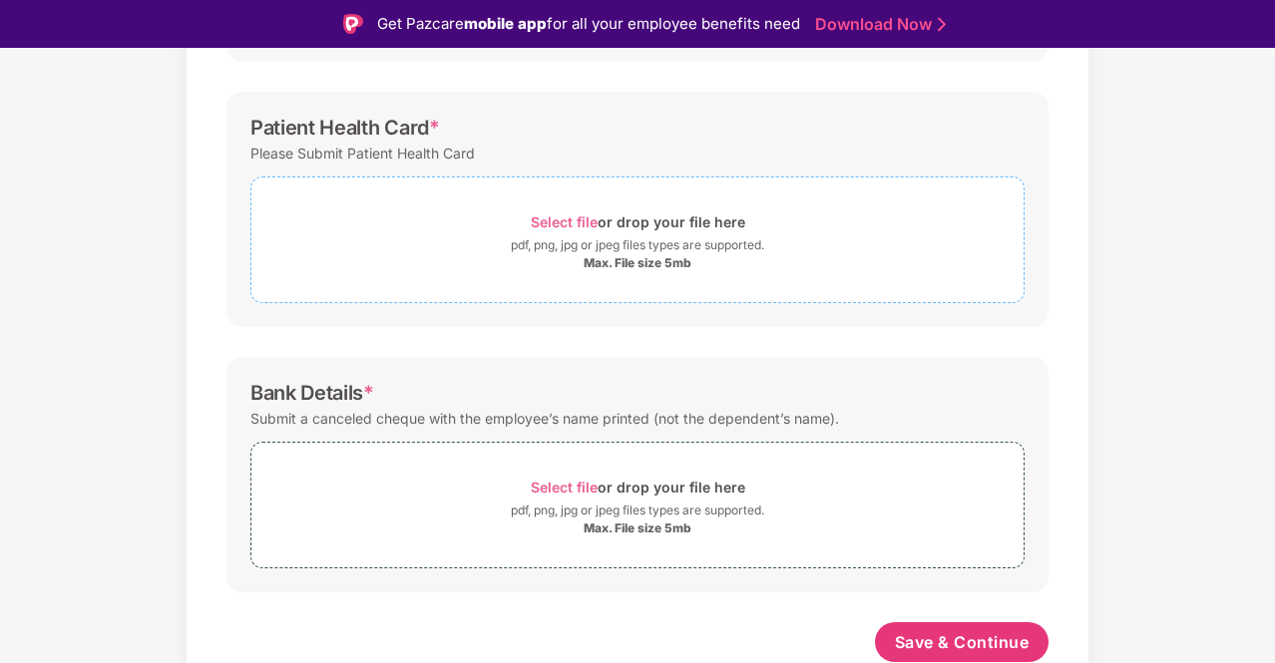
scroll to position [622, 0]
click at [581, 223] on span "Select file" at bounding box center [564, 223] width 67 height 17
click at [593, 244] on div "pdf, png, jpg or jpeg files types are supported." at bounding box center [637, 246] width 253 height 20
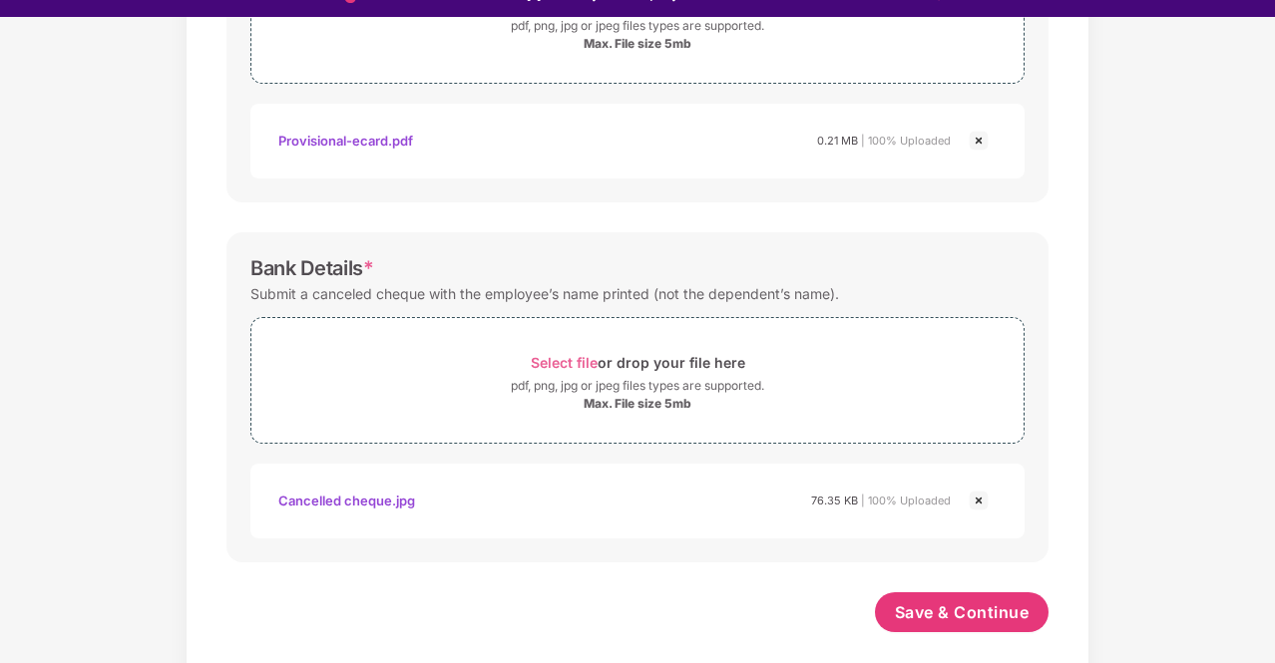
scroll to position [48, 0]
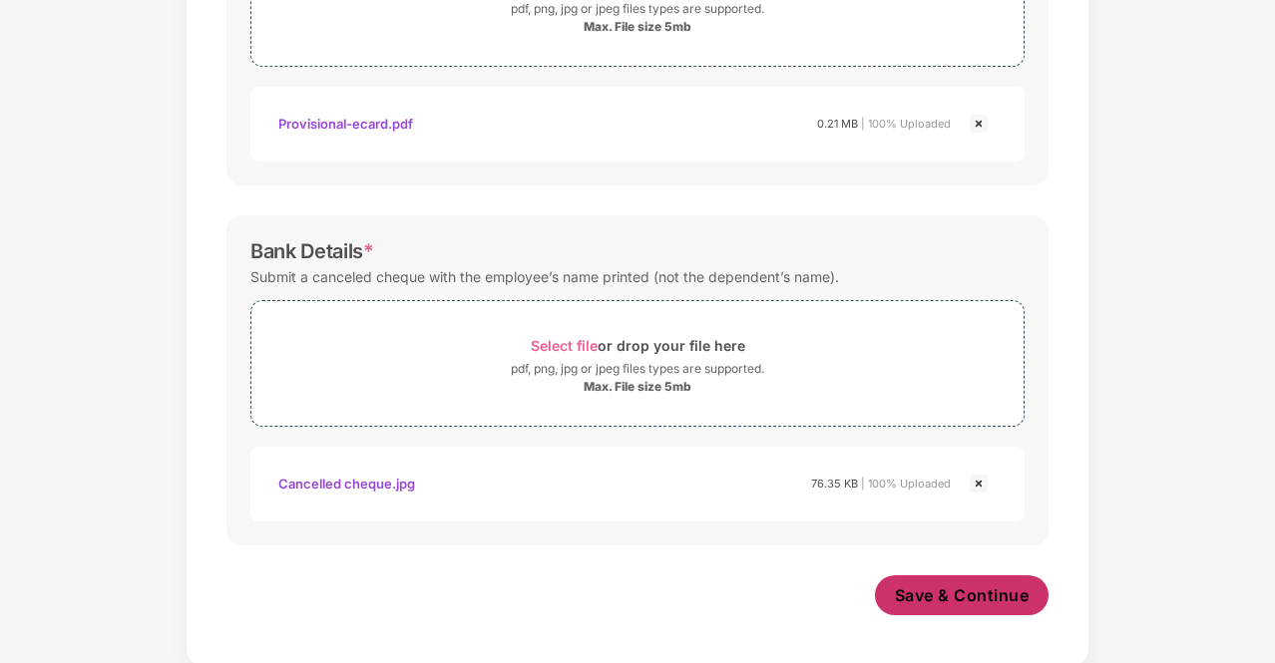
click at [923, 598] on span "Save & Continue" at bounding box center [962, 596] width 135 height 22
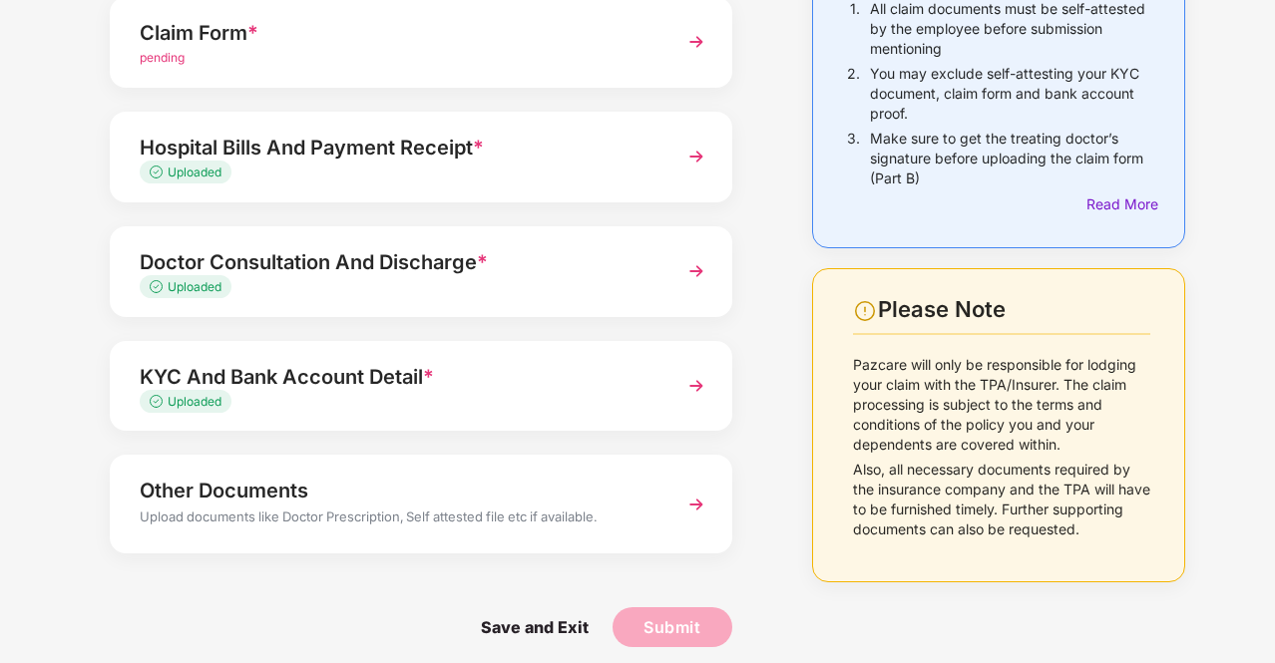
scroll to position [245, 0]
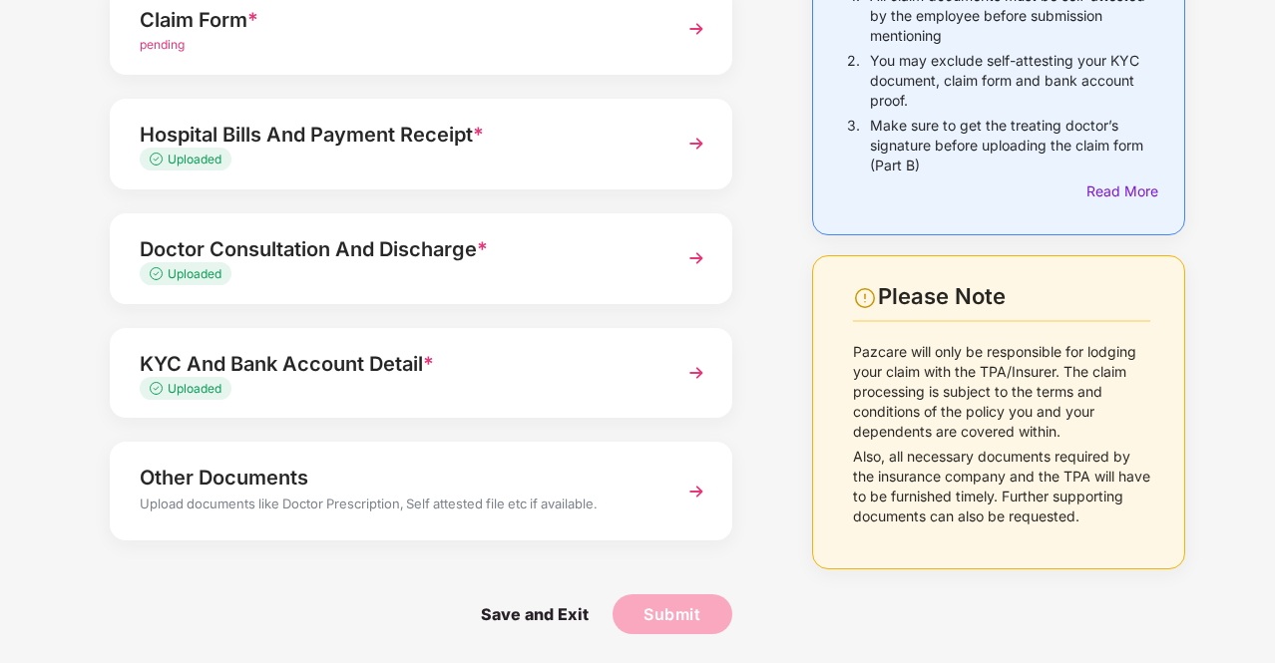
click at [671, 480] on div "Other Documents Upload documents like Doctor Prescription, Self attested file e…" at bounding box center [421, 491] width 623 height 98
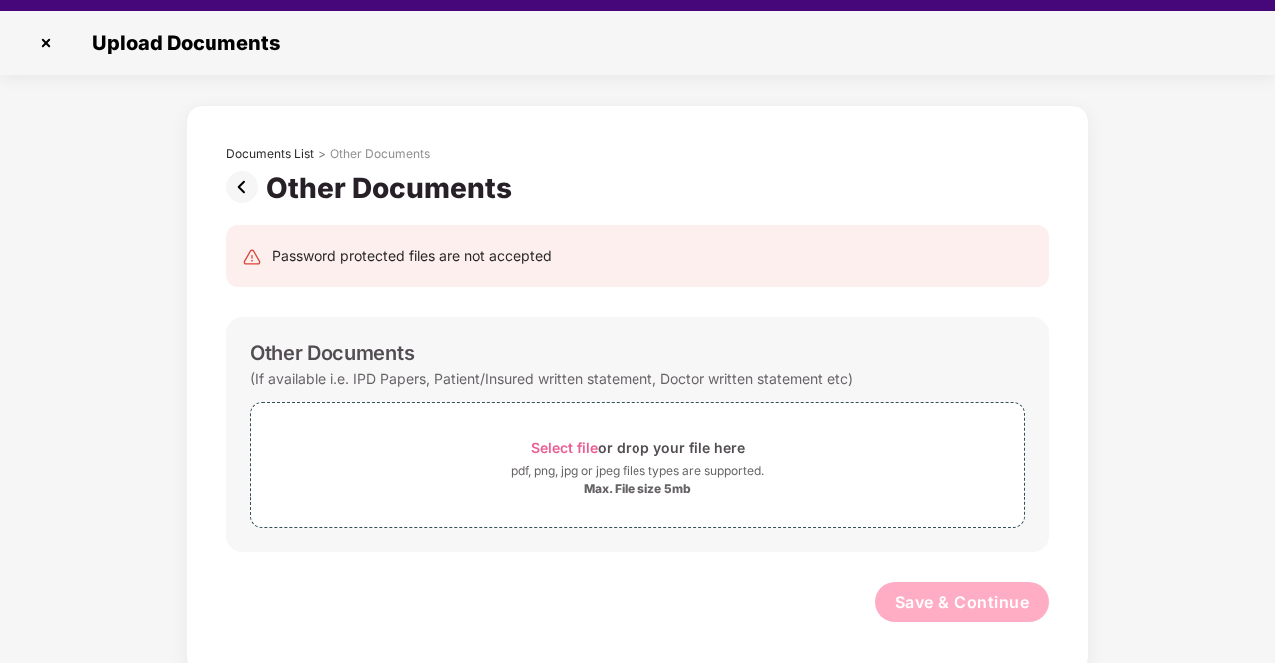
scroll to position [48, 0]
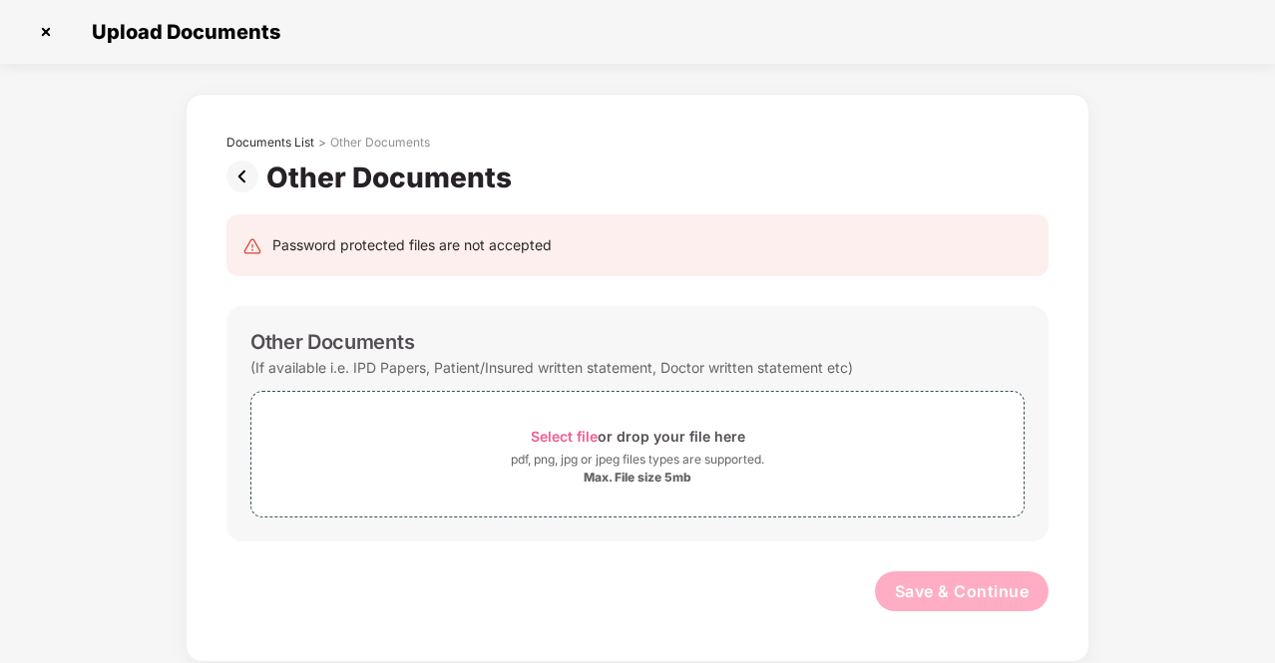
click at [254, 166] on img at bounding box center [246, 177] width 40 height 32
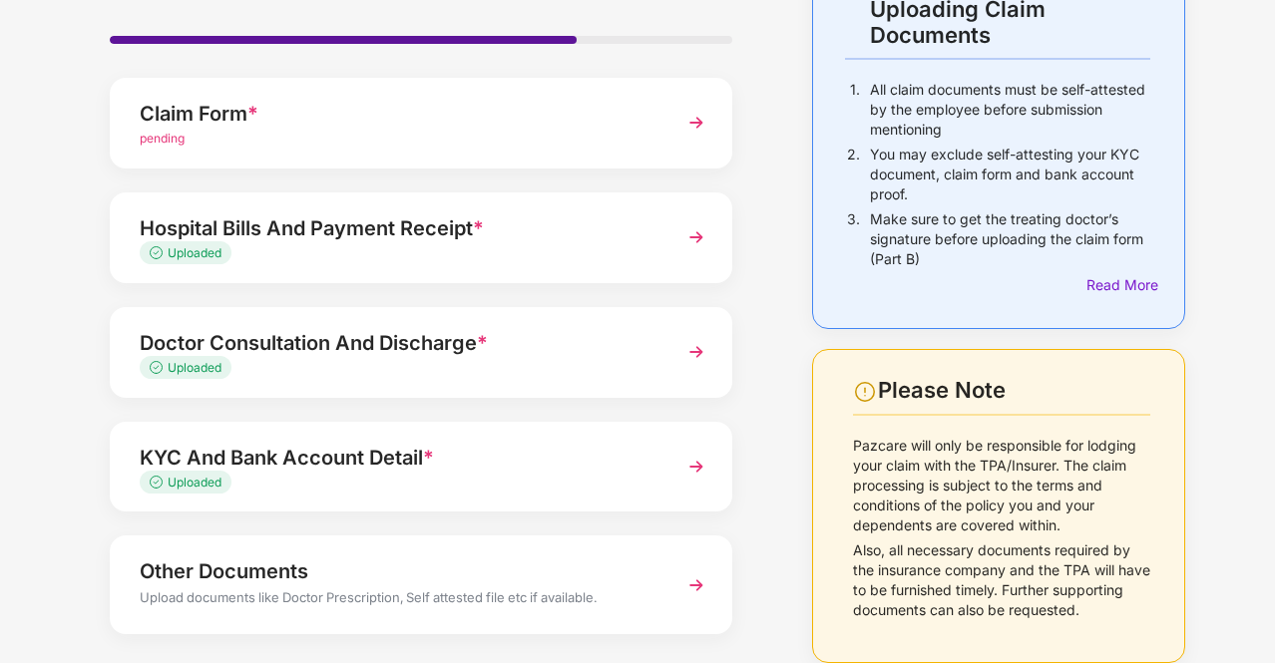
scroll to position [245, 0]
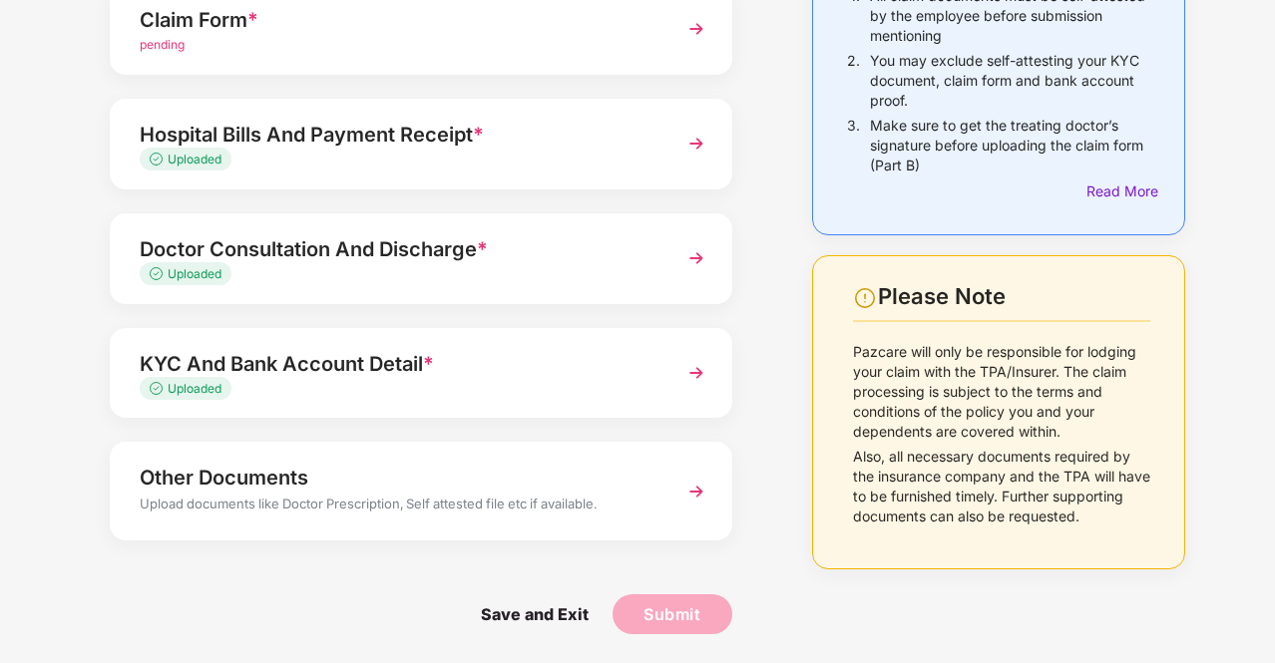
click at [664, 638] on div "Submit" at bounding box center [681, 620] width 104 height 50
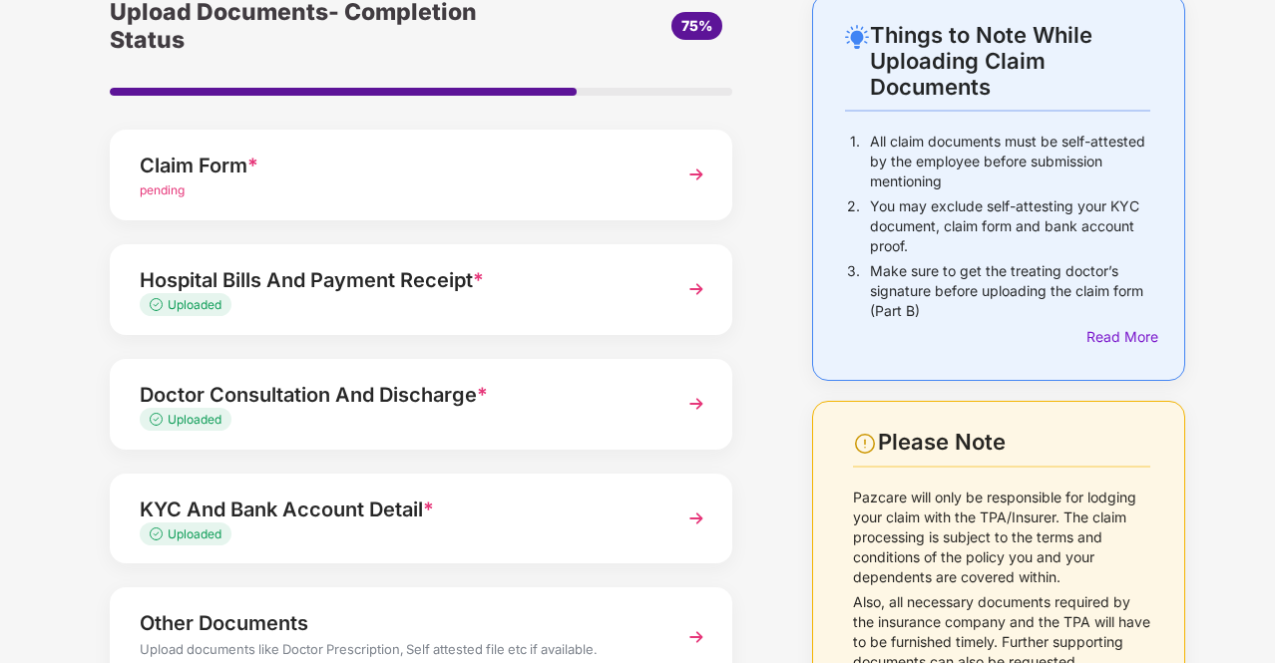
scroll to position [0, 0]
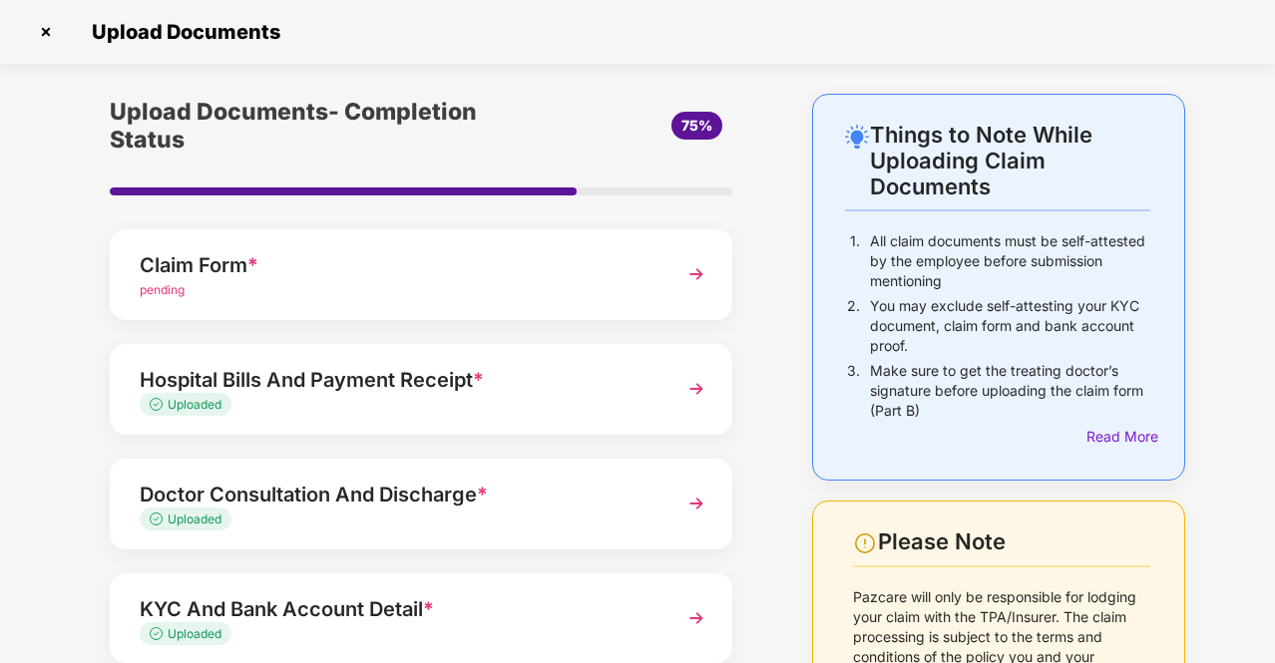
click at [706, 276] on img at bounding box center [696, 274] width 36 height 36
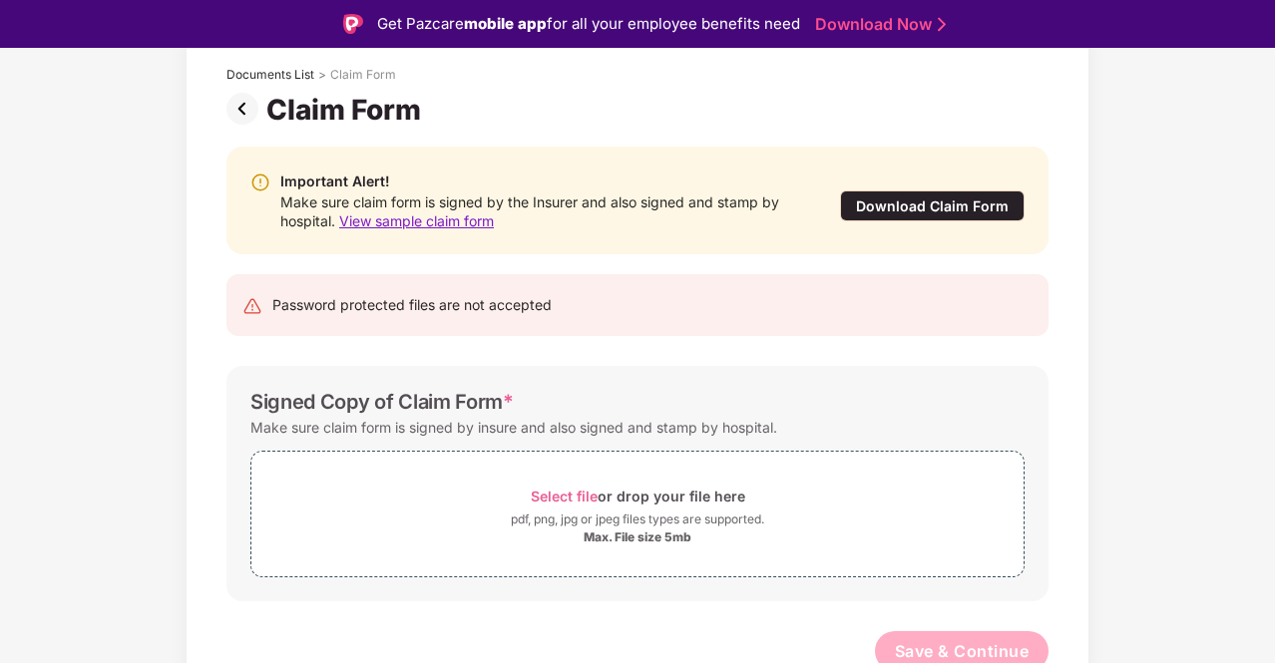
scroll to position [125, 0]
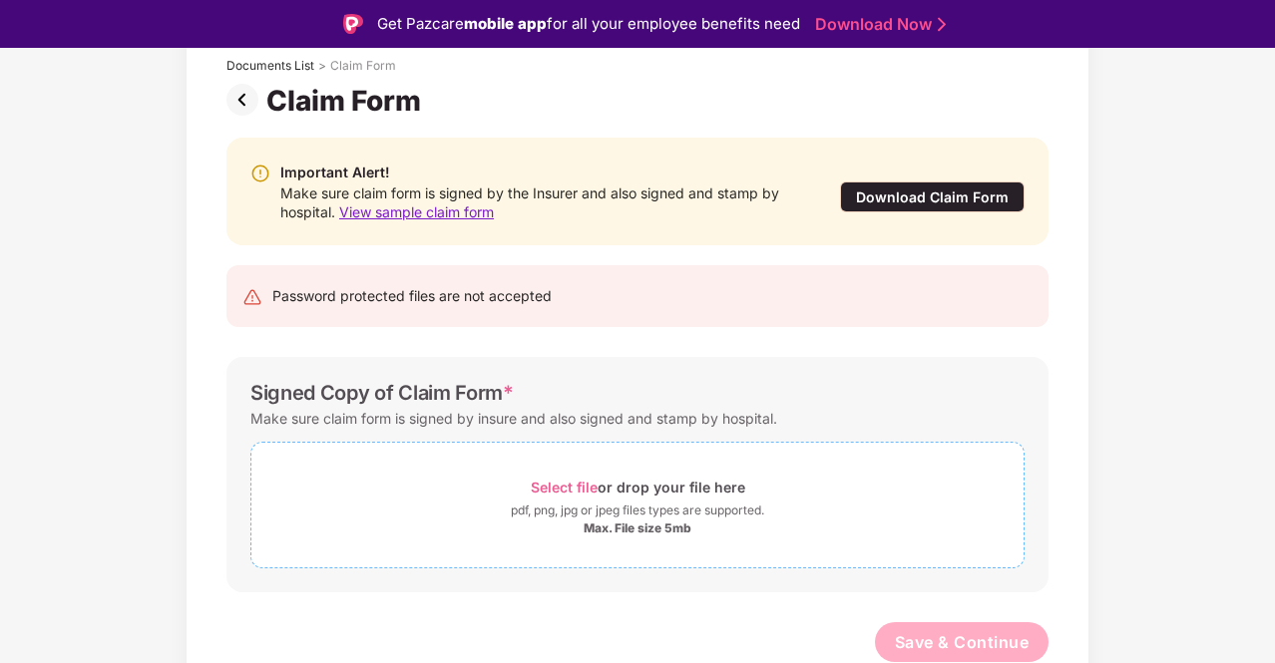
click at [564, 490] on span "Select file" at bounding box center [564, 487] width 67 height 17
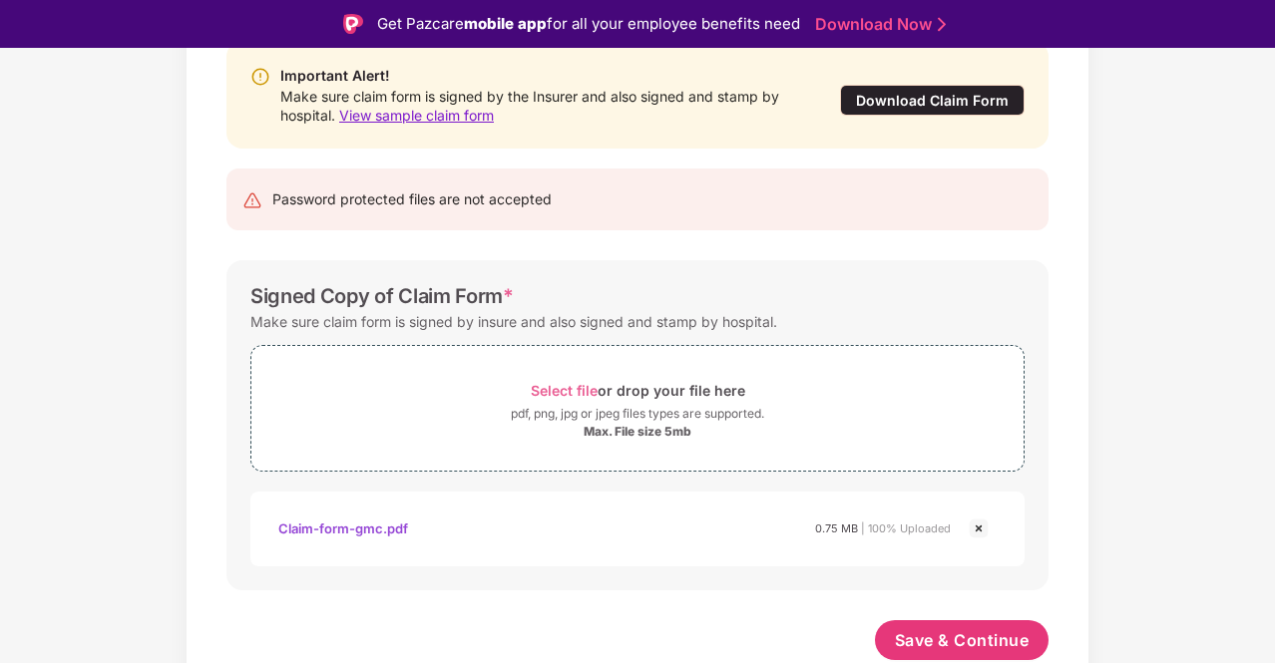
click at [976, 517] on img at bounding box center [979, 529] width 24 height 24
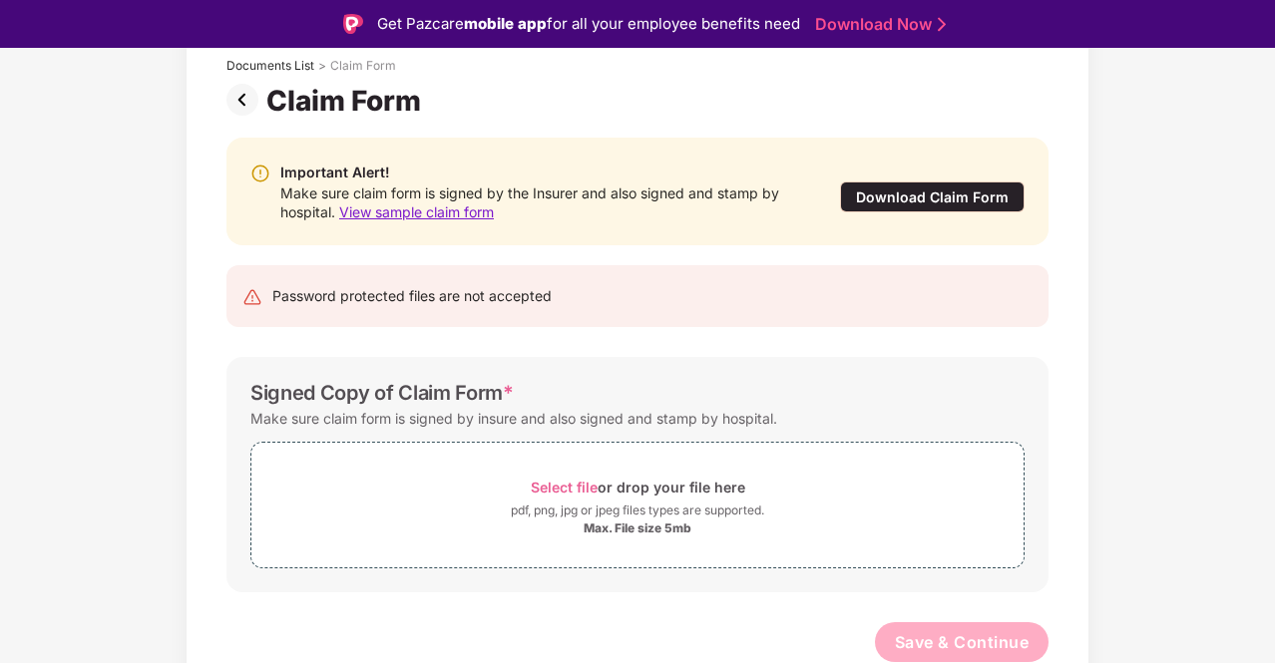
click at [517, 418] on div "Make sure claim form is signed by insure and also signed and stamp by hospital." at bounding box center [513, 418] width 527 height 27
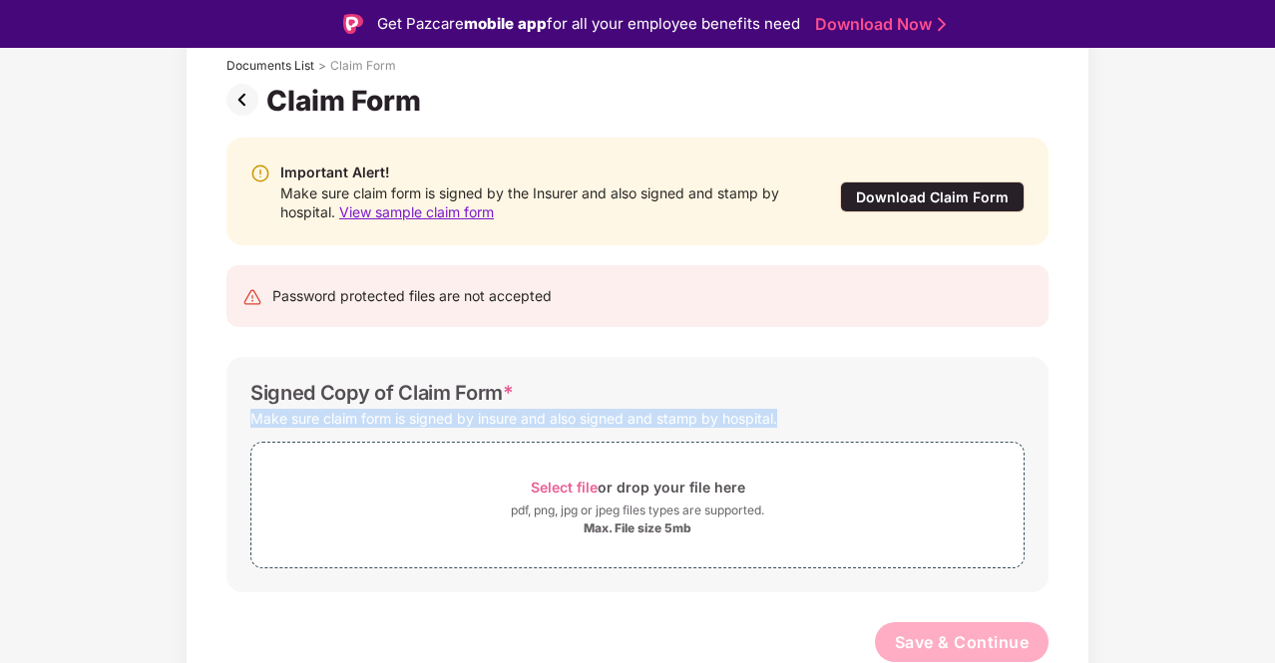
click at [517, 418] on div "Make sure claim form is signed by insure and also signed and stamp by hospital." at bounding box center [513, 418] width 527 height 27
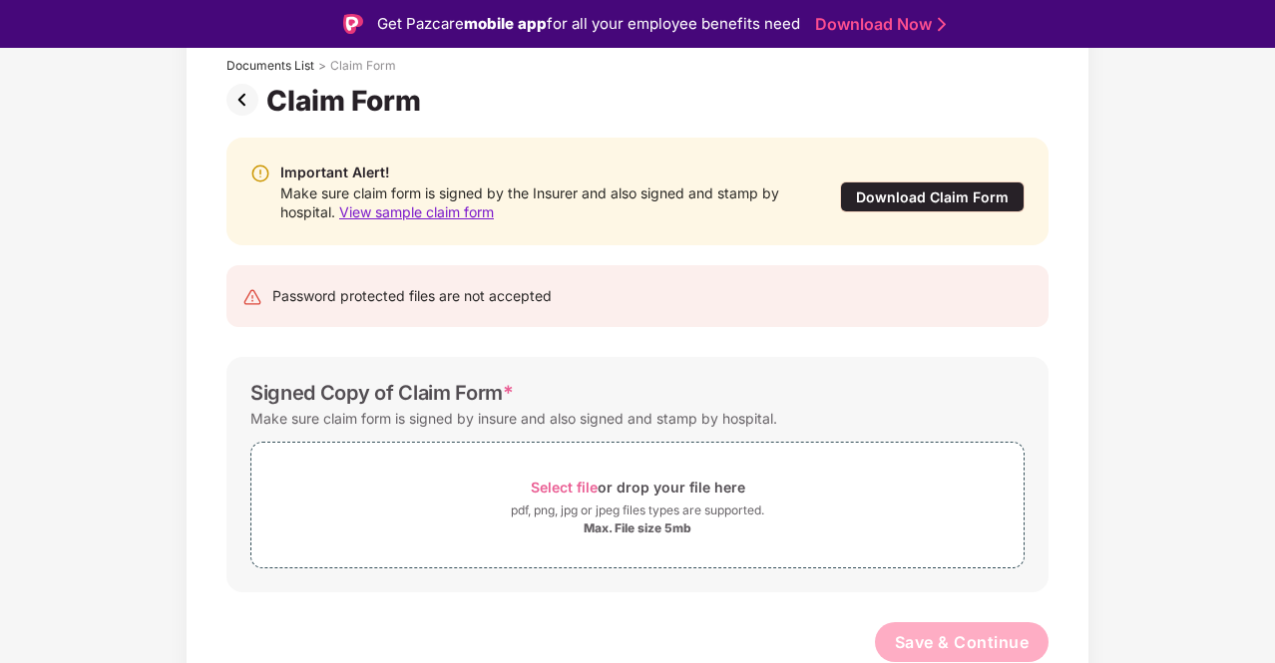
click at [798, 435] on div "Select file or drop your file here pdf, png, jpg or jpeg files types are suppor…" at bounding box center [637, 500] width 774 height 137
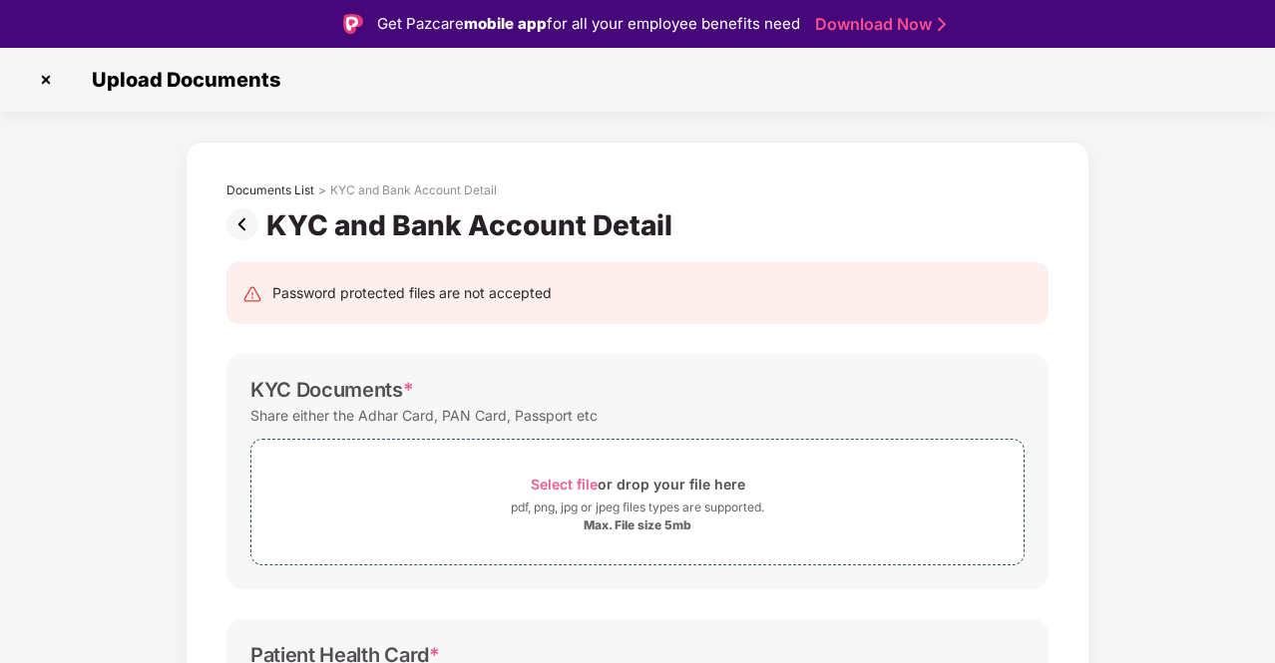
click at [44, 91] on img at bounding box center [46, 80] width 32 height 32
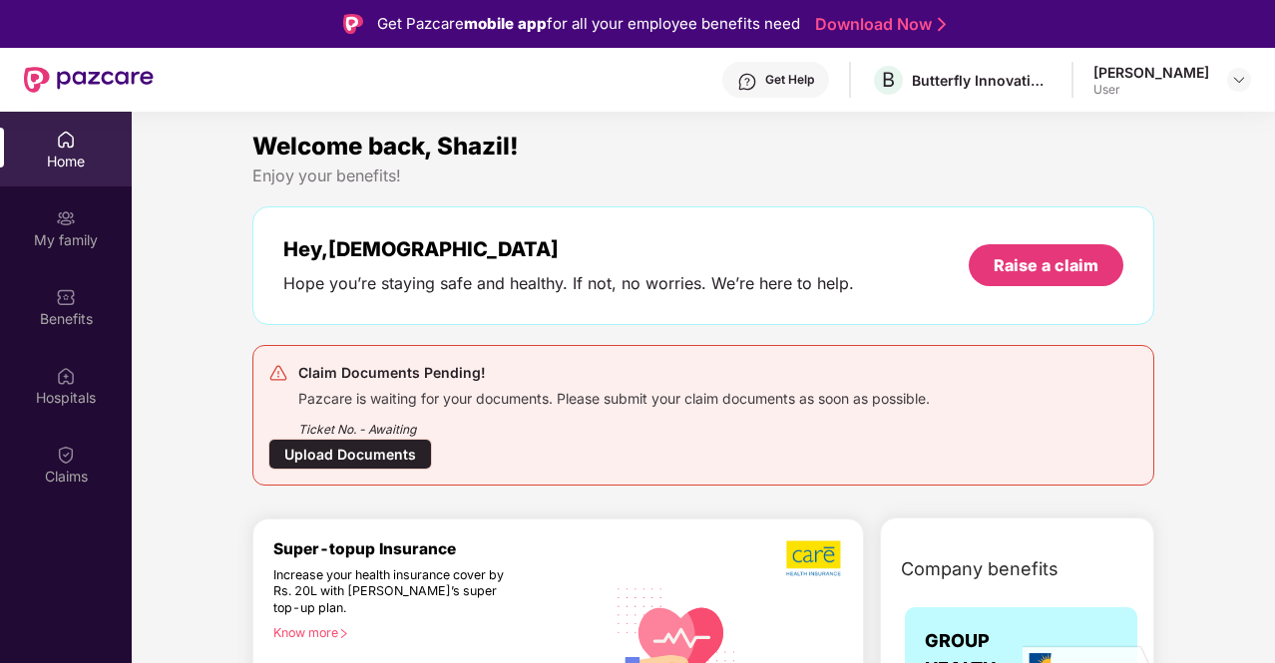
click at [1126, 74] on div "[PERSON_NAME]" at bounding box center [1151, 72] width 116 height 19
click at [1227, 77] on div at bounding box center [1239, 80] width 24 height 24
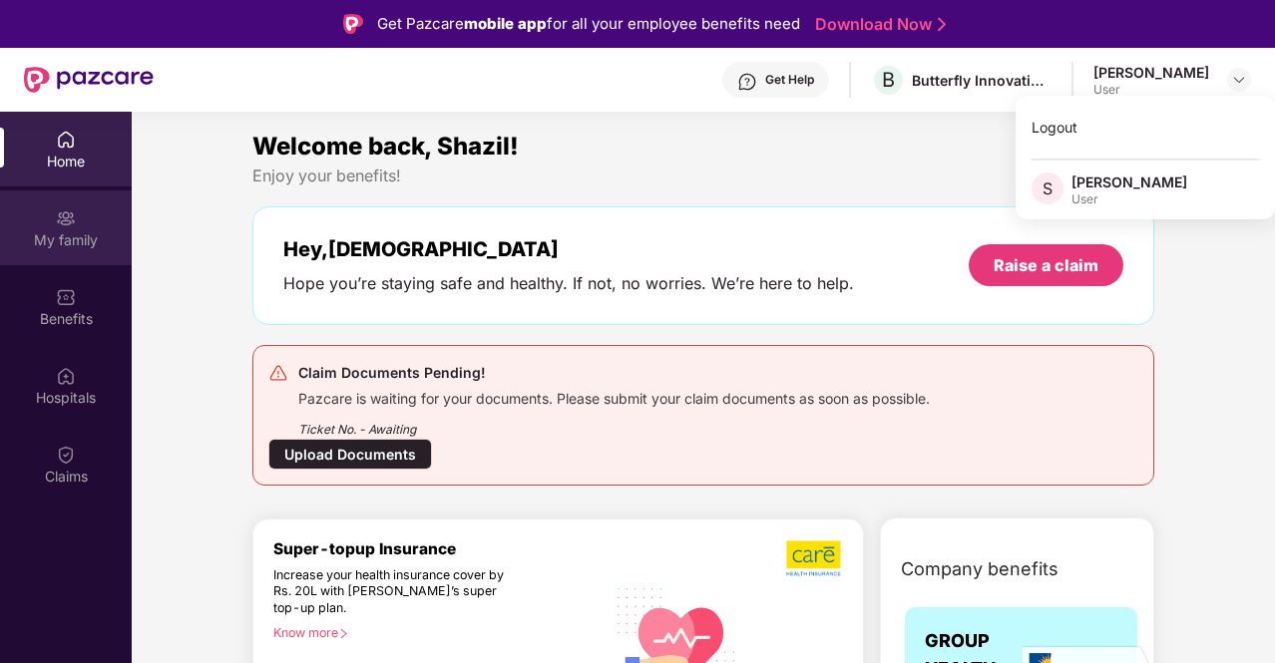
click at [44, 213] on div "My family" at bounding box center [66, 228] width 132 height 75
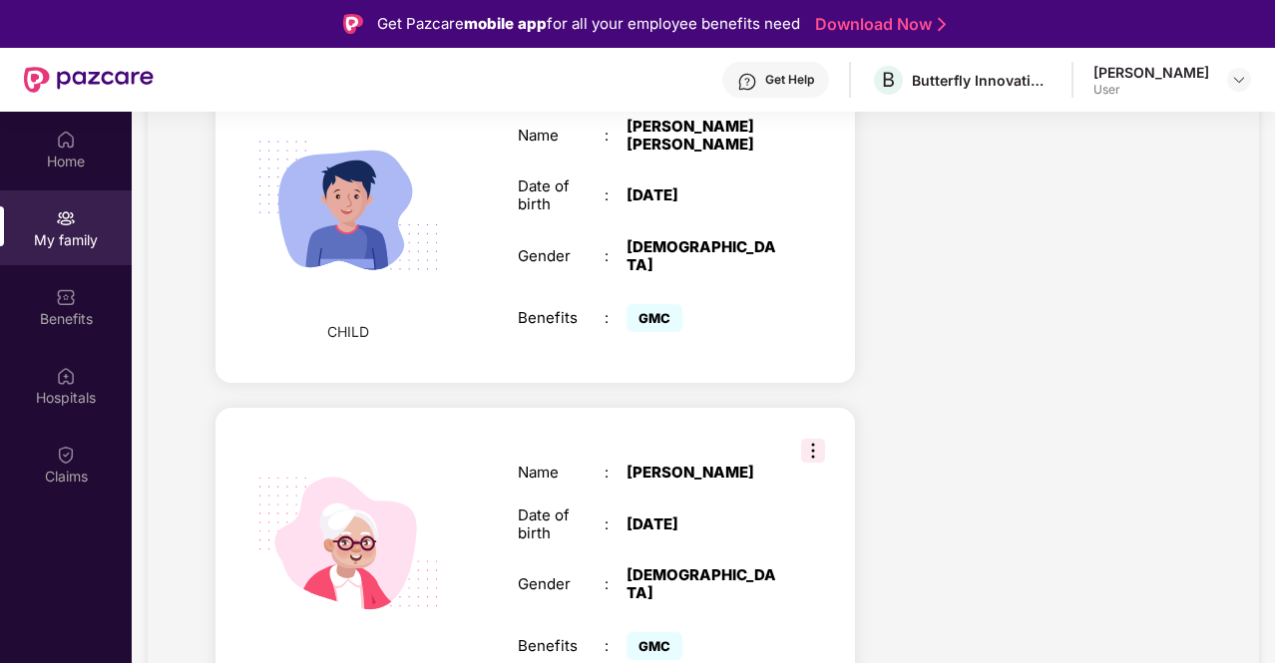
scroll to position [1366, 0]
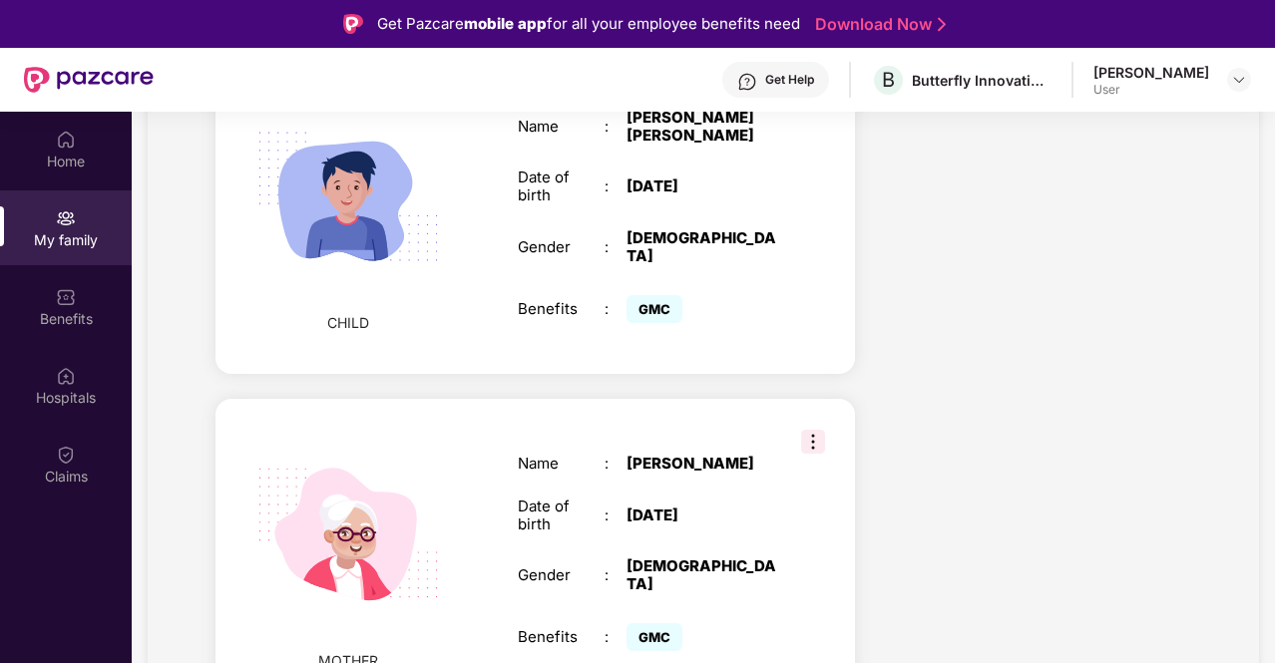
click at [821, 430] on img at bounding box center [813, 442] width 24 height 24
click at [494, 473] on div "MOTHER Name : Tahseen Taj Date of birth : 03 Jan 1971 Gender : FEMALE Benefits …" at bounding box center [536, 555] width 640 height 312
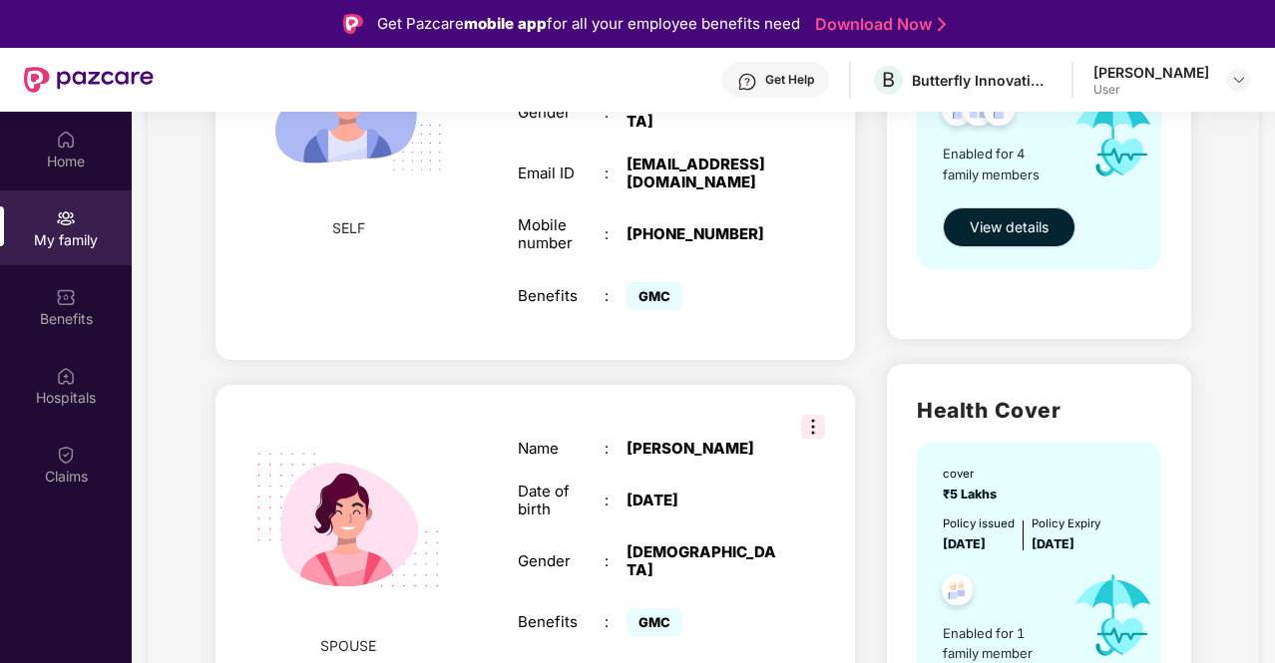
scroll to position [0, 0]
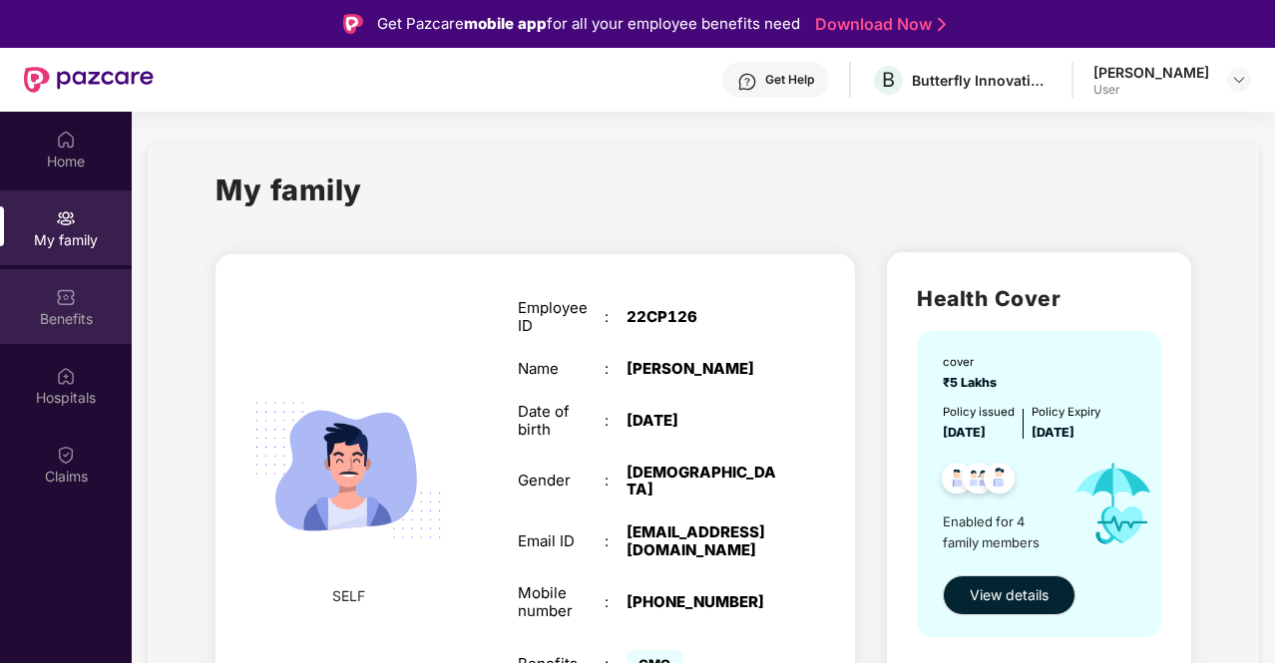
click at [78, 303] on div "Benefits" at bounding box center [66, 306] width 132 height 75
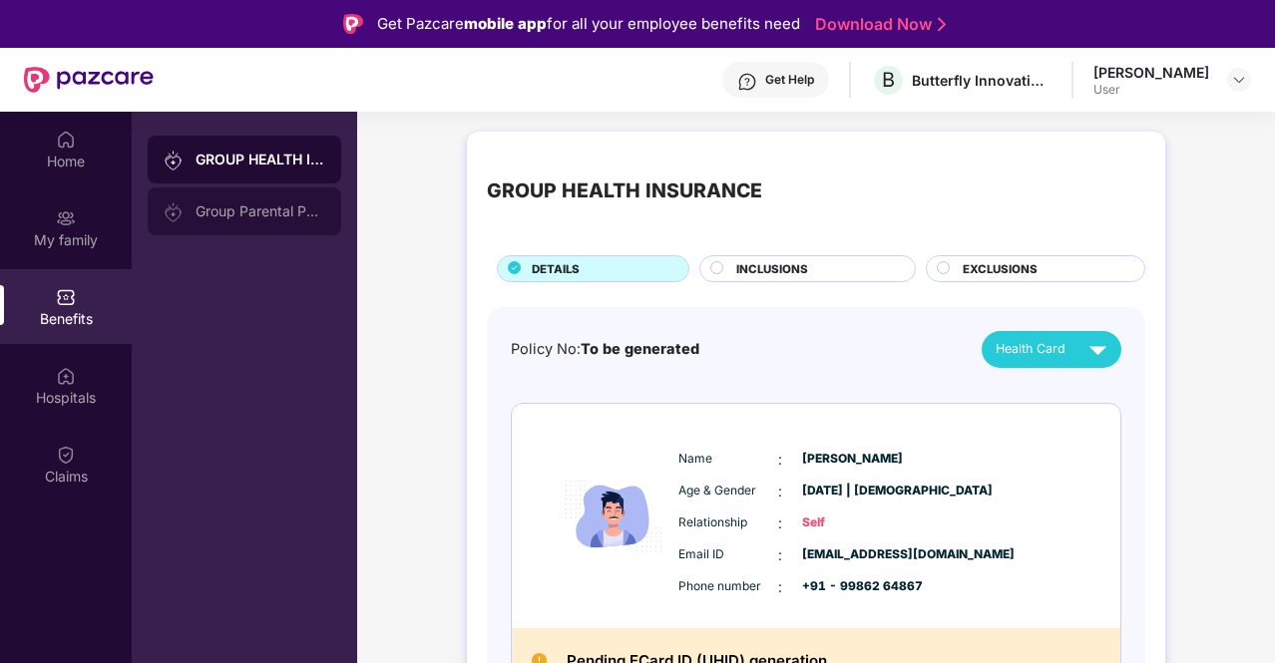
click at [189, 208] on div at bounding box center [180, 212] width 32 height 22
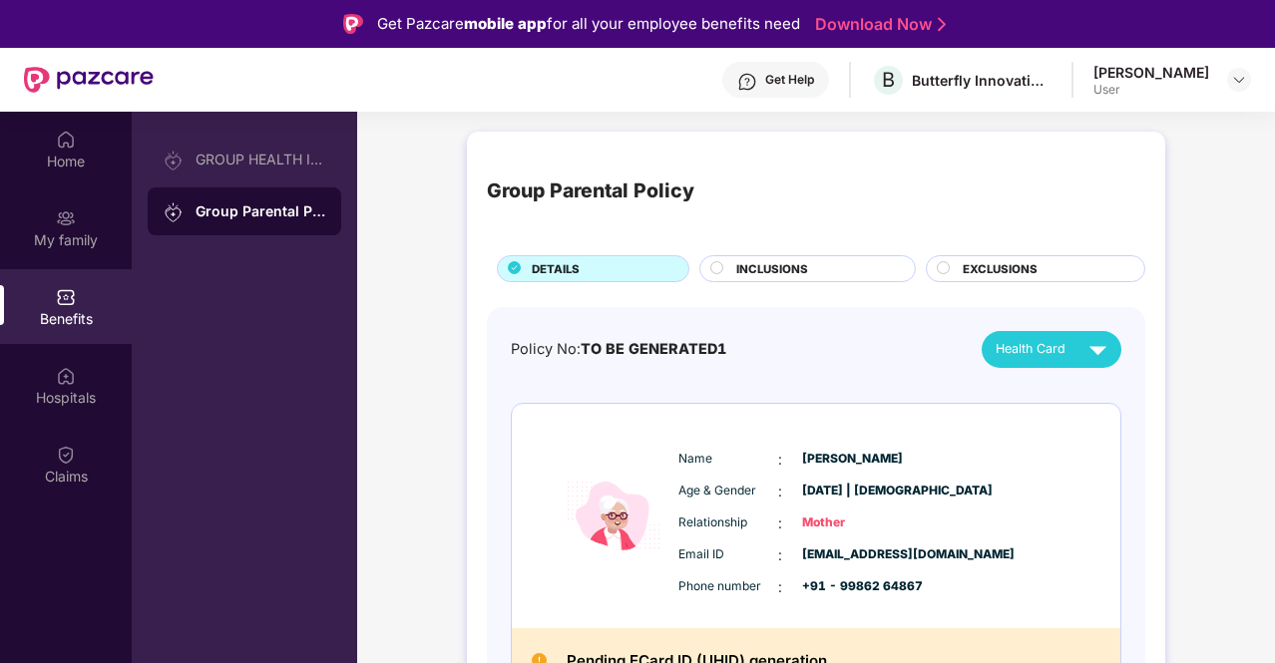
click at [1063, 350] on span "Health Card" at bounding box center [1031, 349] width 70 height 20
click at [1106, 391] on img at bounding box center [1113, 394] width 15 height 15
